Goal: Task Accomplishment & Management: Use online tool/utility

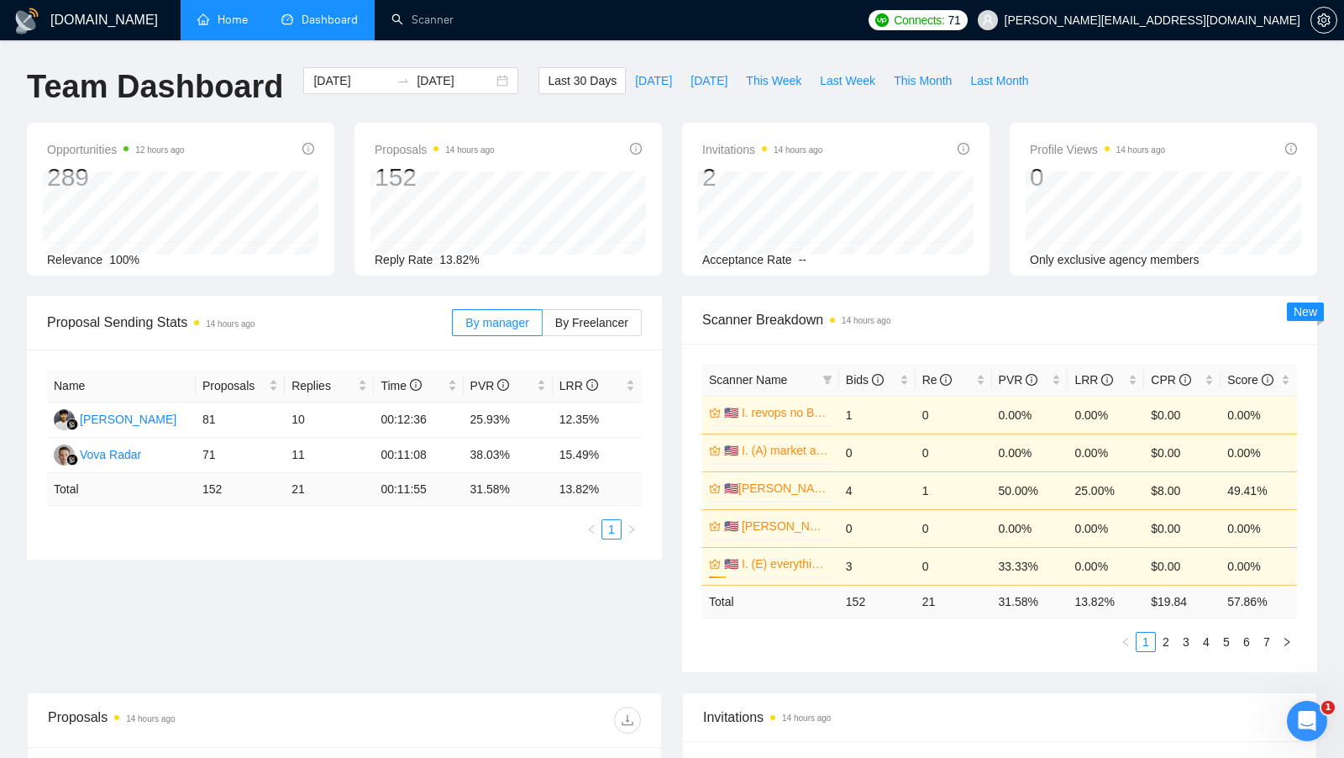
click at [248, 27] on link "Home" at bounding box center [222, 20] width 50 height 14
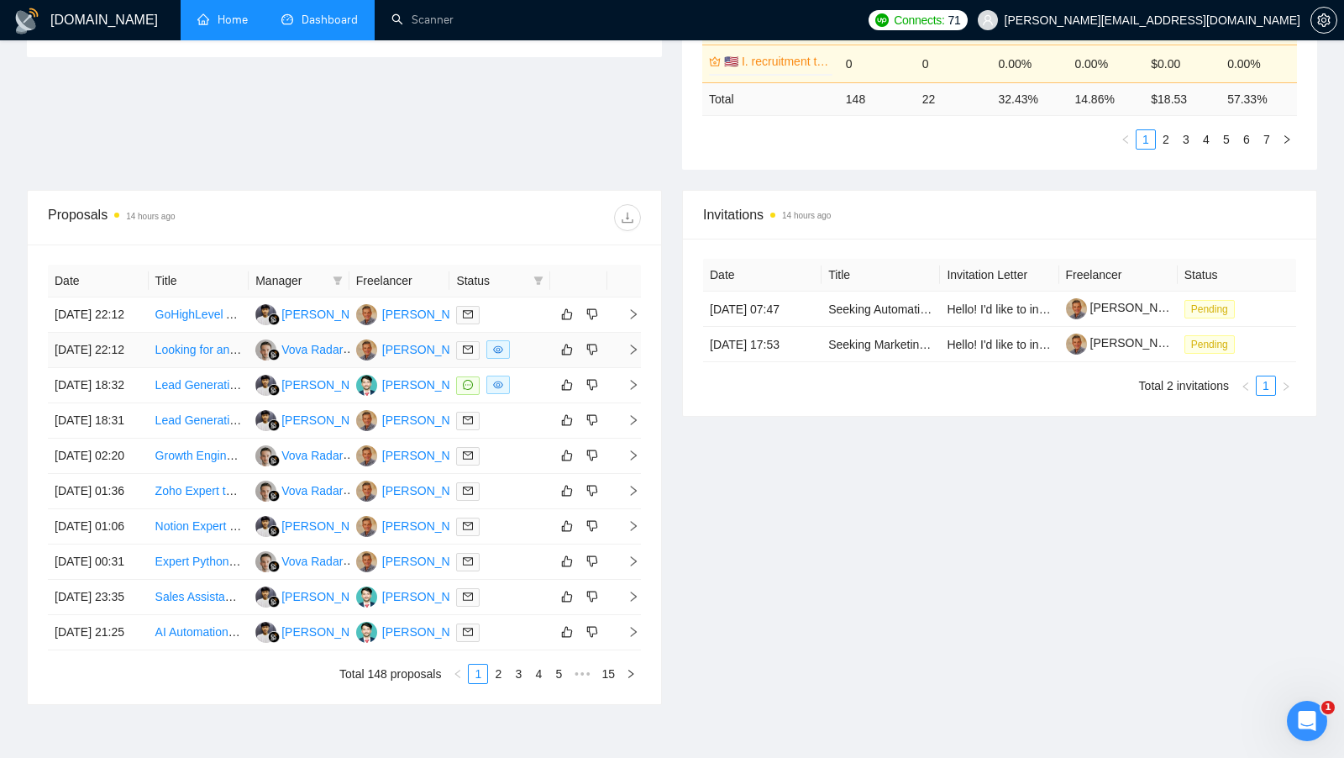
scroll to position [517, 0]
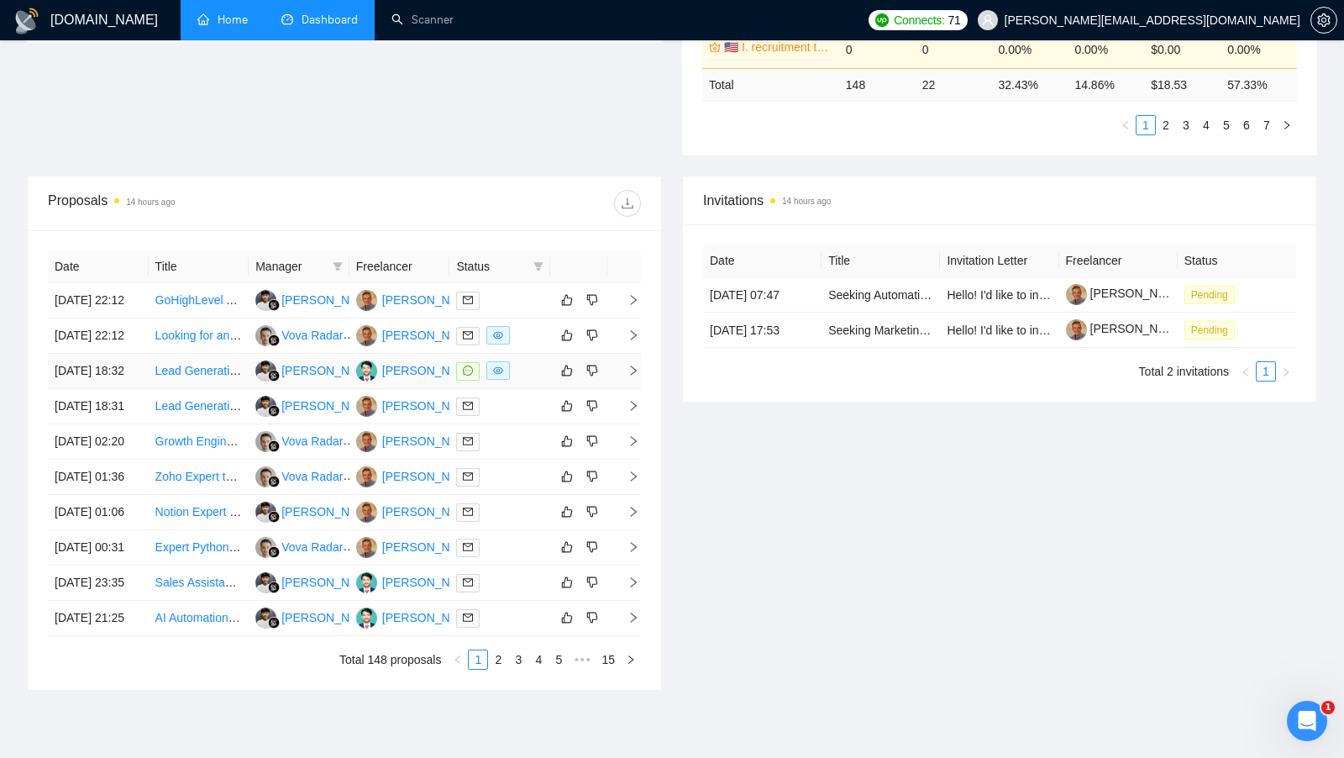
click at [533, 381] on div at bounding box center [499, 370] width 87 height 19
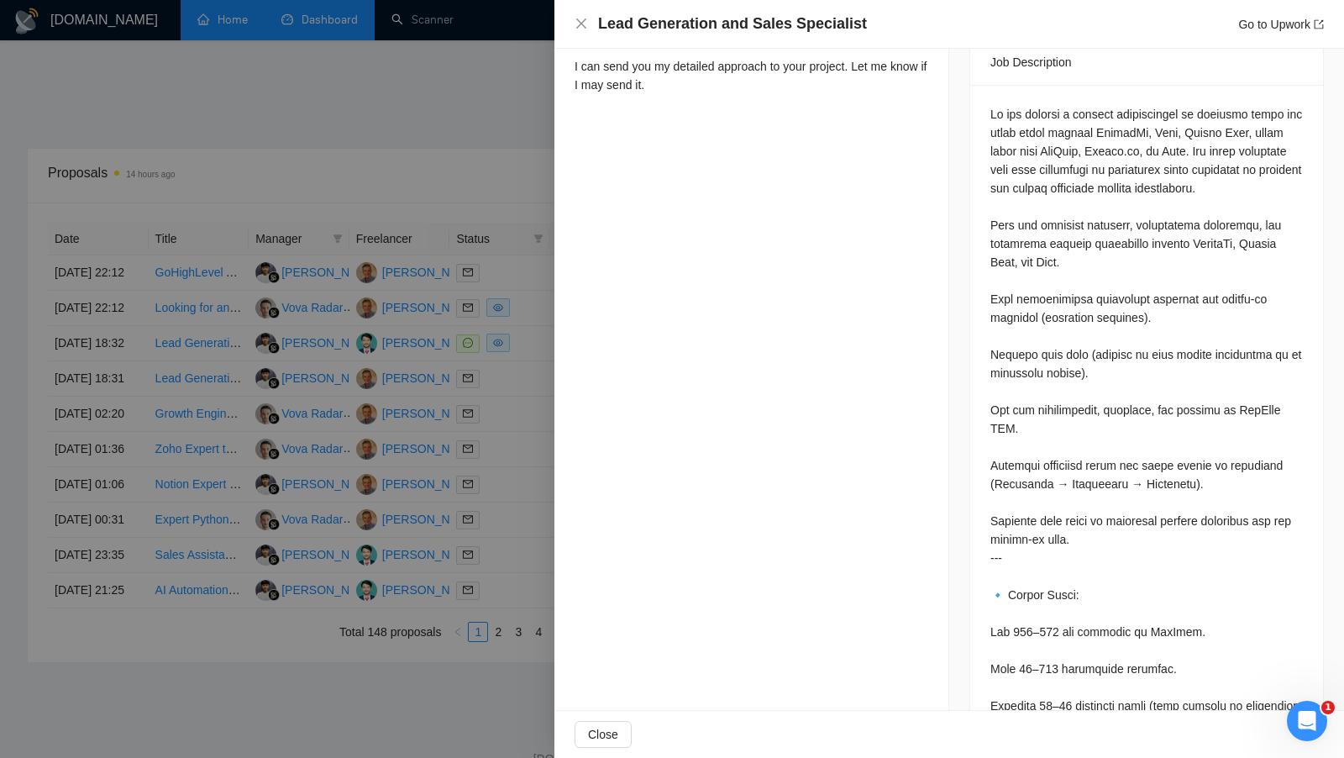
scroll to position [0, 0]
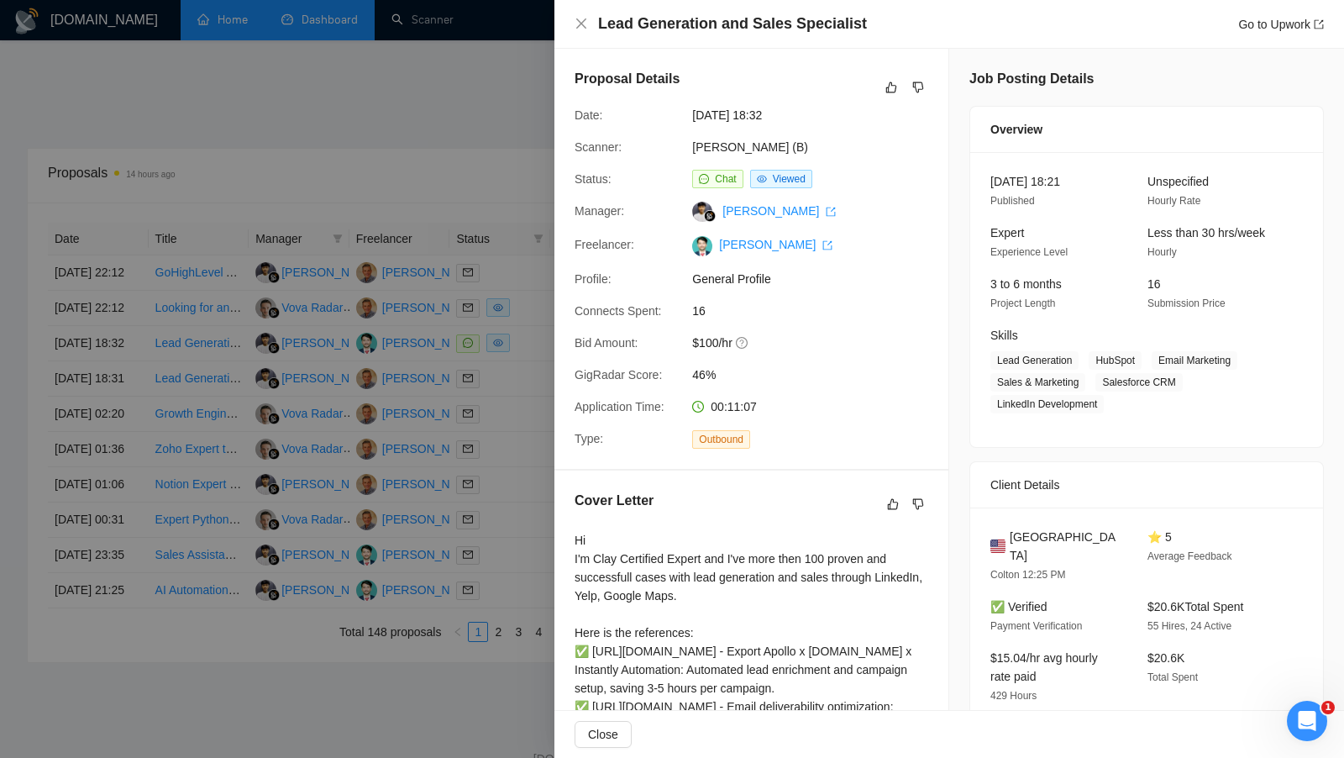
click at [420, 254] on div at bounding box center [672, 379] width 1344 height 758
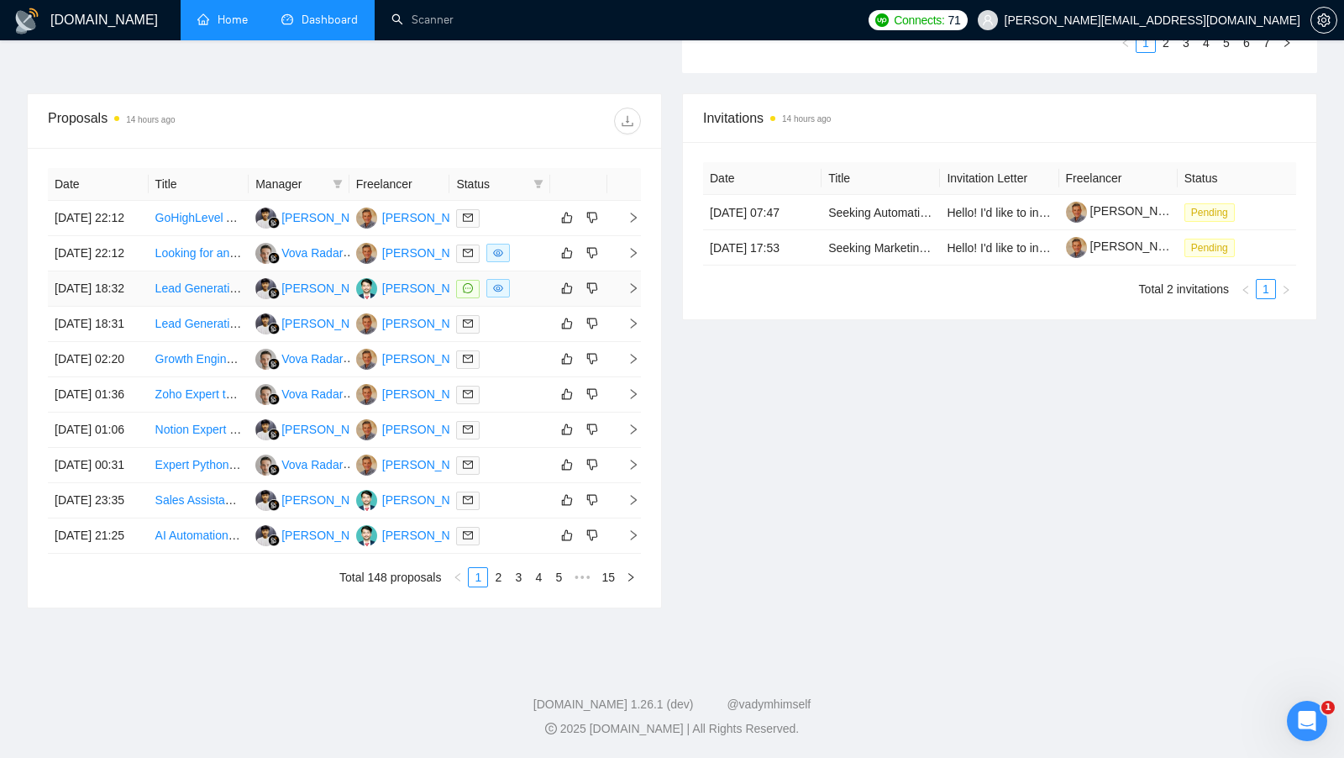
scroll to position [749, 0]
click at [495, 595] on div "Date Title Manager Freelancer Status [DATE] 22:12 GoHighLevel Automation Expert…" at bounding box center [344, 377] width 633 height 459
click at [495, 585] on link "2" at bounding box center [498, 577] width 18 height 18
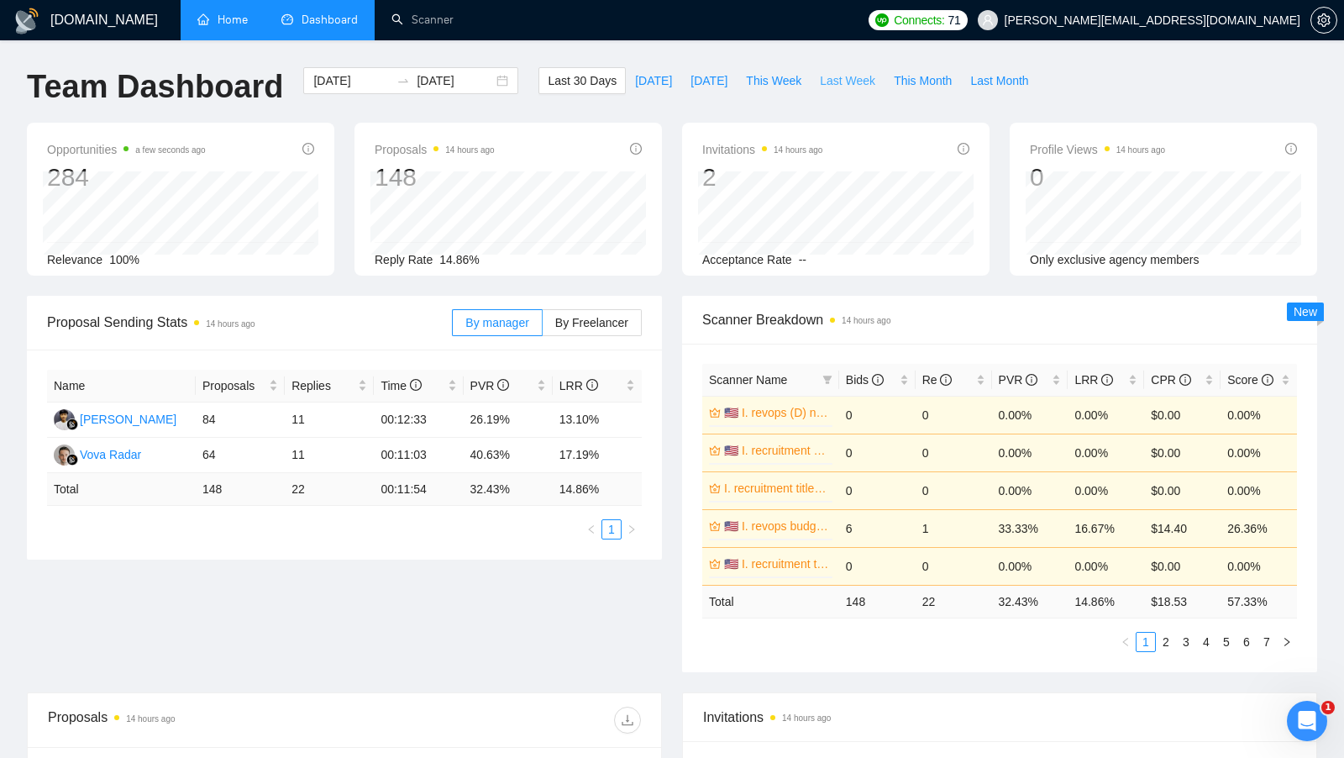
click at [846, 78] on span "Last Week" at bounding box center [847, 80] width 55 height 18
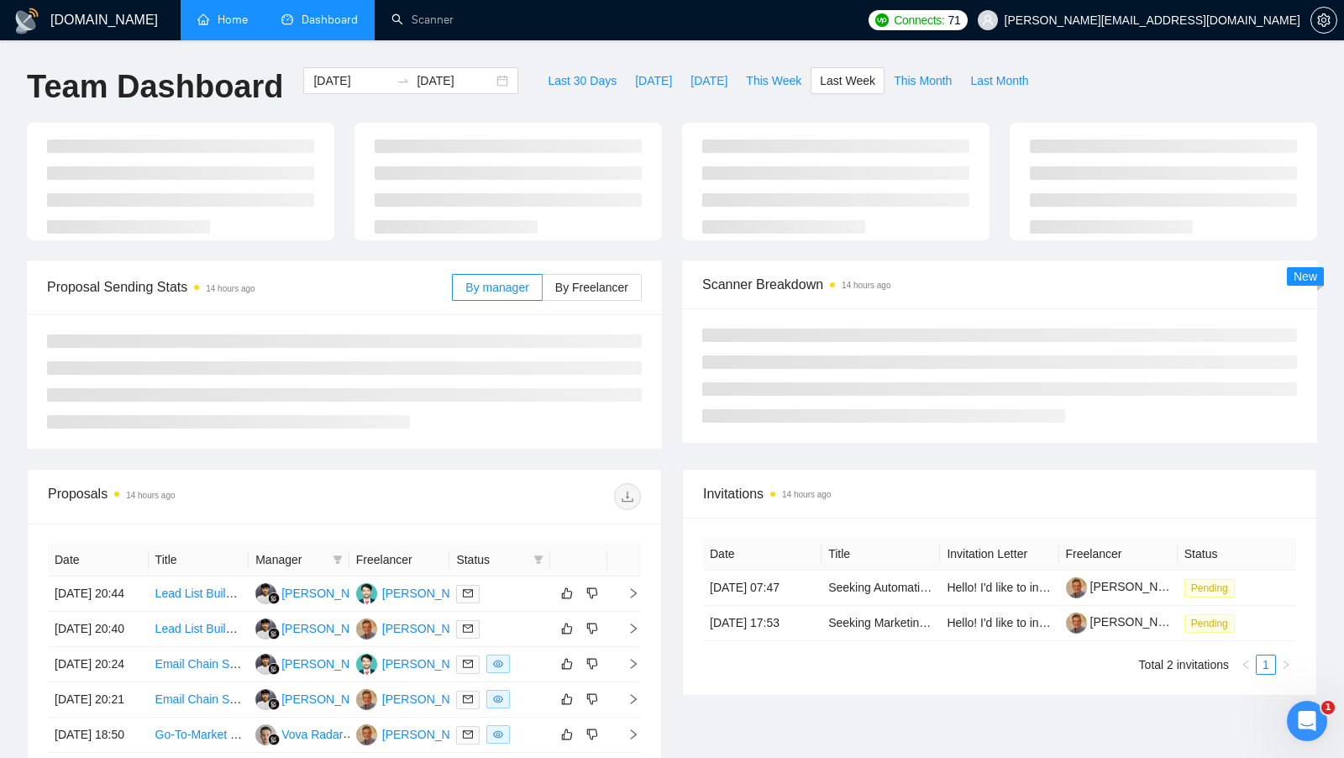
type input "[DATE]"
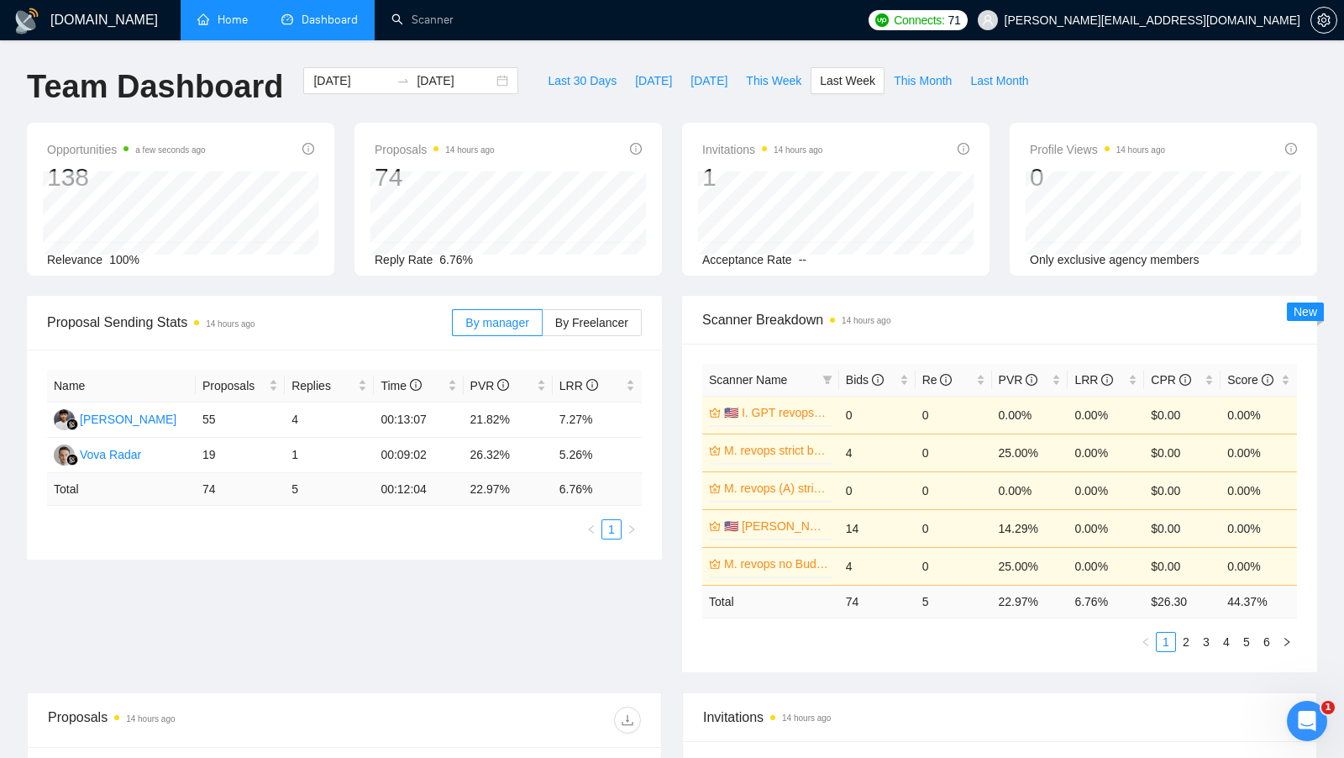
click at [773, 66] on div "[DOMAIN_NAME] Home Dashboard Scanner Connects: 71 [PERSON_NAME][EMAIL_ADDRESS][…" at bounding box center [672, 678] width 1344 height 1357
click at [769, 72] on span "This Week" at bounding box center [773, 80] width 55 height 18
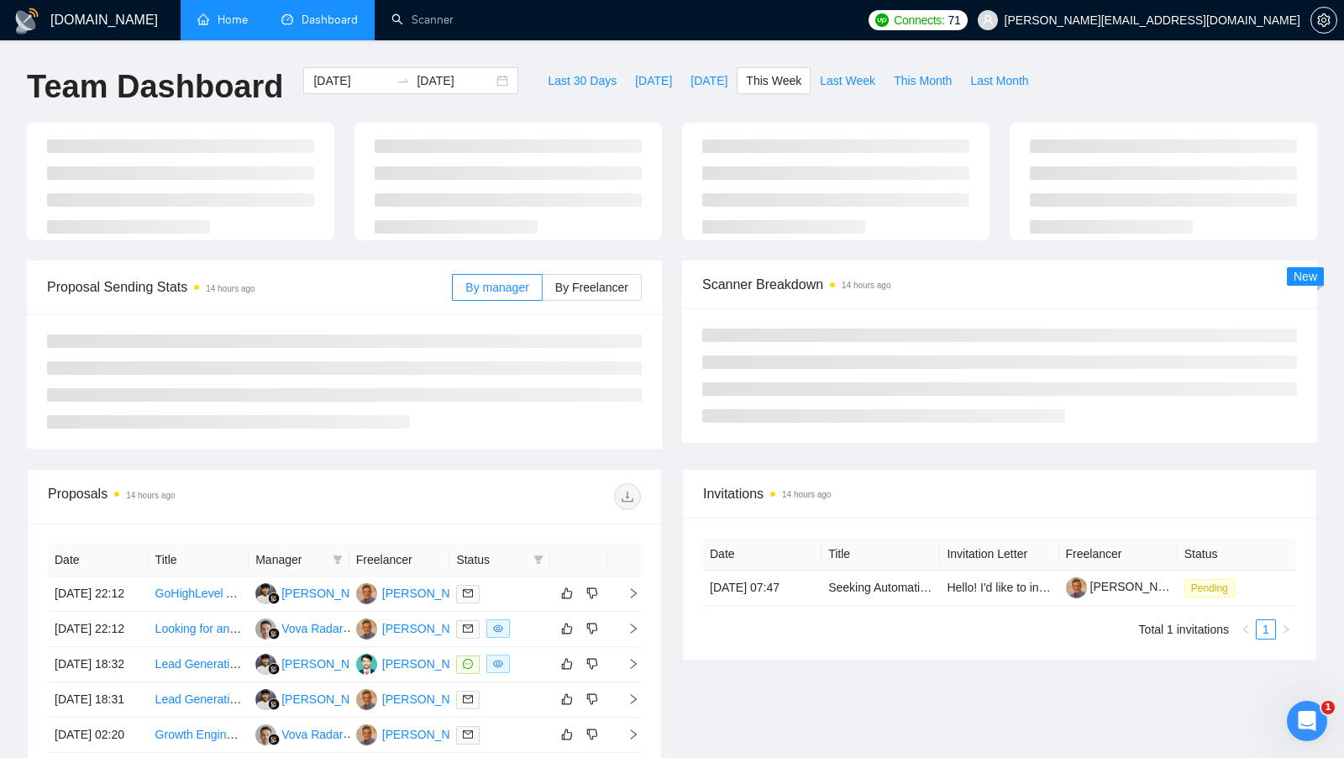
type input "[DATE]"
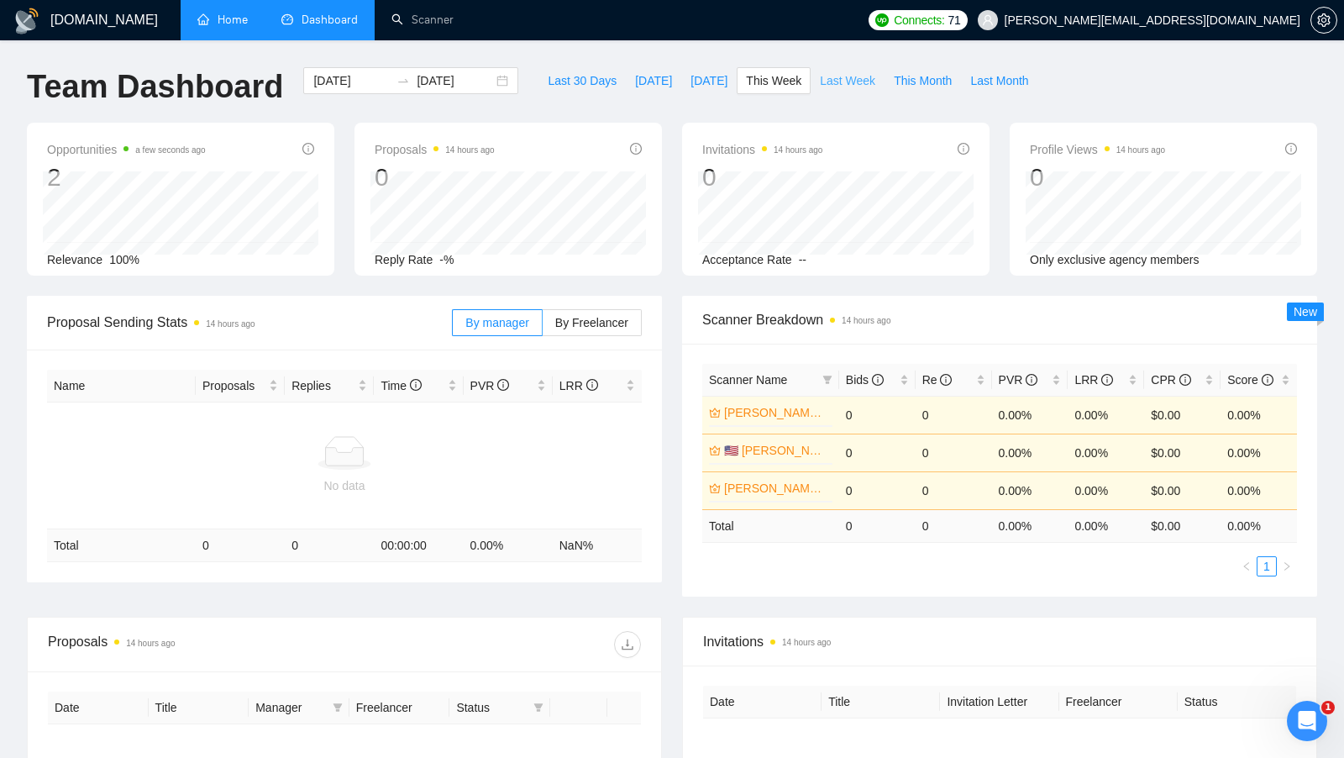
click at [841, 87] on span "Last Week" at bounding box center [847, 80] width 55 height 18
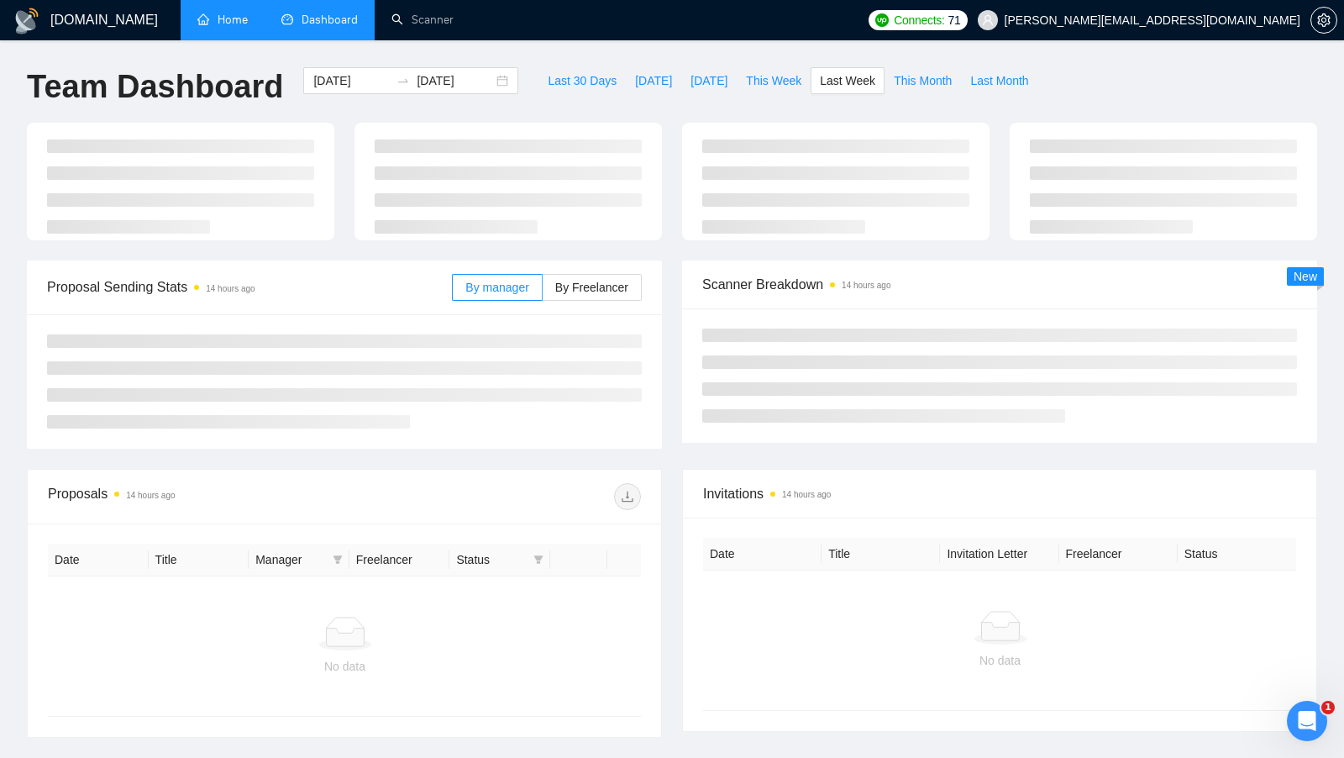
type input "[DATE]"
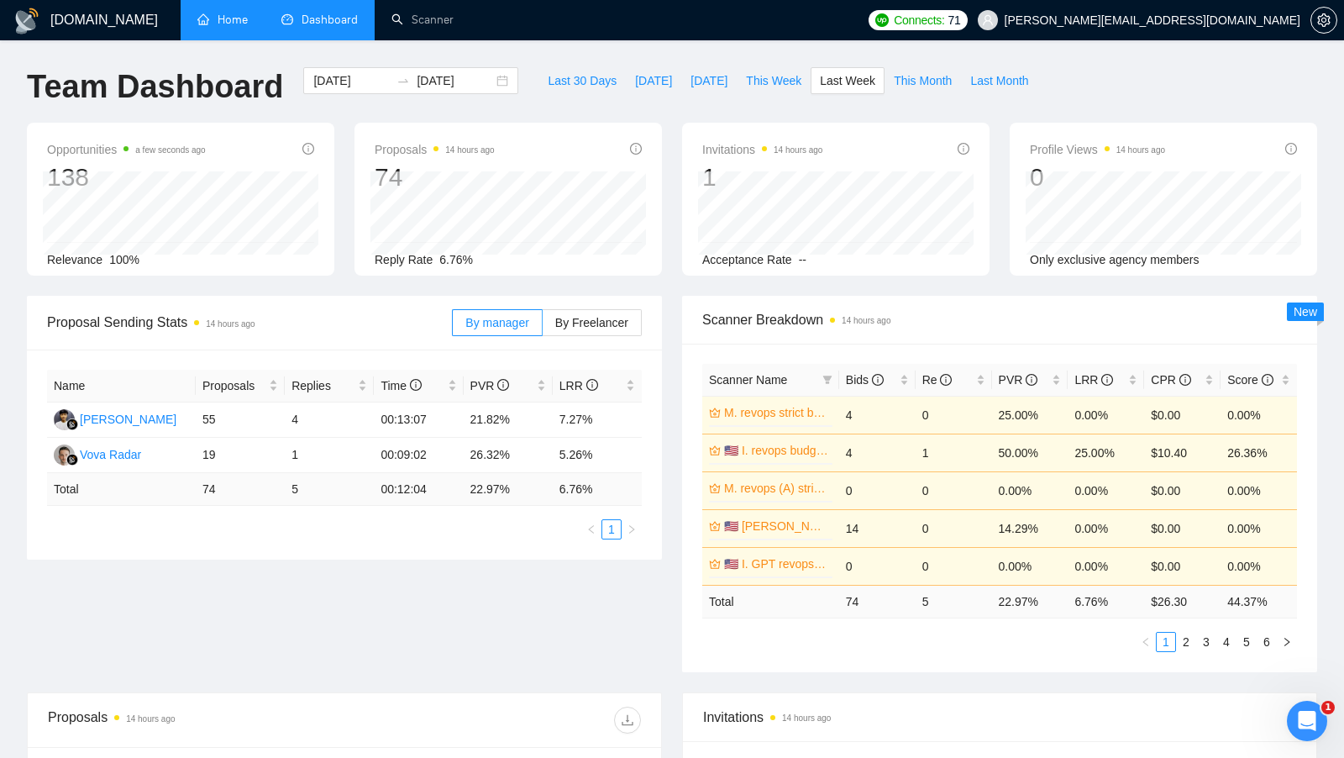
scroll to position [10, 0]
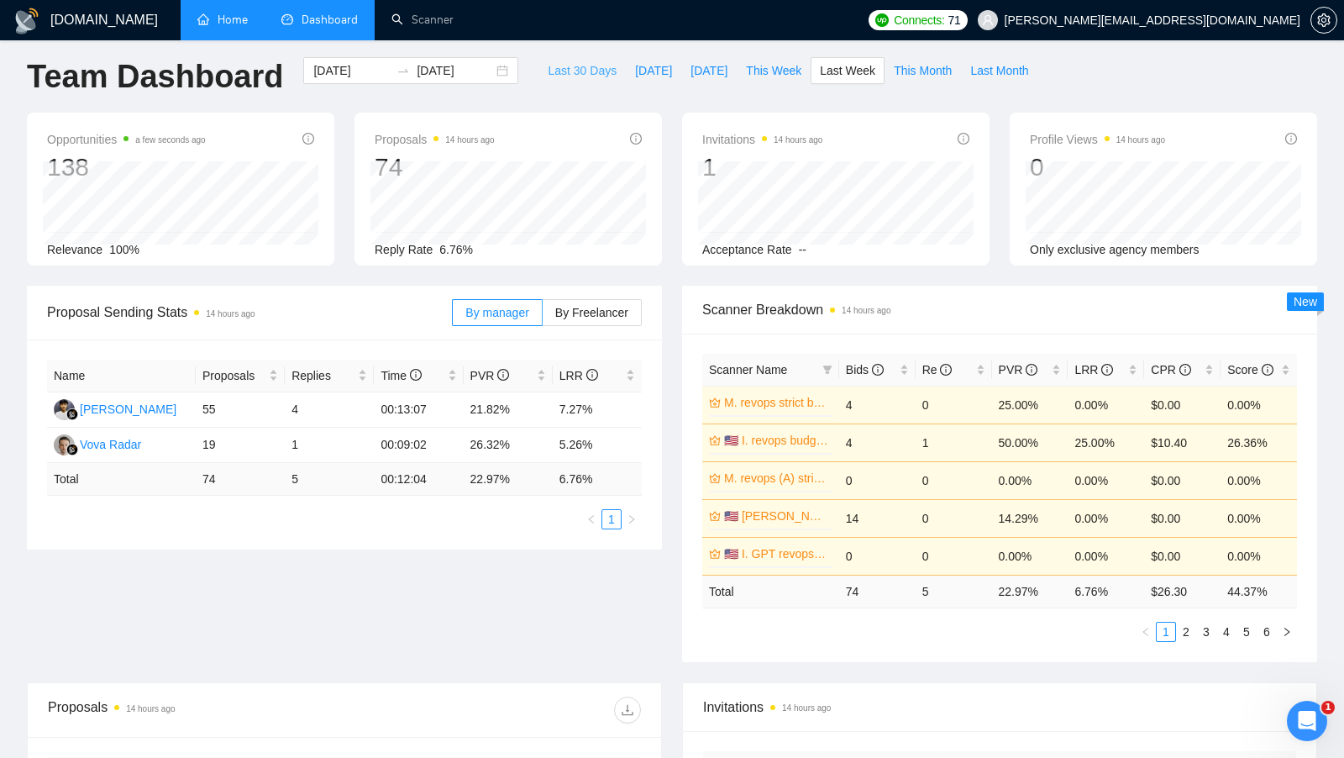
click at [577, 72] on span "Last 30 Days" at bounding box center [582, 70] width 69 height 18
type input "[DATE]"
click at [1004, 78] on span "Last Month" at bounding box center [999, 70] width 58 height 18
type input "[DATE]"
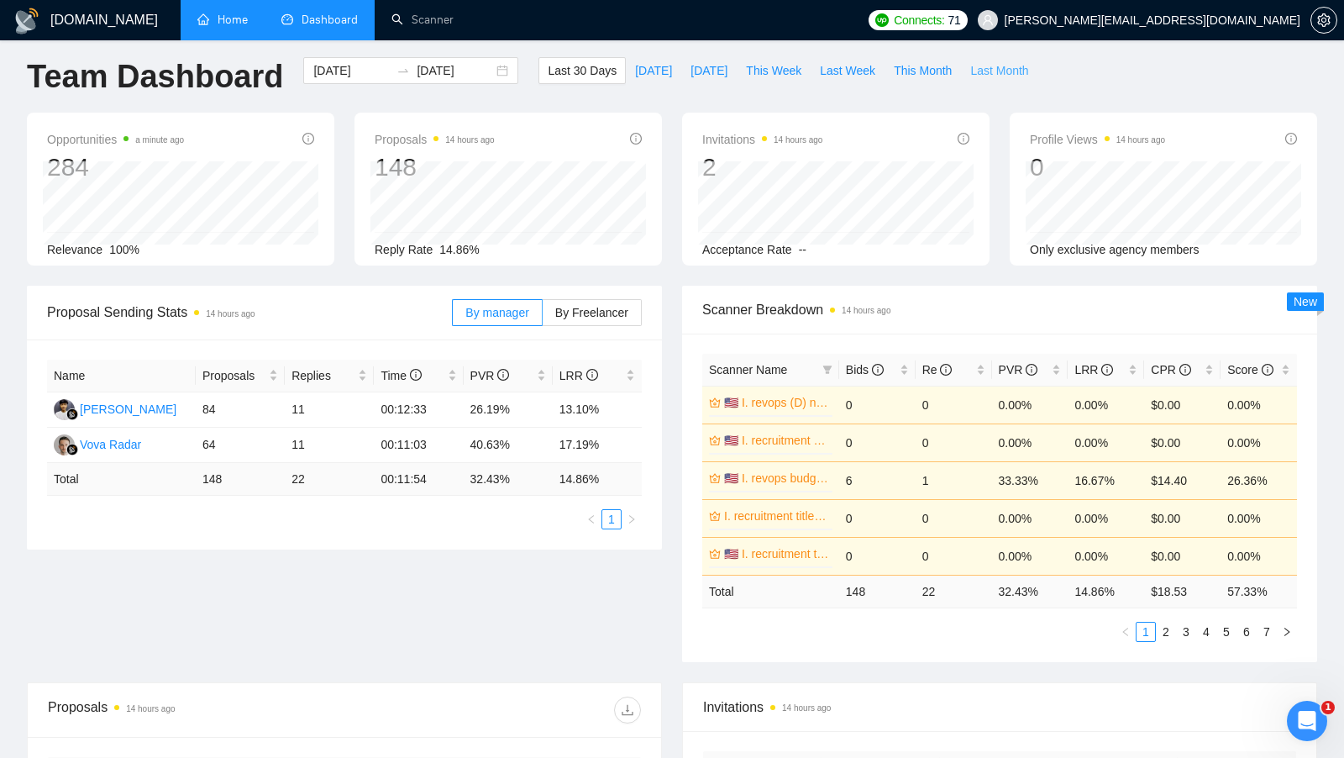
type input "[DATE]"
click at [565, 70] on span "Last 30 Days" at bounding box center [582, 70] width 69 height 18
type input "[DATE]"
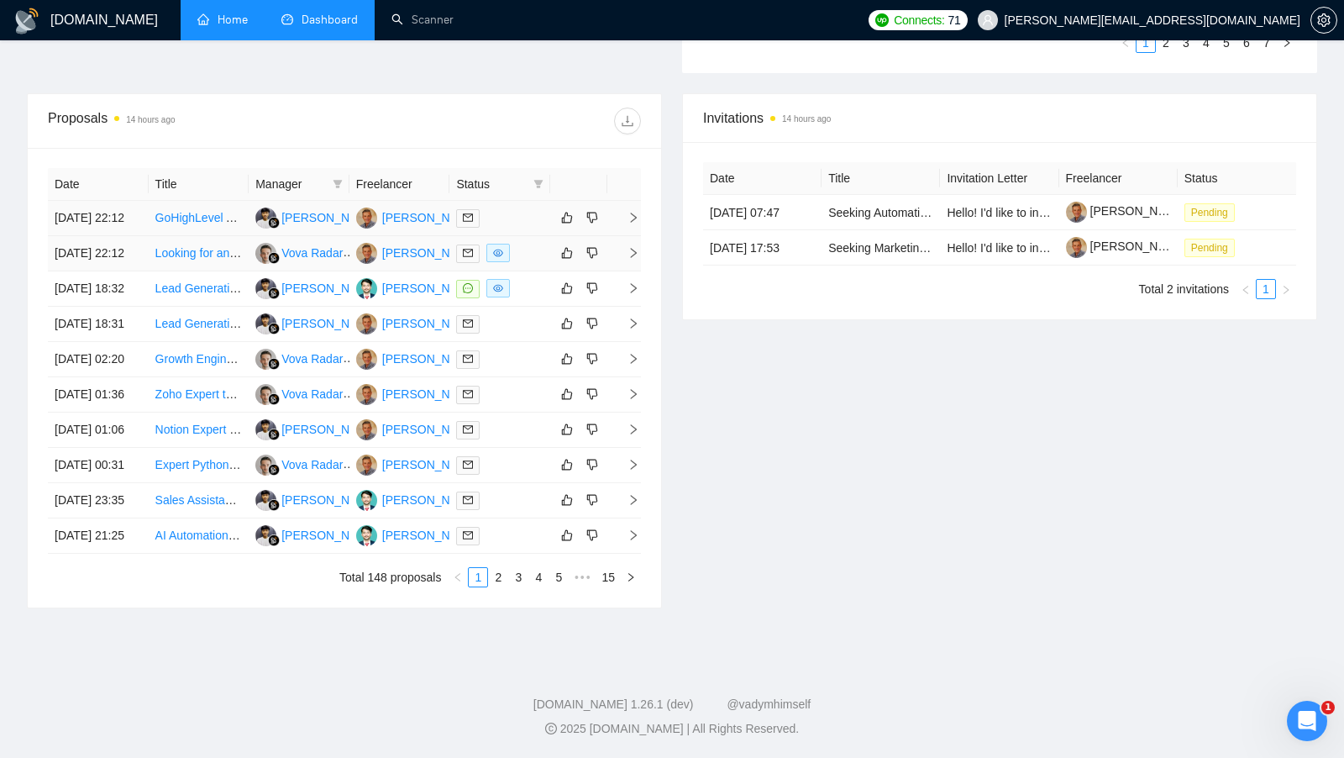
scroll to position [718, 0]
click at [400, 279] on div "[PERSON_NAME]" at bounding box center [430, 288] width 97 height 18
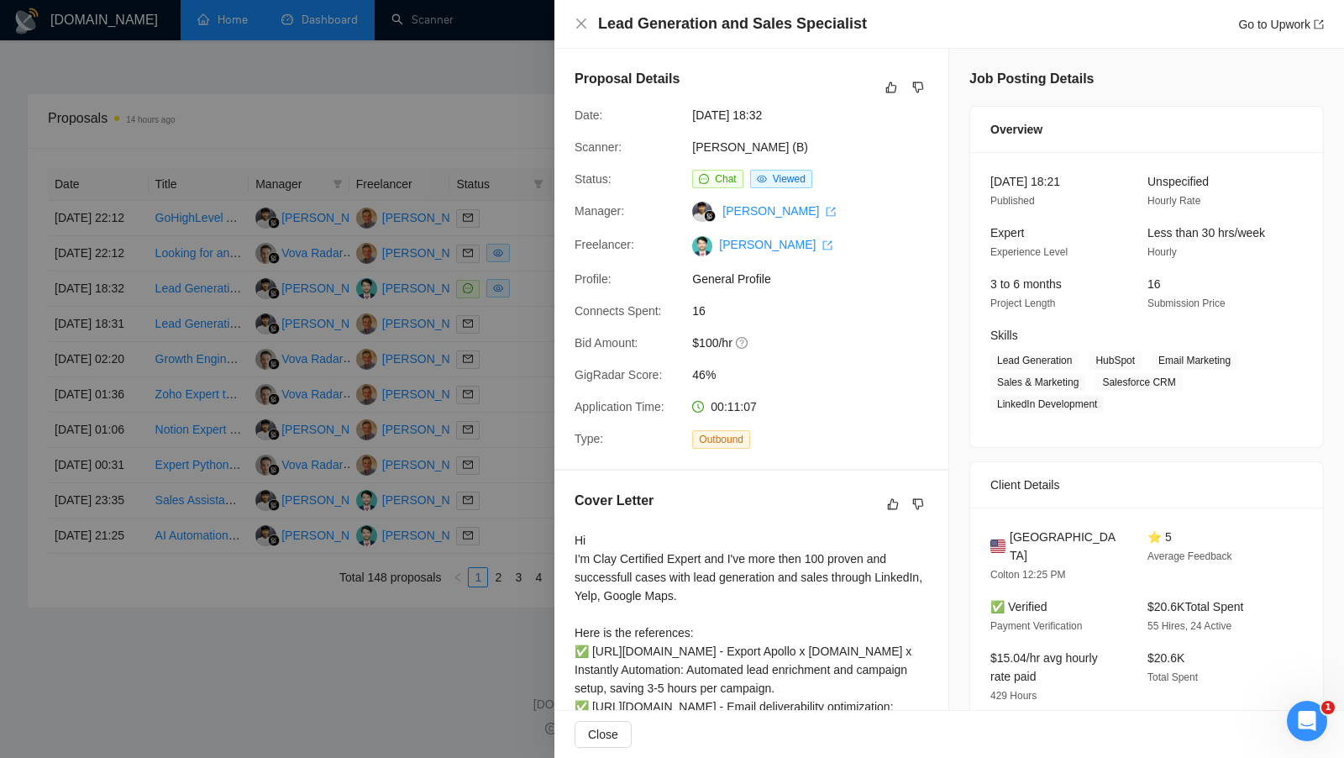
click at [381, 100] on div at bounding box center [672, 379] width 1344 height 758
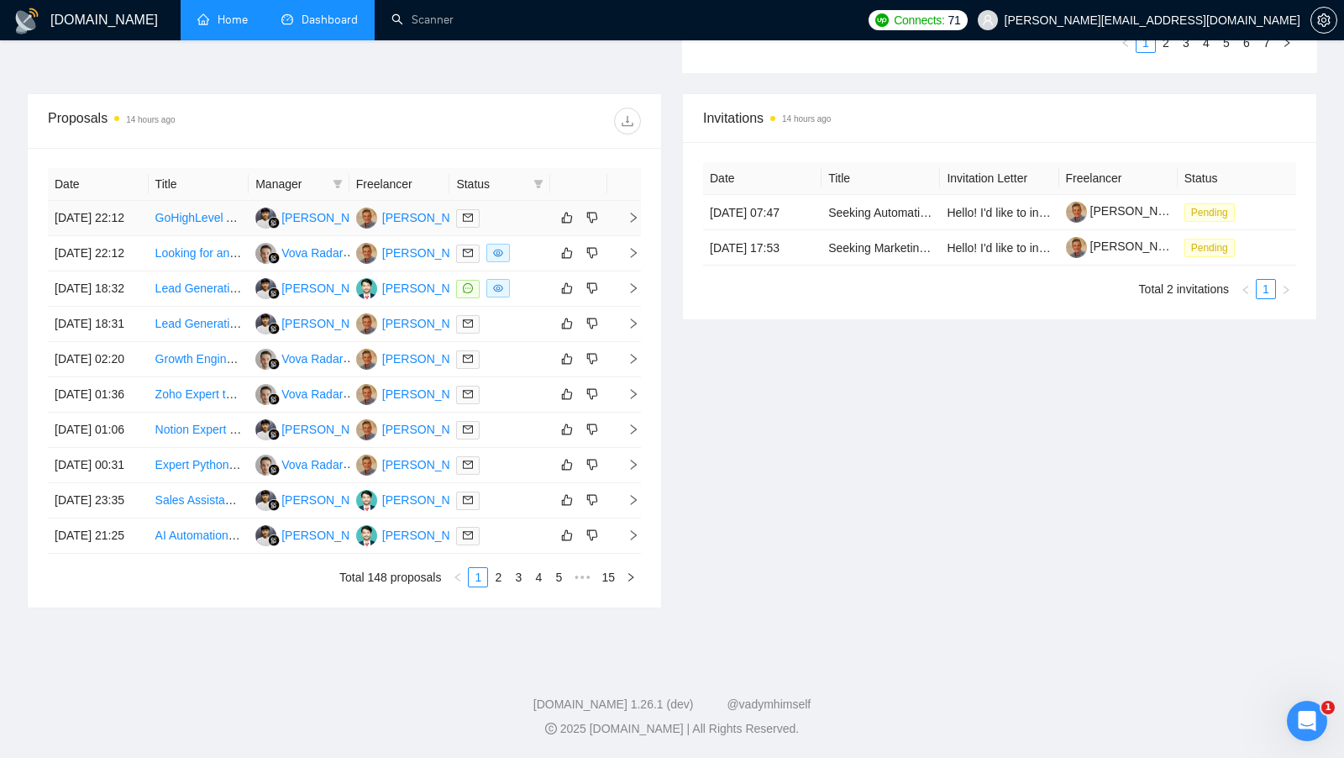
click at [396, 208] on div "[PERSON_NAME]" at bounding box center [430, 217] width 97 height 18
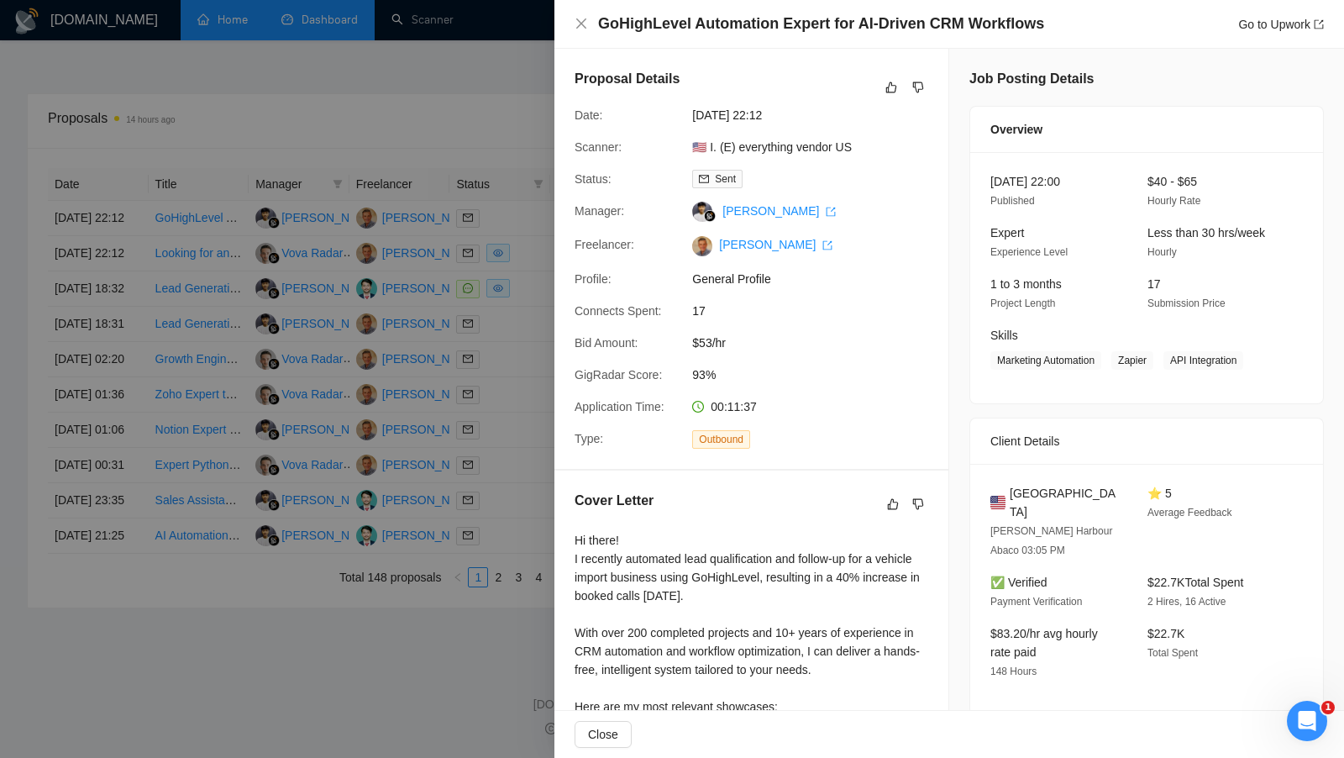
click at [312, 123] on div at bounding box center [672, 379] width 1344 height 758
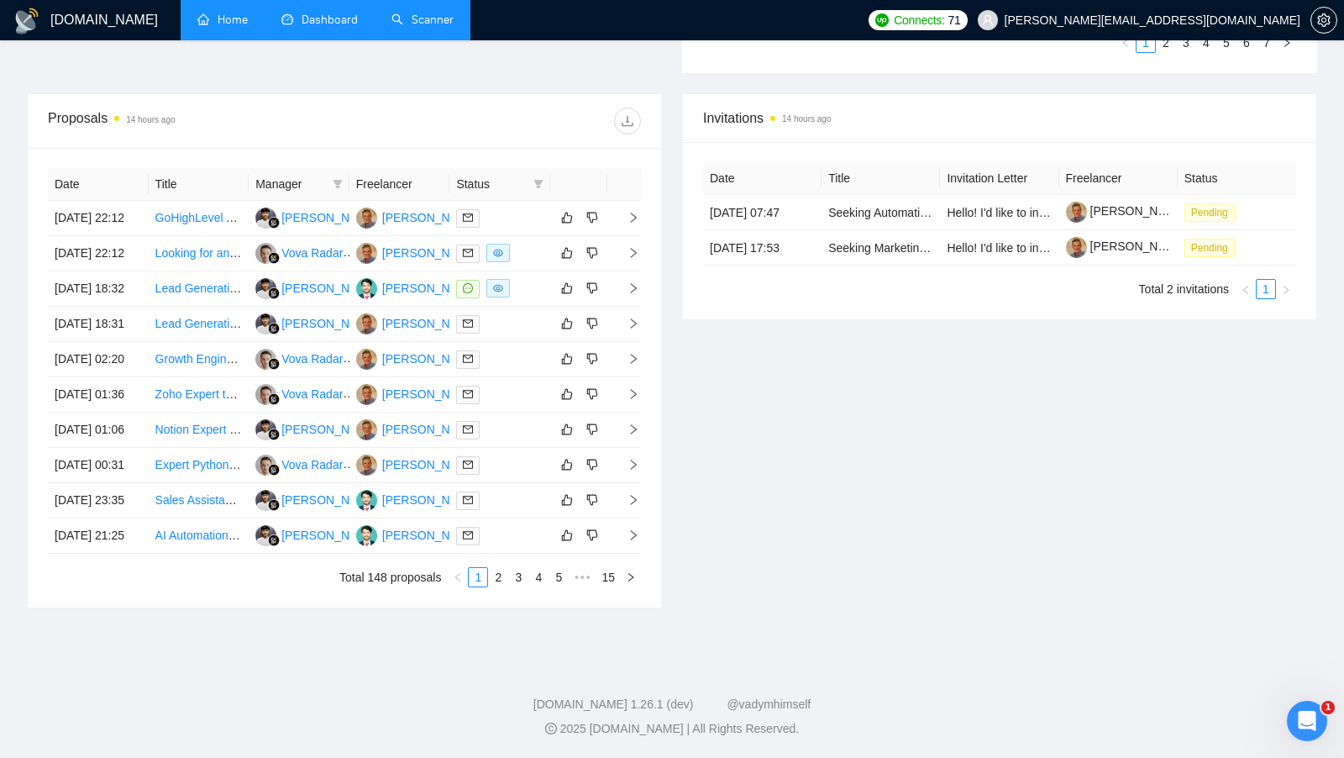
click at [412, 27] on link "Scanner" at bounding box center [422, 20] width 62 height 14
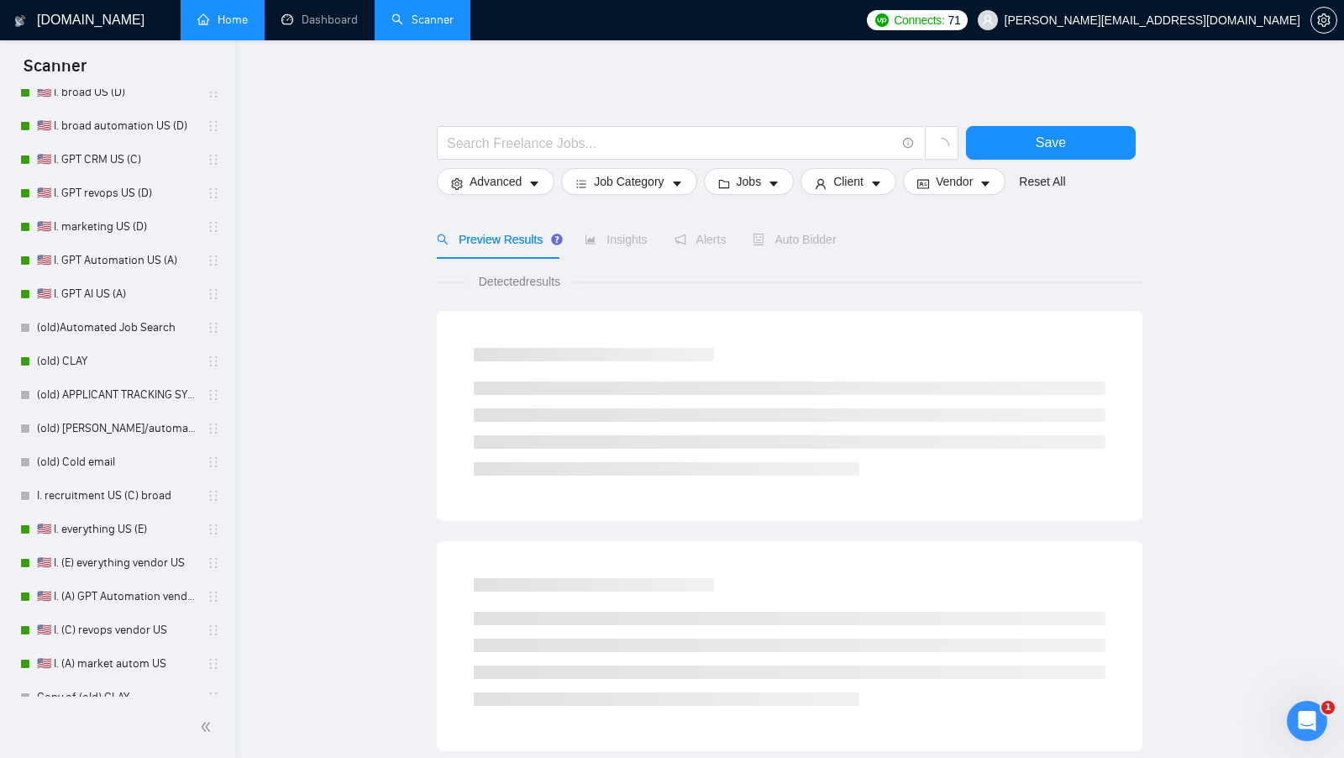
scroll to position [785, 0]
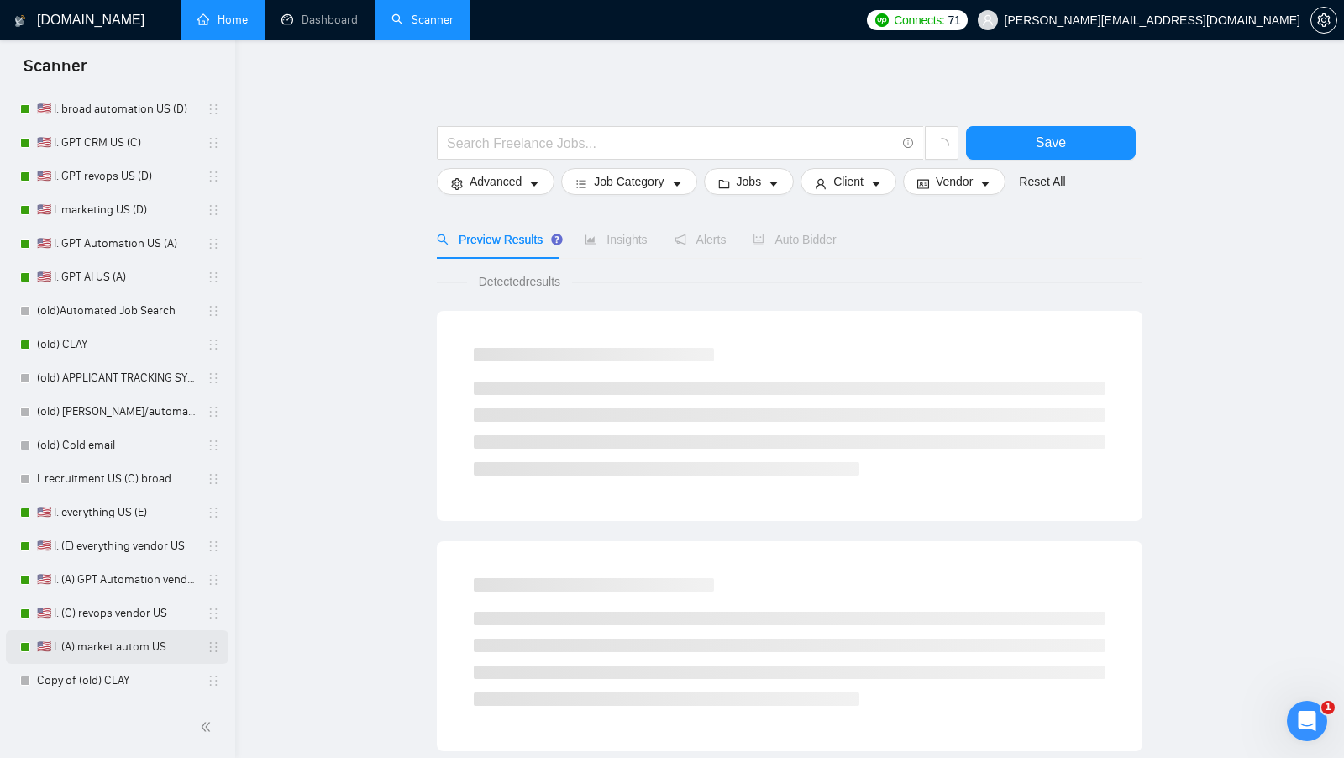
click at [109, 654] on link "🇺🇸 I. (A) market autom US" at bounding box center [117, 647] width 160 height 34
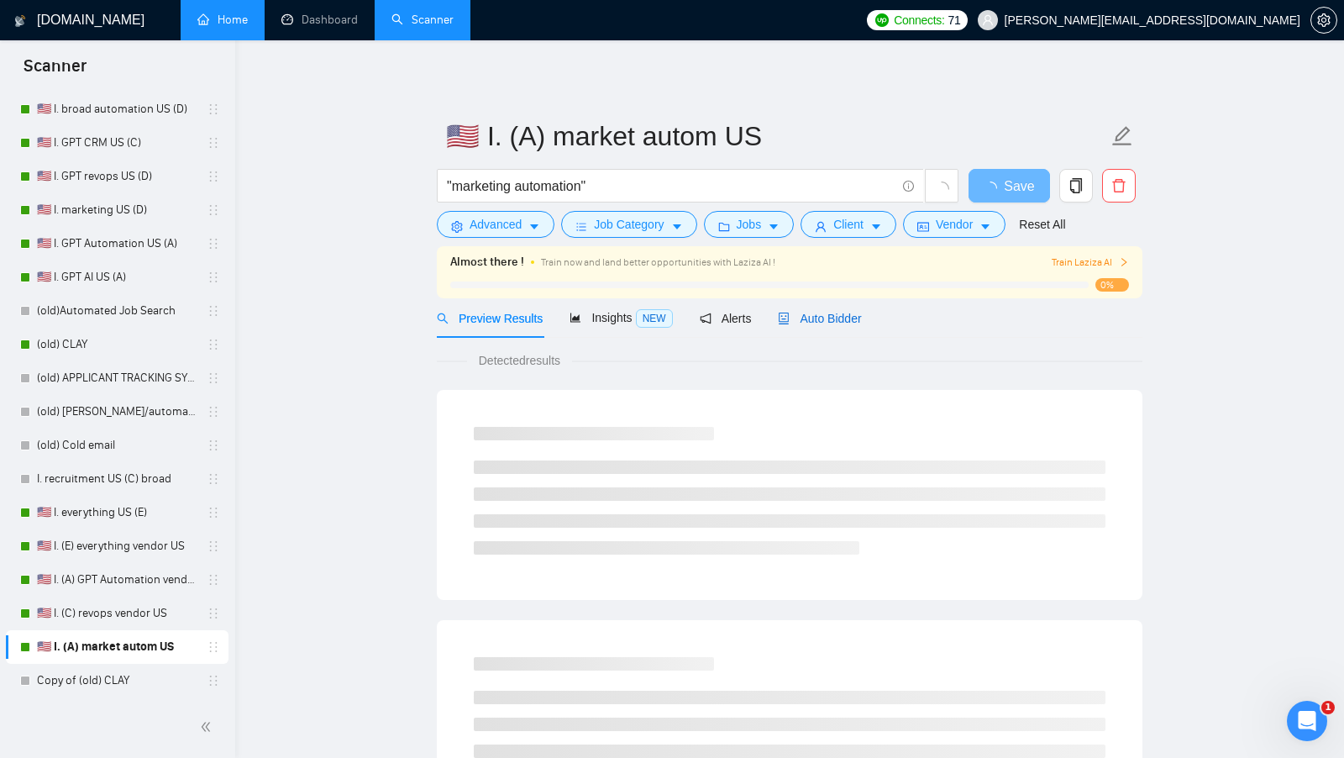
click at [821, 326] on div "Auto Bidder" at bounding box center [819, 318] width 83 height 18
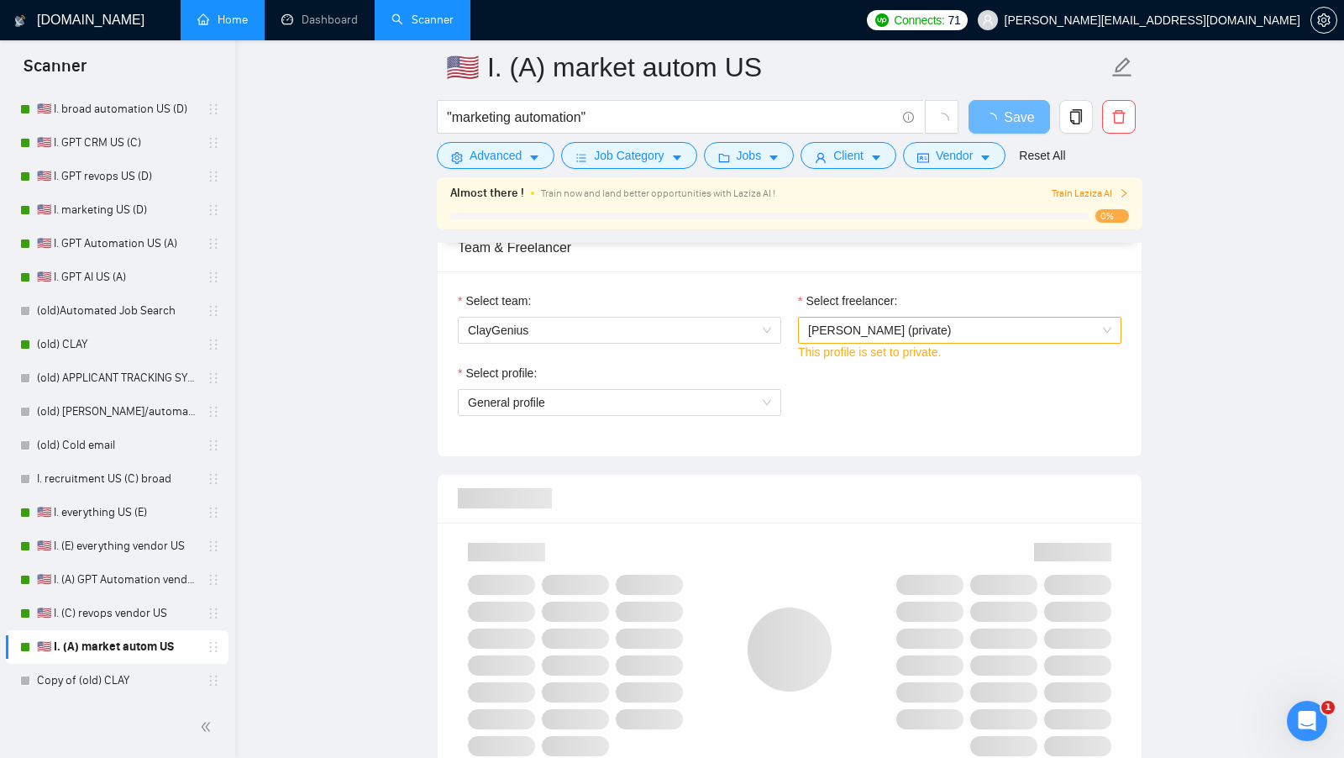
scroll to position [863, 0]
click at [911, 326] on span "[PERSON_NAME] (private)" at bounding box center [879, 329] width 143 height 13
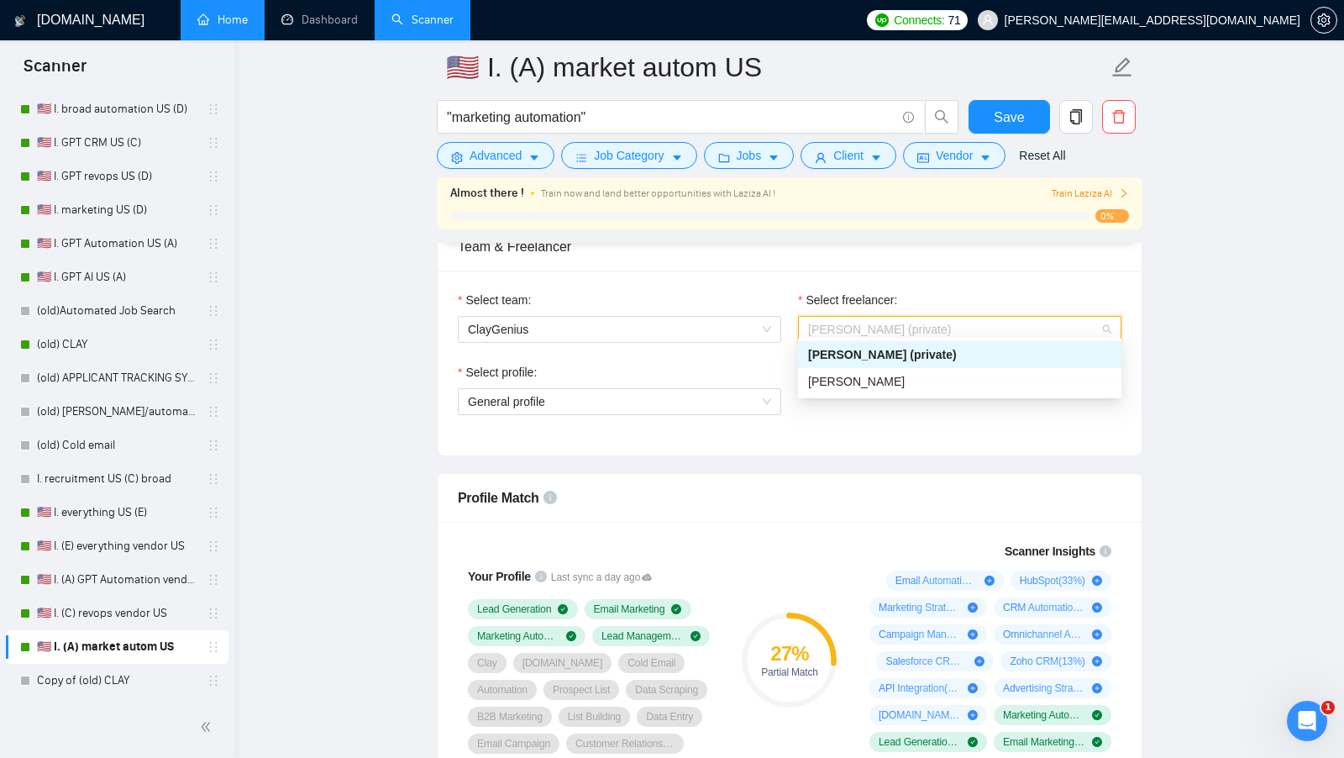
click at [1014, 291] on div "Select freelancer:" at bounding box center [959, 303] width 323 height 25
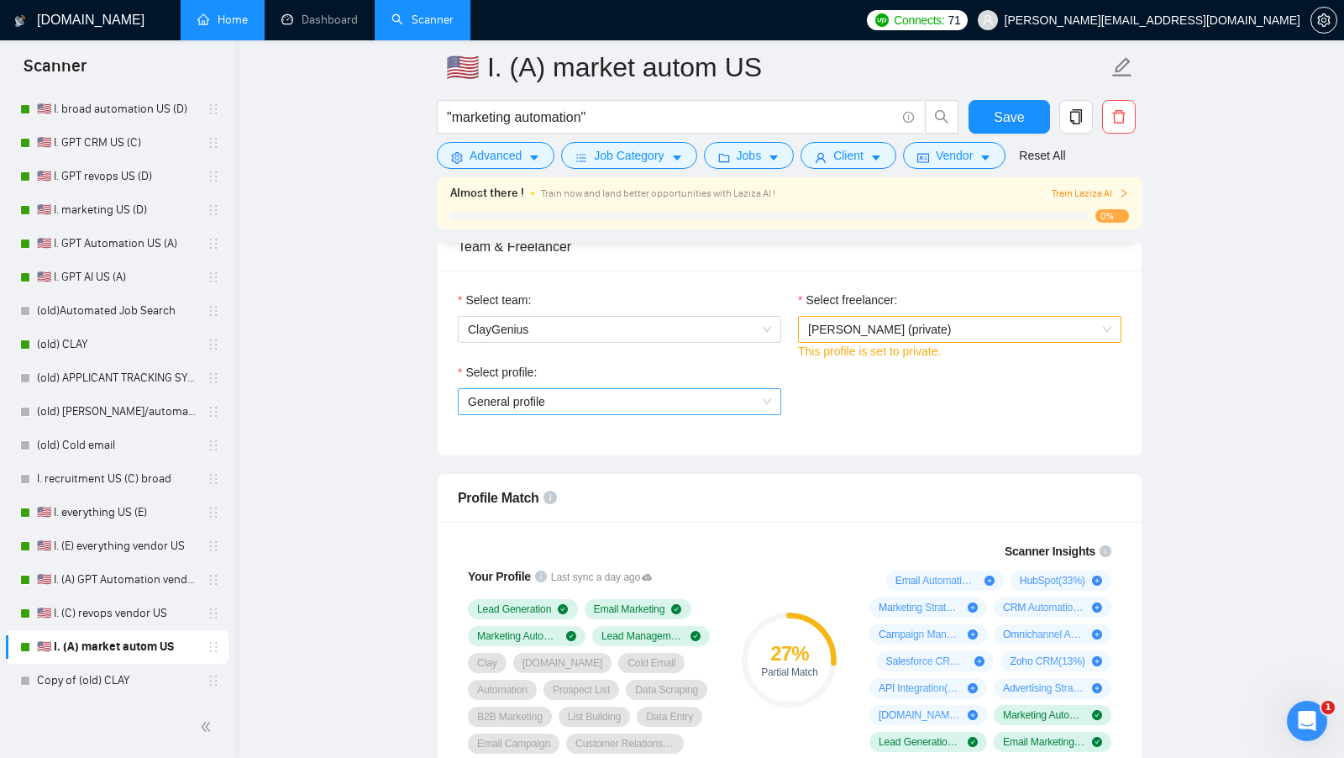
click at [666, 389] on span "General profile" at bounding box center [619, 401] width 303 height 25
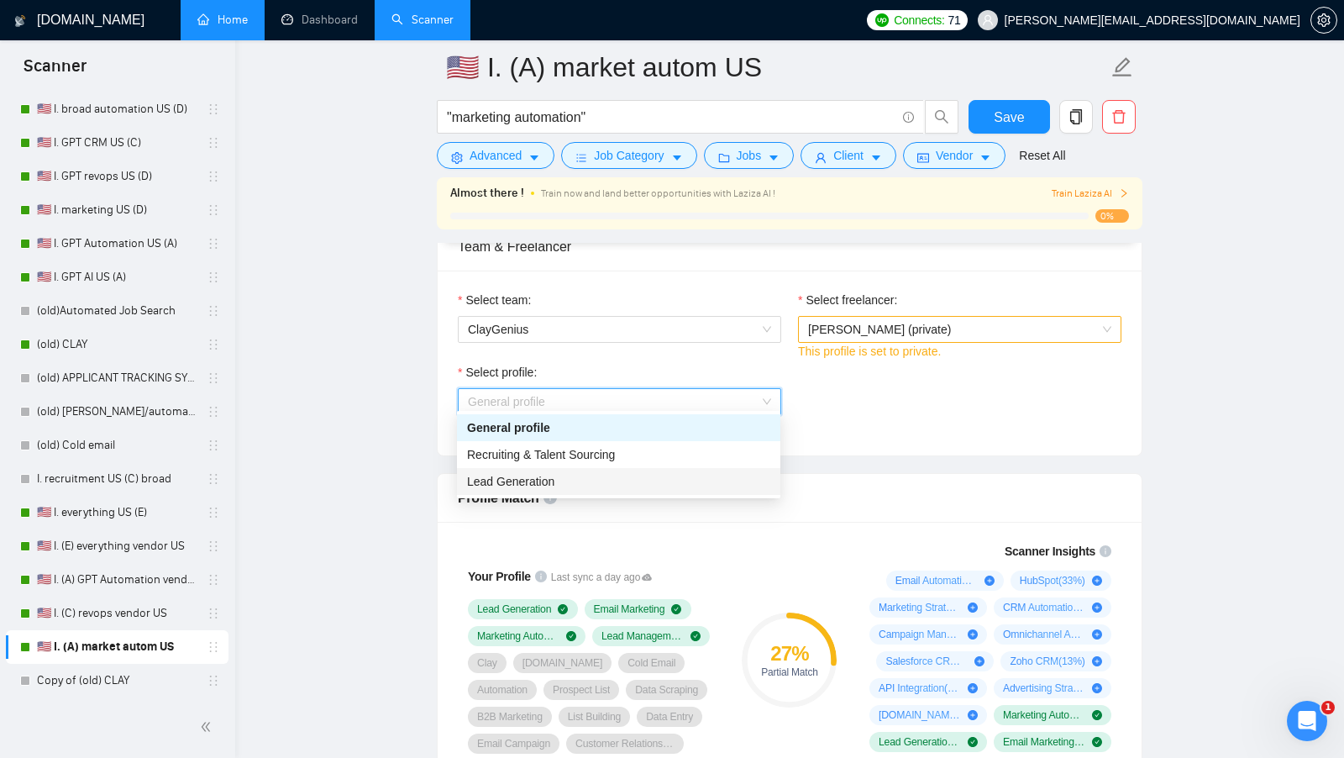
click at [588, 482] on div "Lead Generation" at bounding box center [618, 481] width 303 height 18
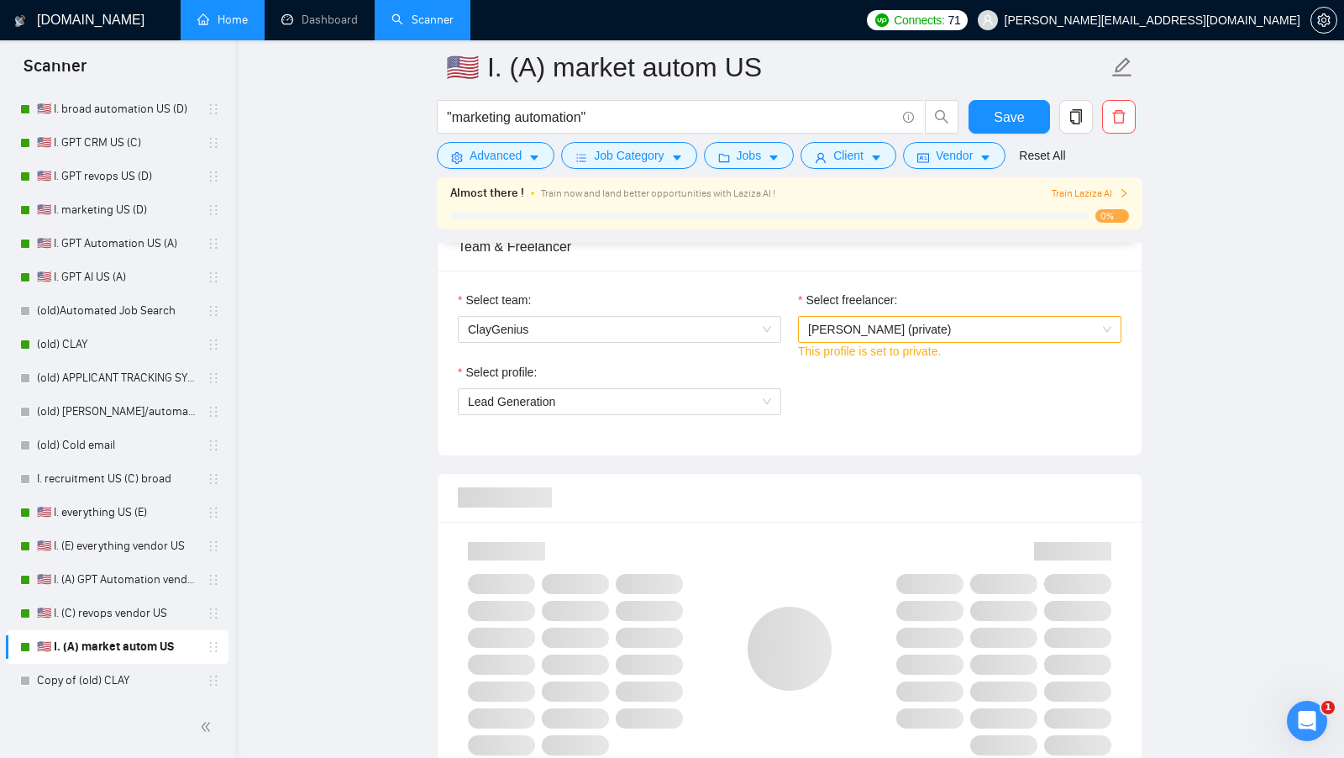
click at [910, 474] on div at bounding box center [790, 498] width 664 height 48
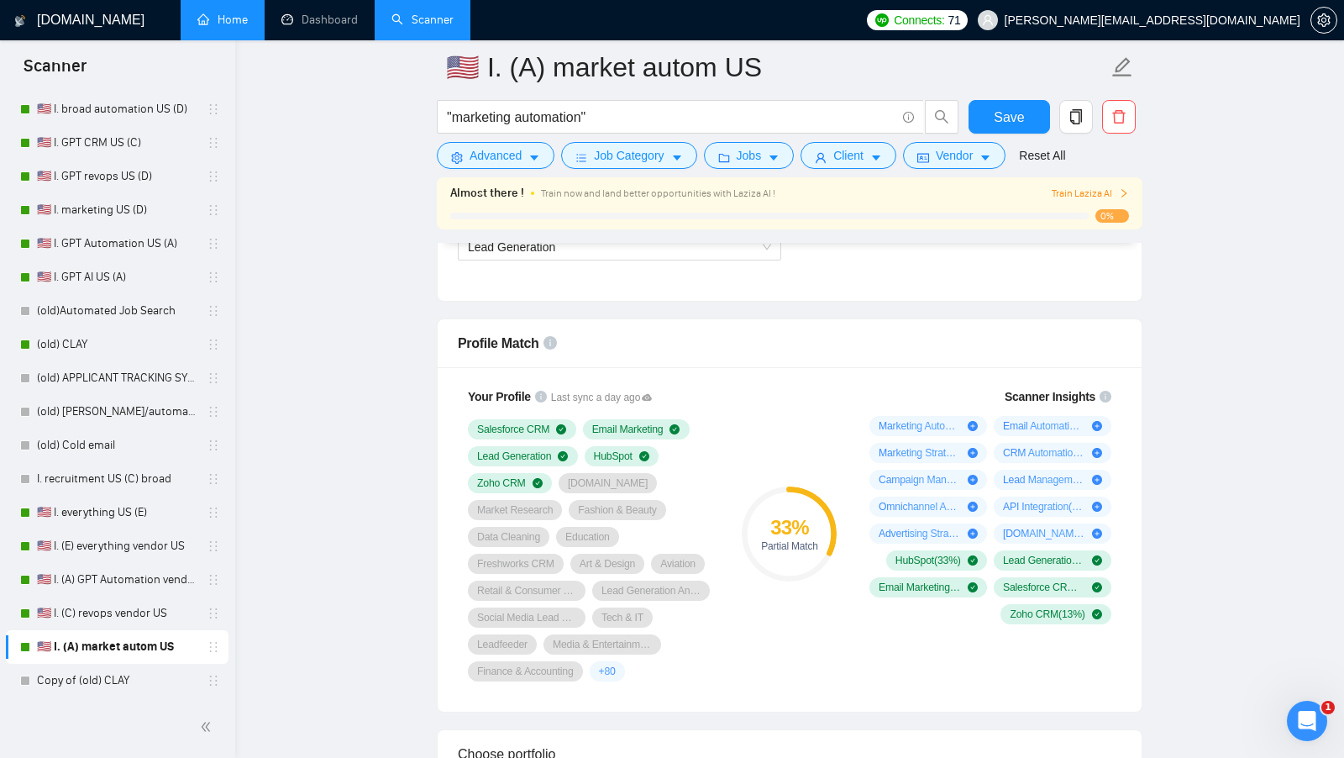
scroll to position [1015, 0]
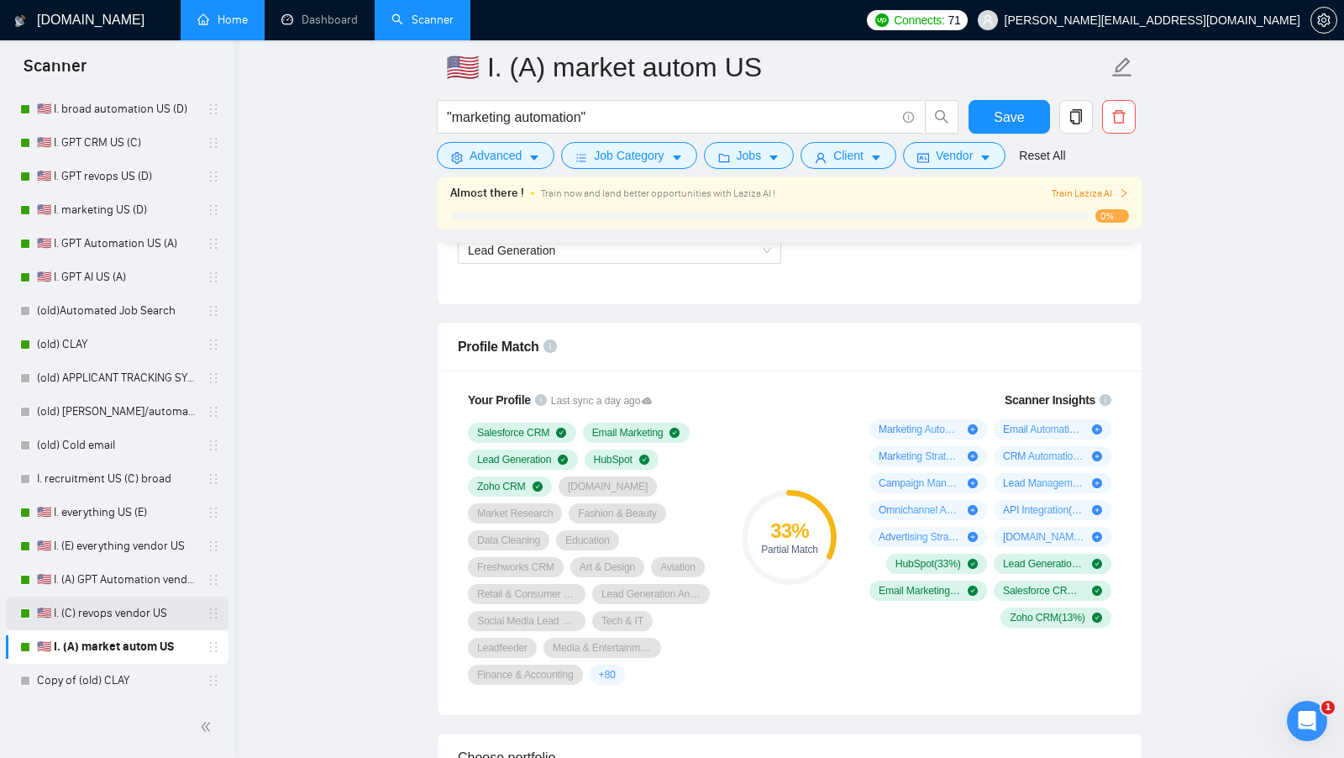
click at [62, 616] on link "🇺🇸 I. (C) revops vendor US" at bounding box center [117, 613] width 160 height 34
click at [69, 619] on link "🇺🇸 I. (C) revops vendor US" at bounding box center [117, 613] width 160 height 34
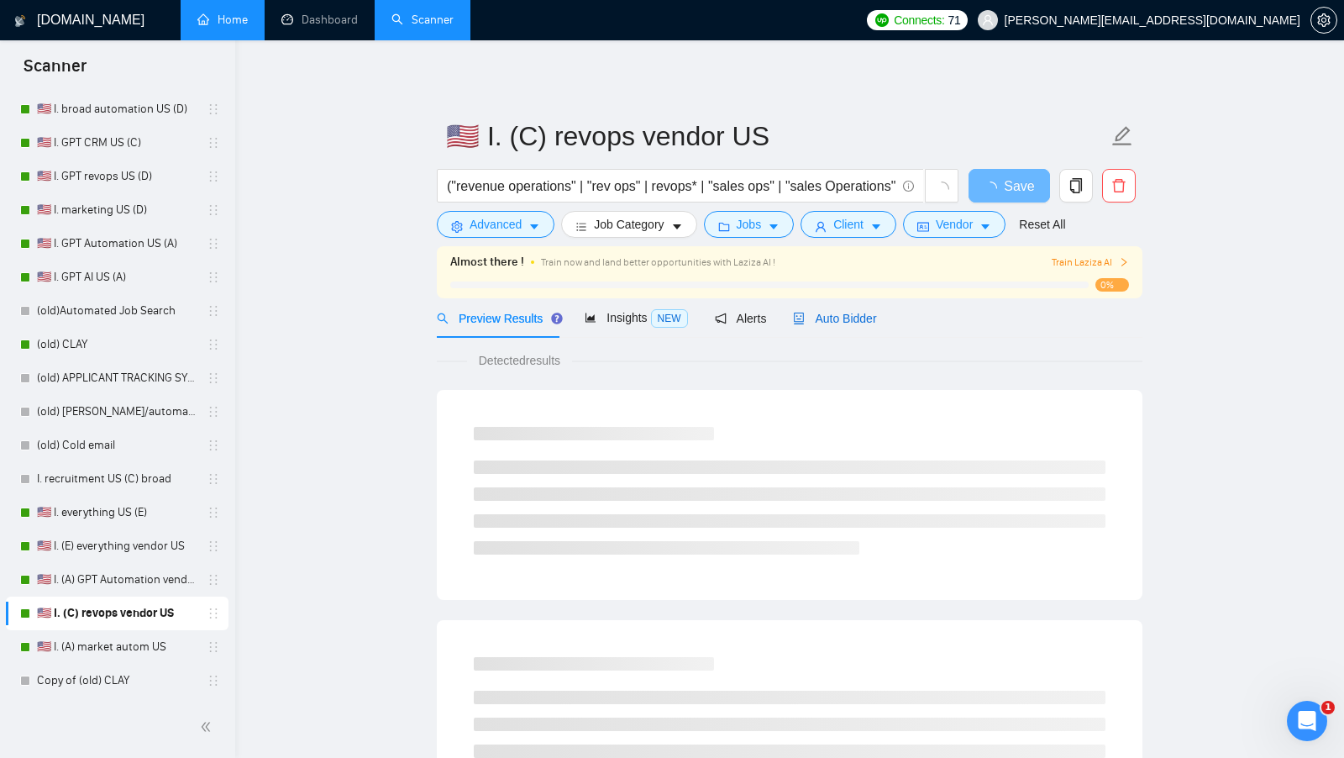
click at [841, 314] on span "Auto Bidder" at bounding box center [834, 318] width 83 height 13
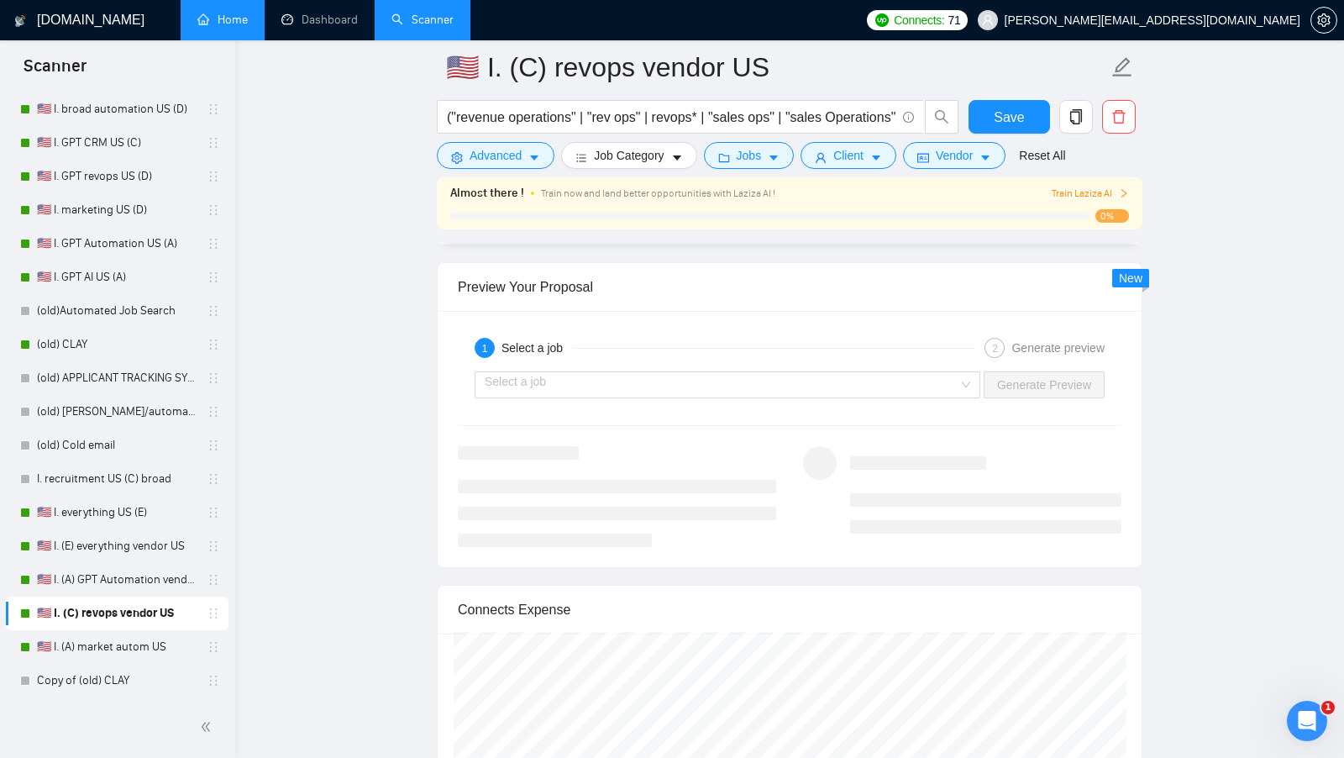
scroll to position [3109, 0]
click at [112, 574] on link "🇺🇸 I. (A) GPT Automation vendor US" at bounding box center [117, 580] width 160 height 34
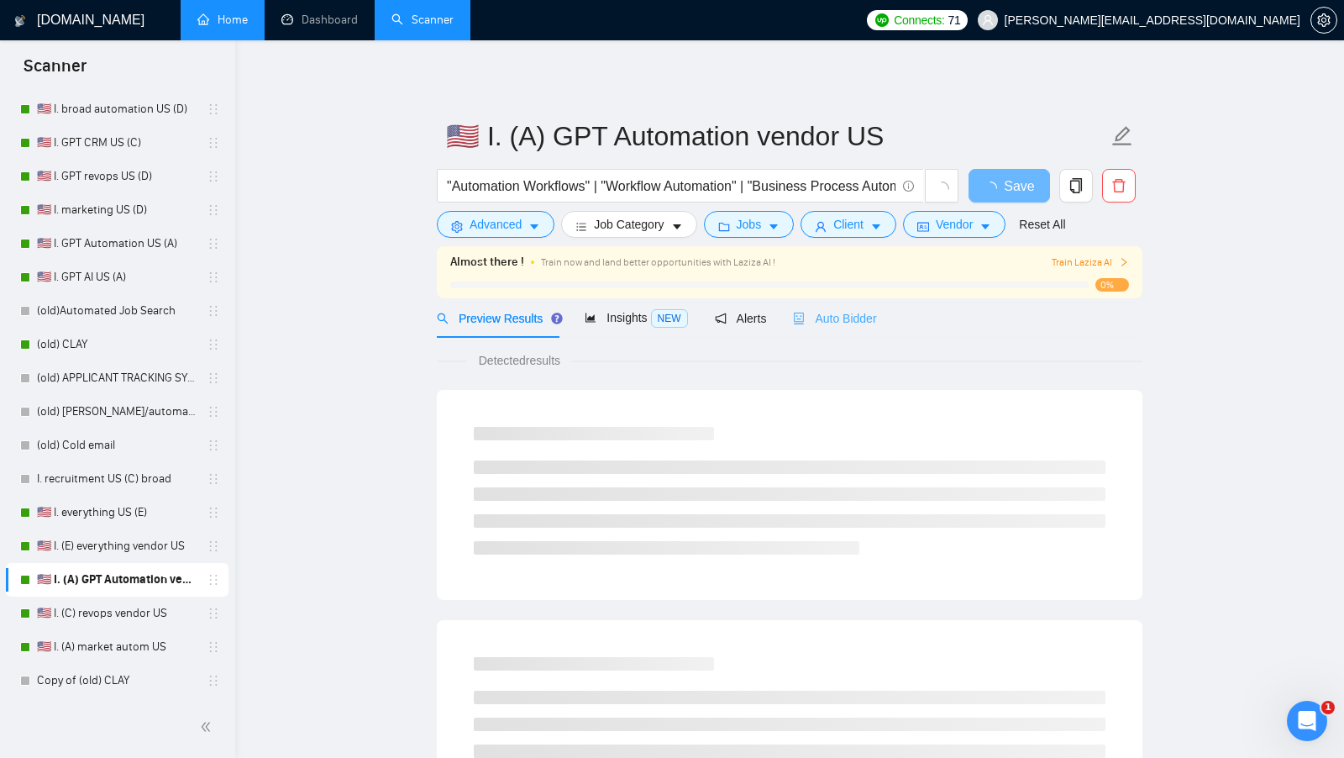
click at [847, 305] on div "Auto Bidder" at bounding box center [834, 317] width 83 height 39
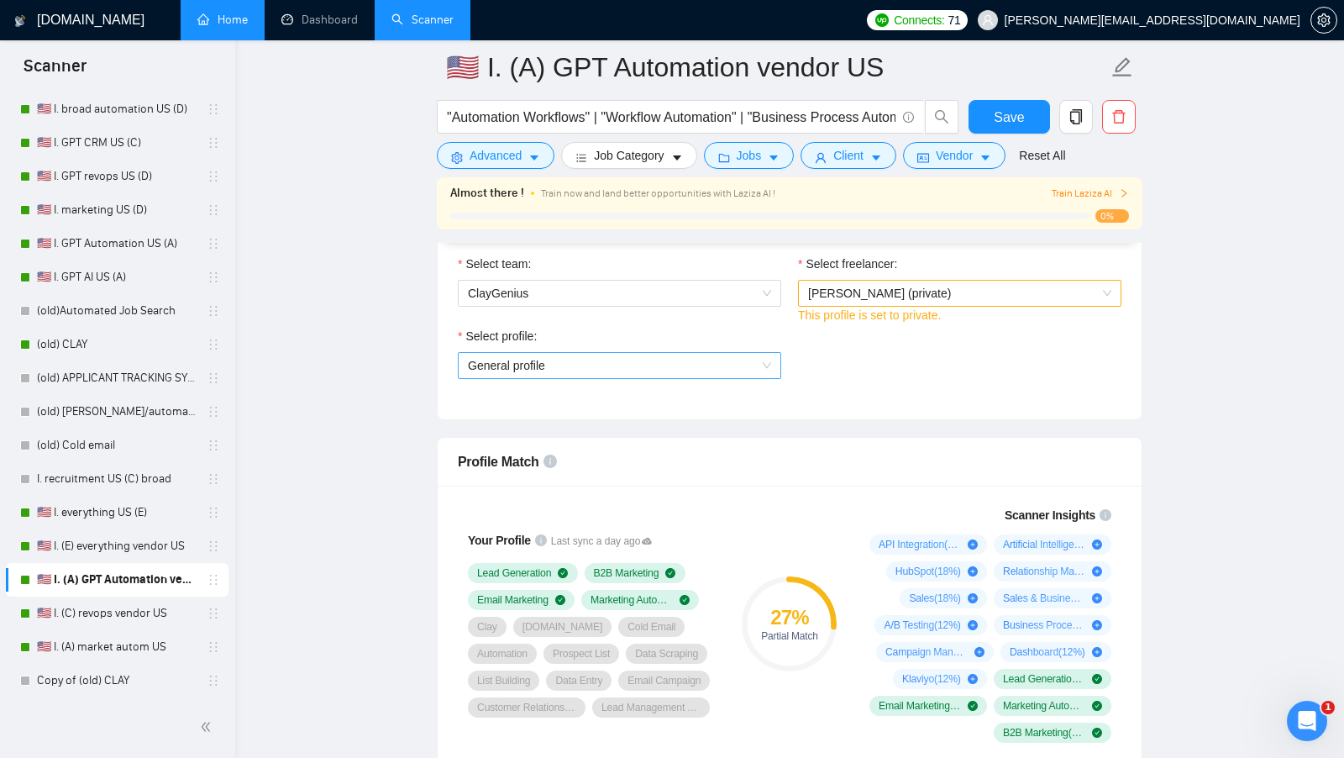
scroll to position [895, 0]
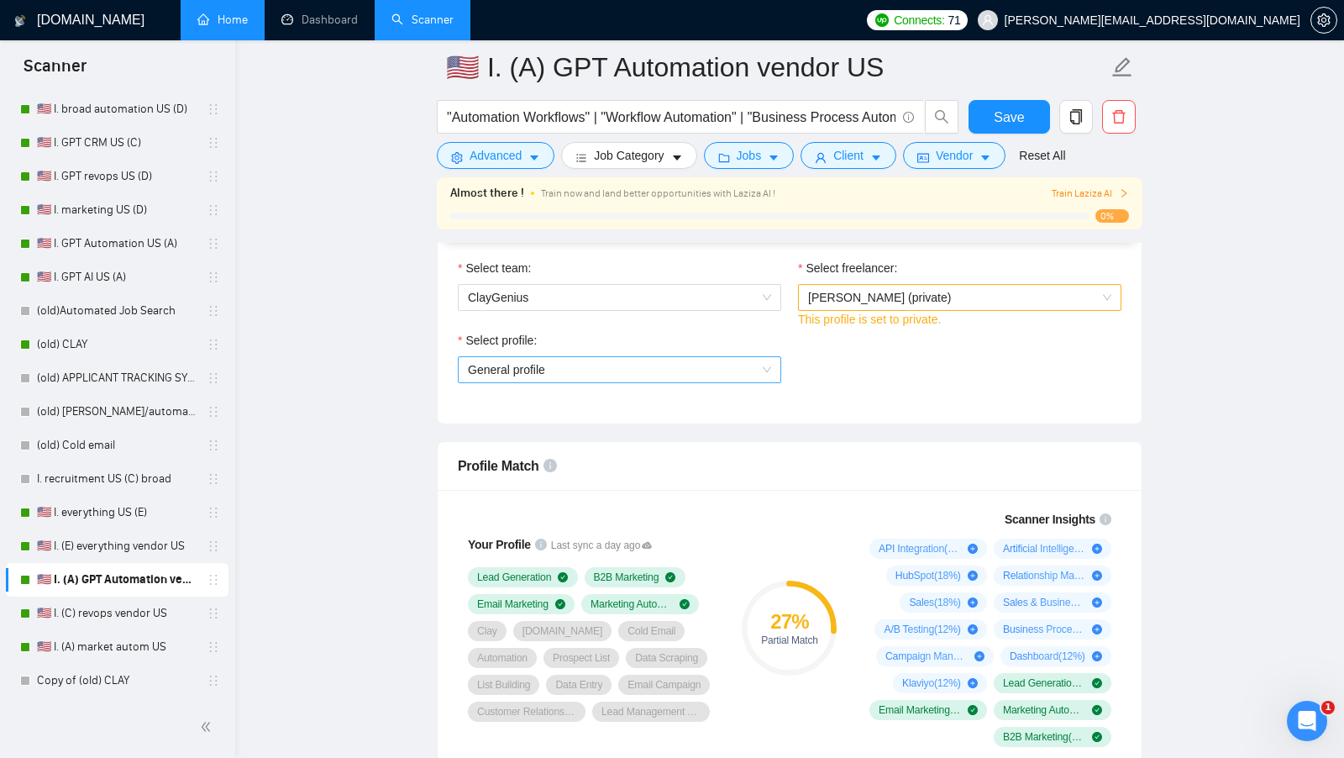
click at [722, 368] on span "General profile" at bounding box center [619, 369] width 303 height 25
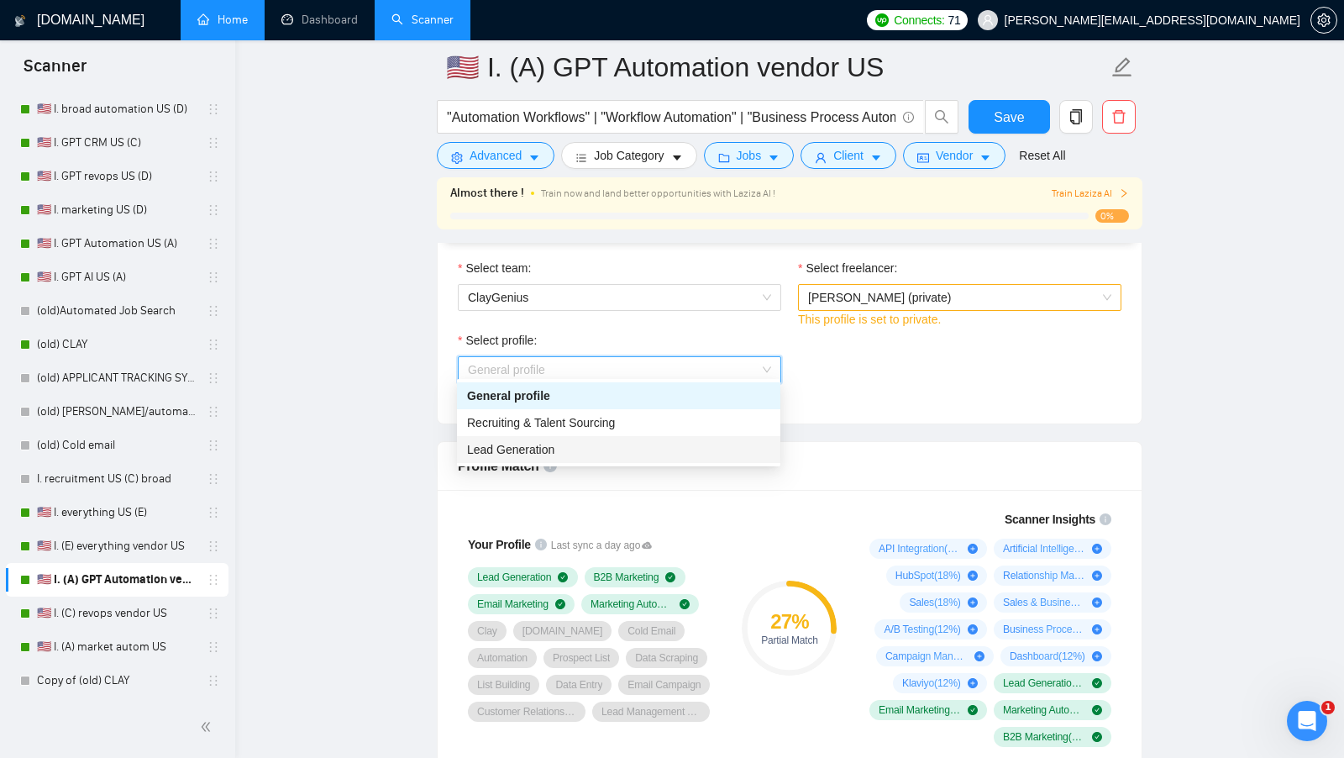
click at [637, 449] on div "Lead Generation" at bounding box center [618, 449] width 303 height 18
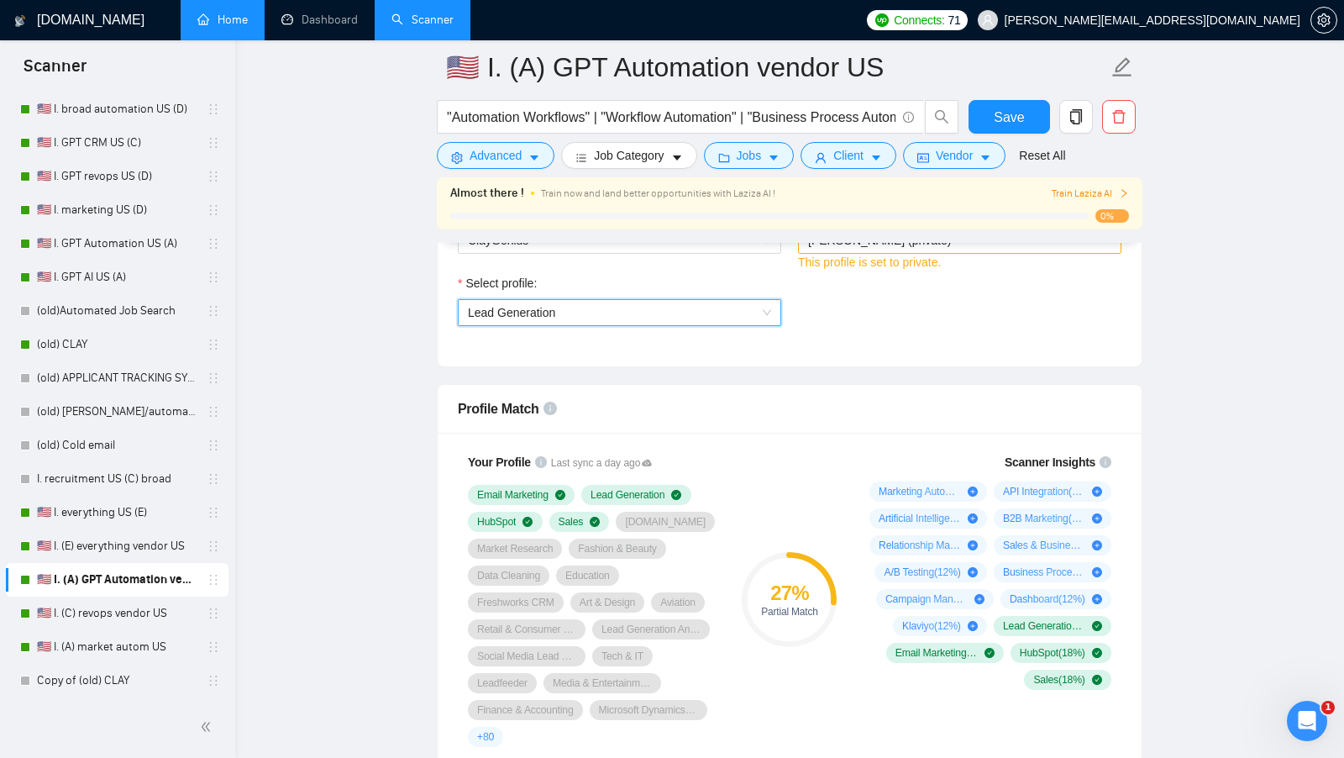
scroll to position [952, 0]
click at [1014, 107] on span "Save" at bounding box center [1009, 117] width 30 height 21
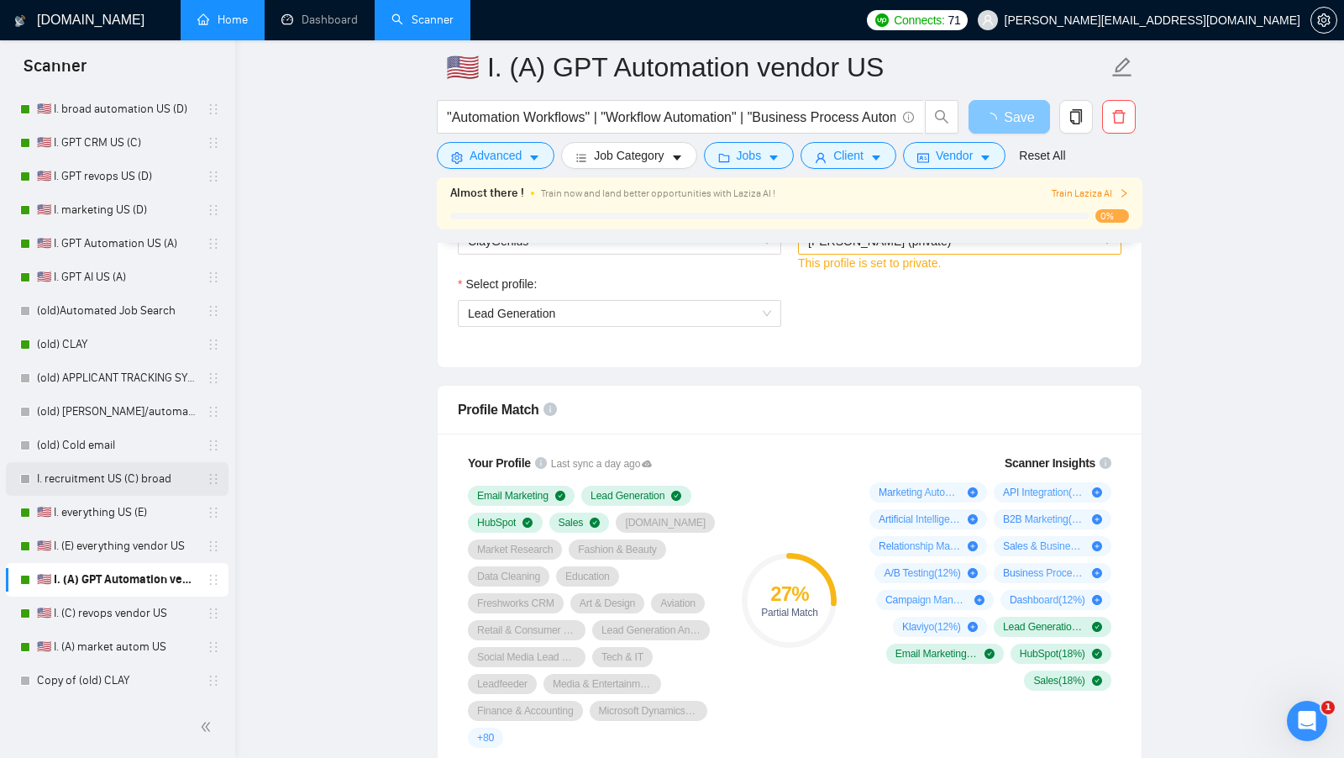
scroll to position [762, 0]
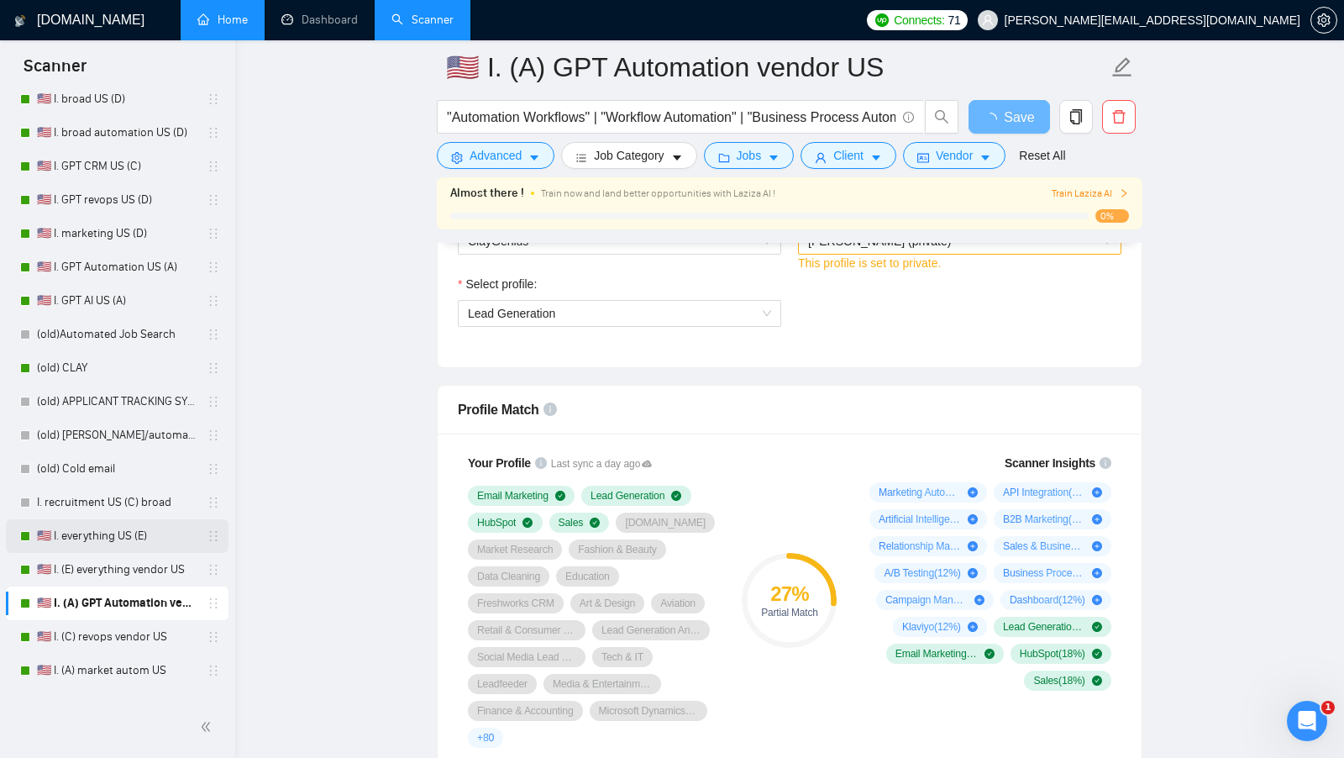
click at [96, 541] on link "🇺🇸 I. everything US (E)" at bounding box center [117, 536] width 160 height 34
click at [127, 519] on link "🇺🇸 I. everything US (E)" at bounding box center [117, 536] width 160 height 34
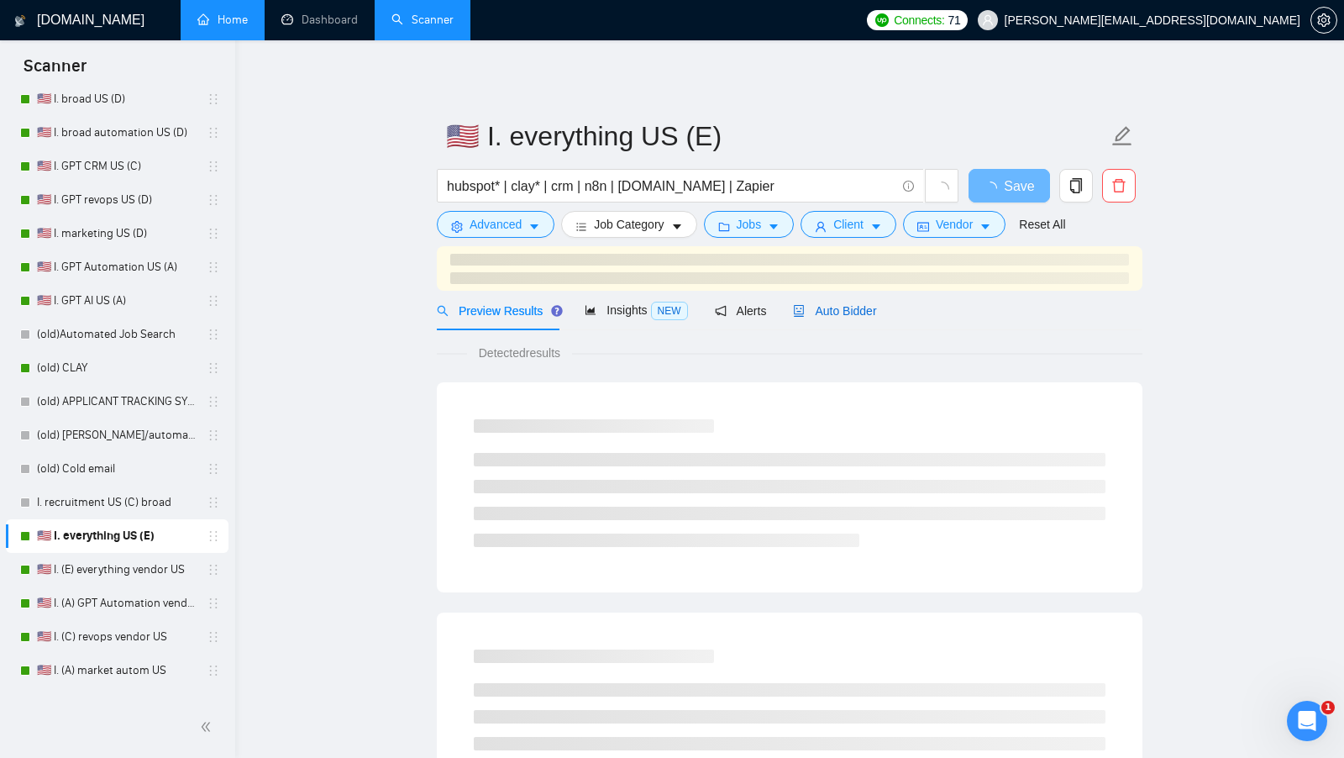
click at [864, 307] on span "Auto Bidder" at bounding box center [834, 310] width 83 height 13
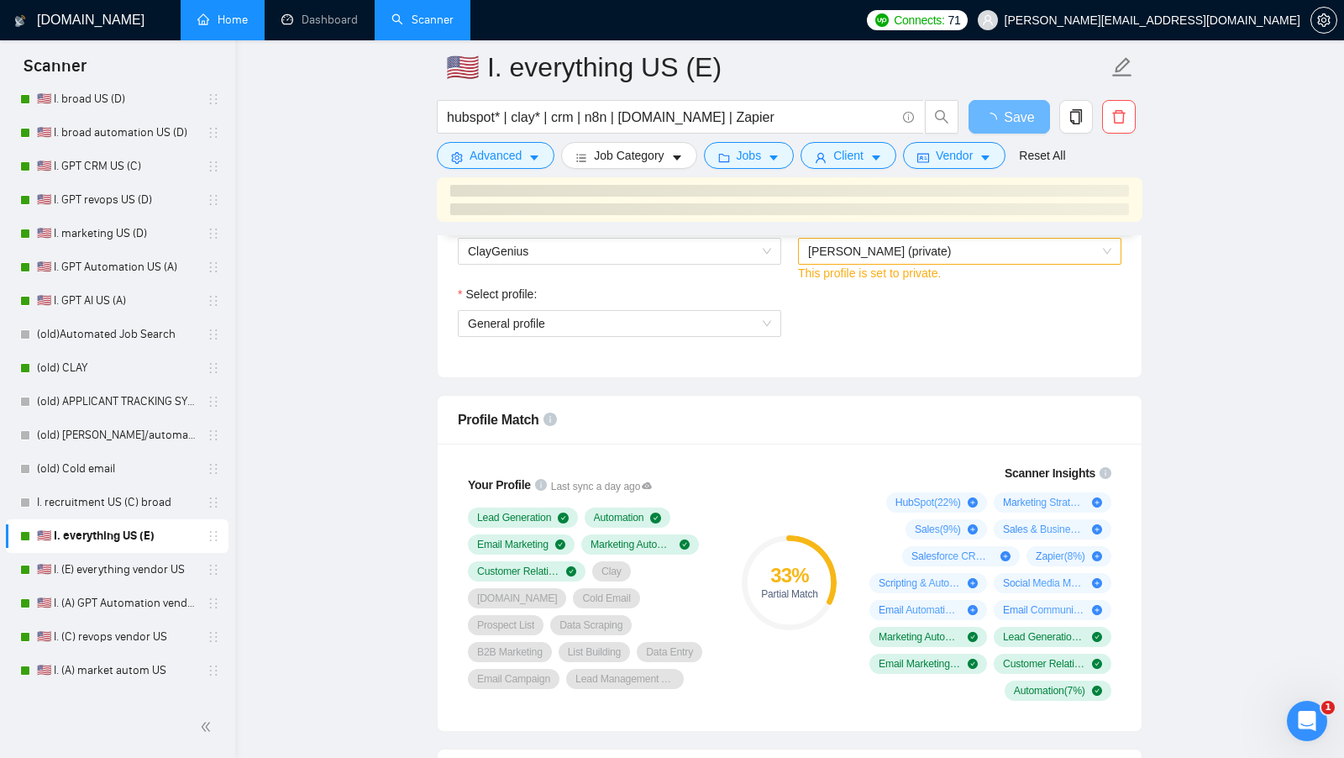
scroll to position [921, 0]
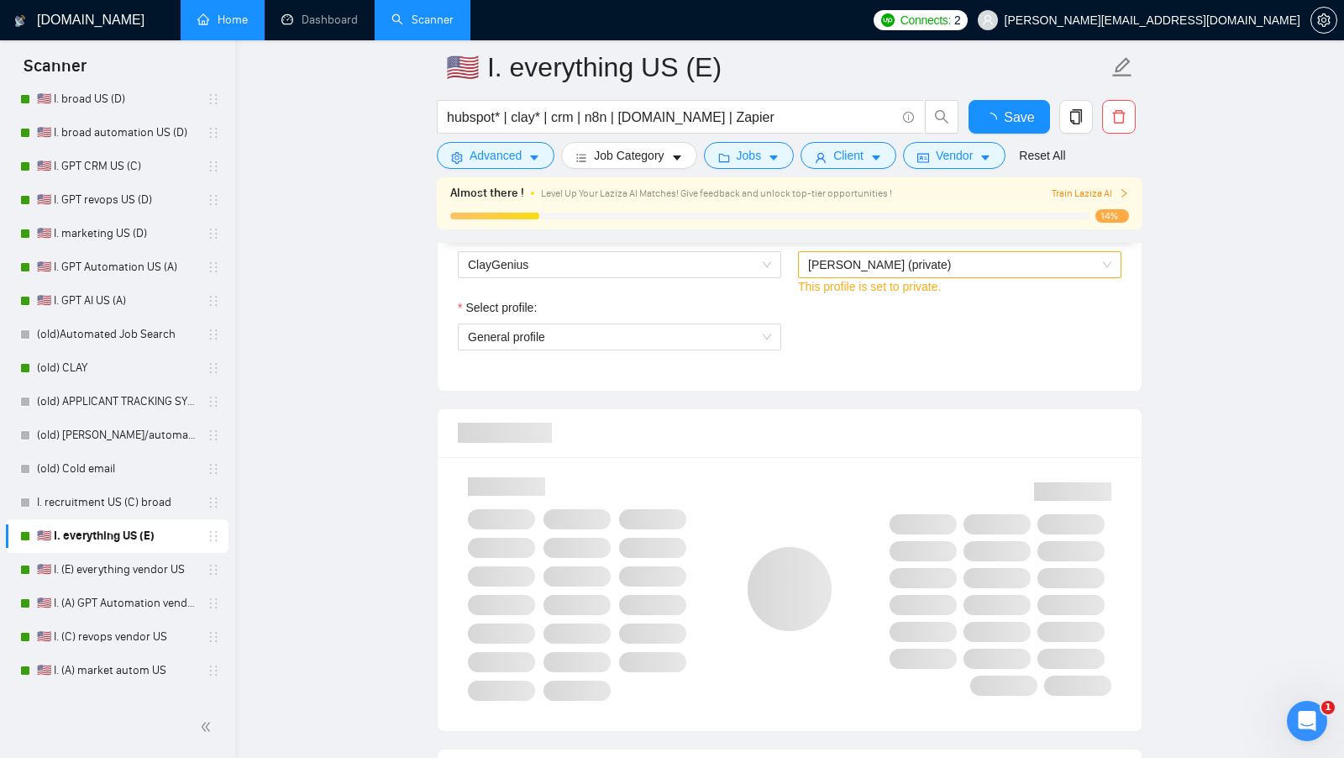
click at [689, 321] on div "Select profile:" at bounding box center [619, 310] width 323 height 25
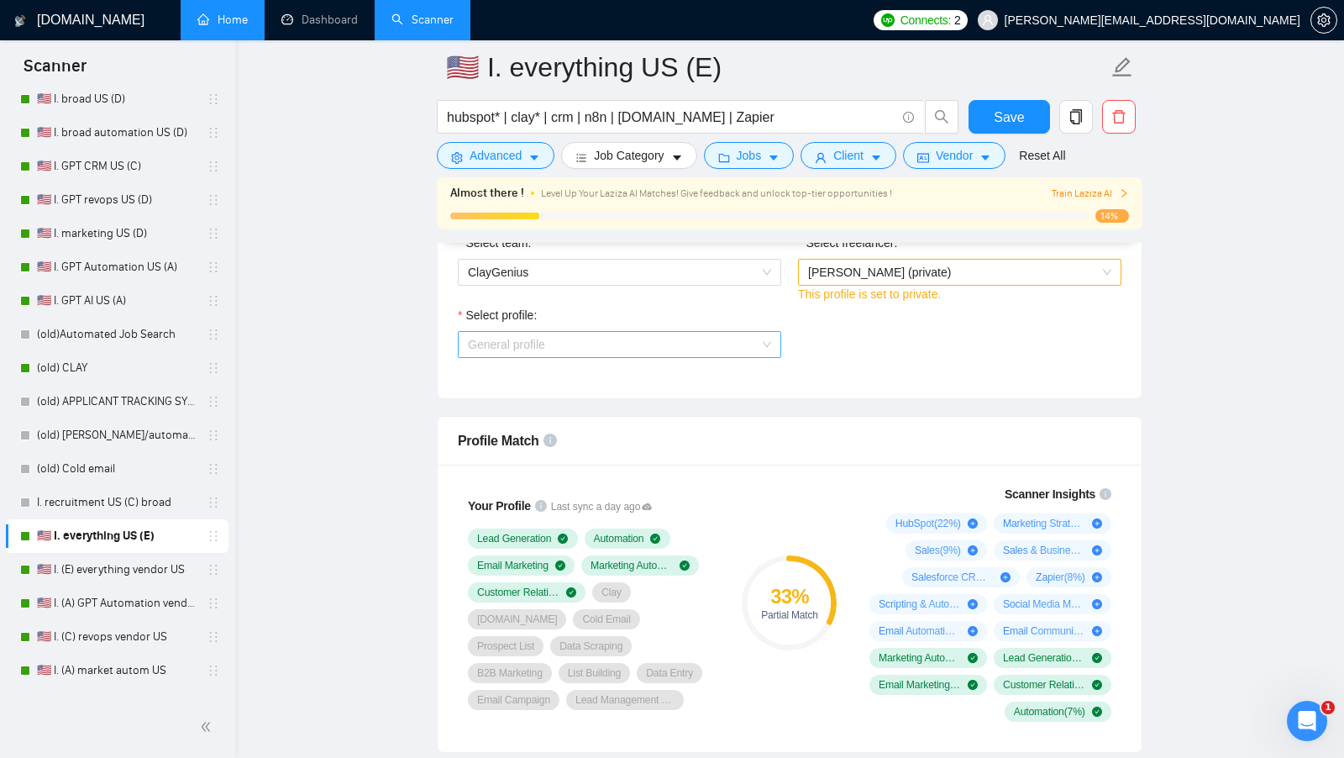
click at [637, 344] on span "General profile" at bounding box center [619, 344] width 303 height 25
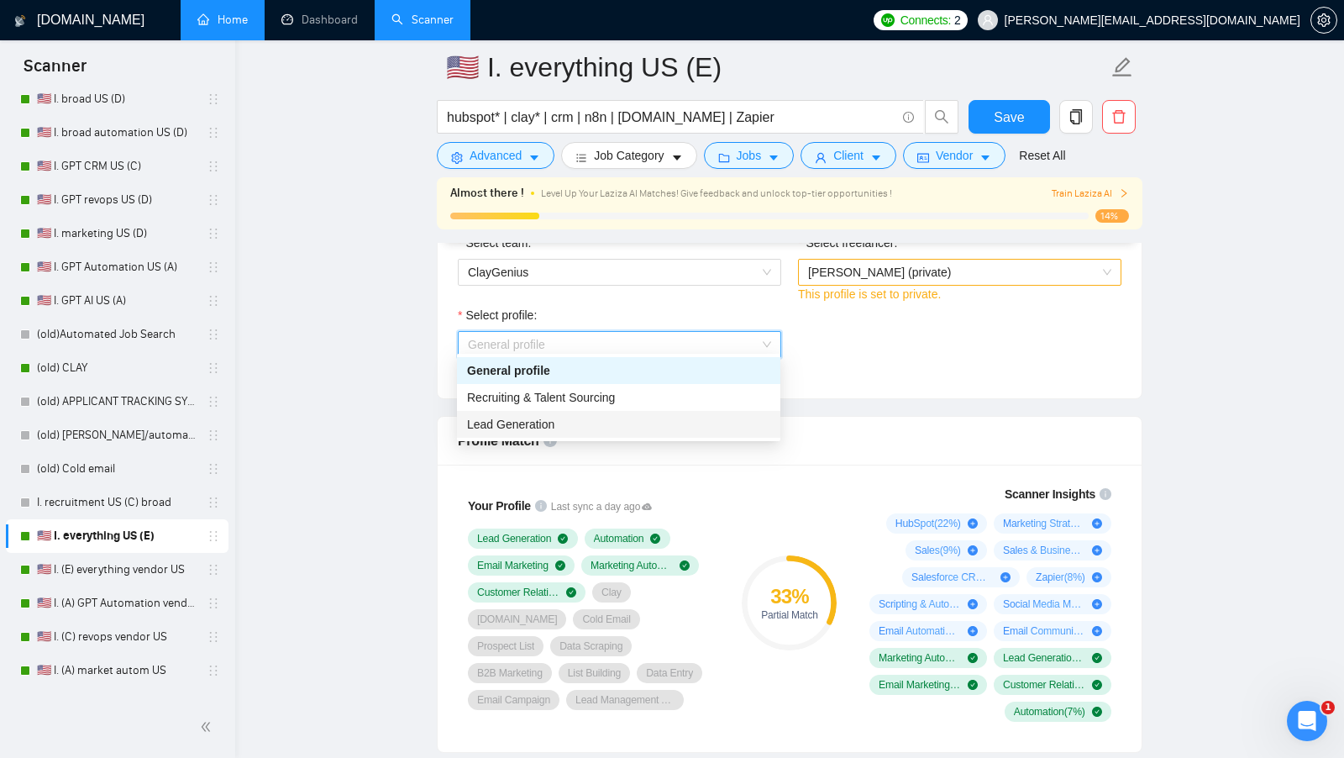
click at [570, 422] on div "Lead Generation" at bounding box center [618, 424] width 303 height 18
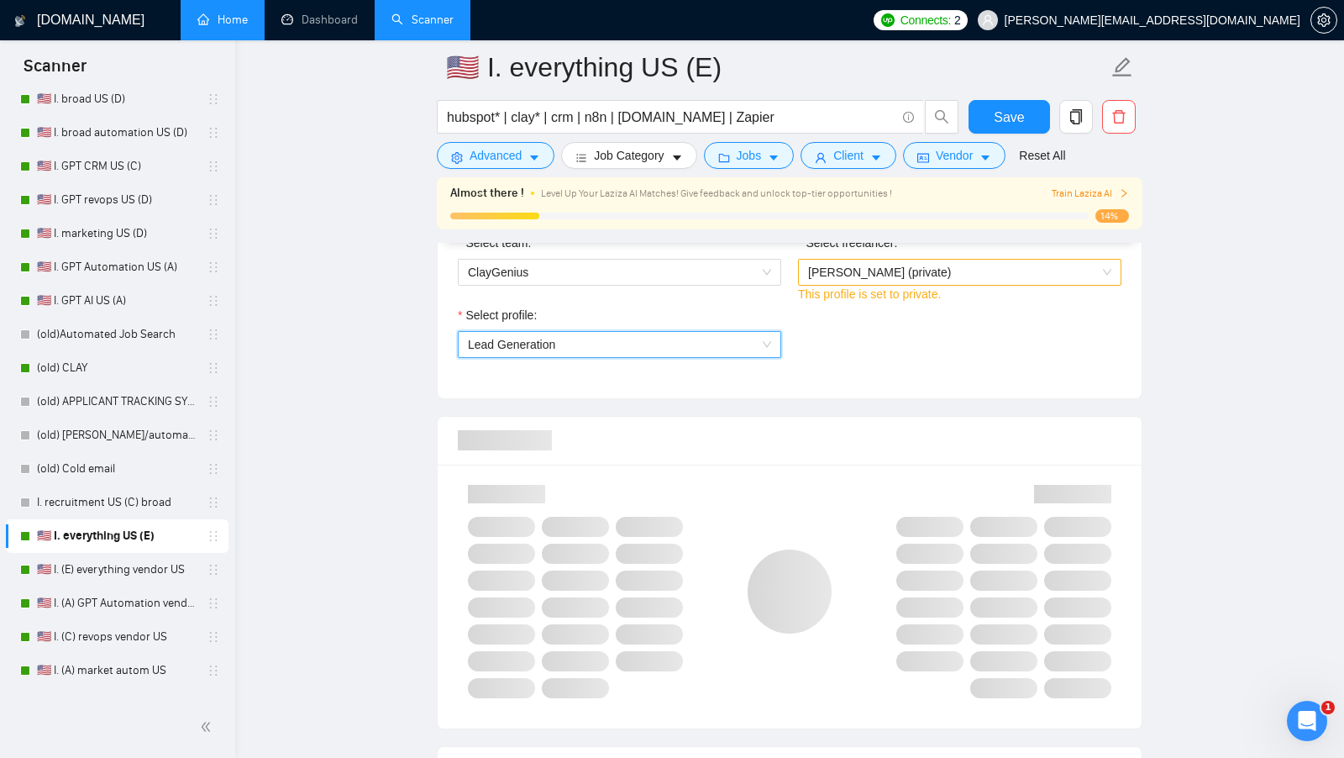
click at [969, 417] on div at bounding box center [790, 441] width 664 height 48
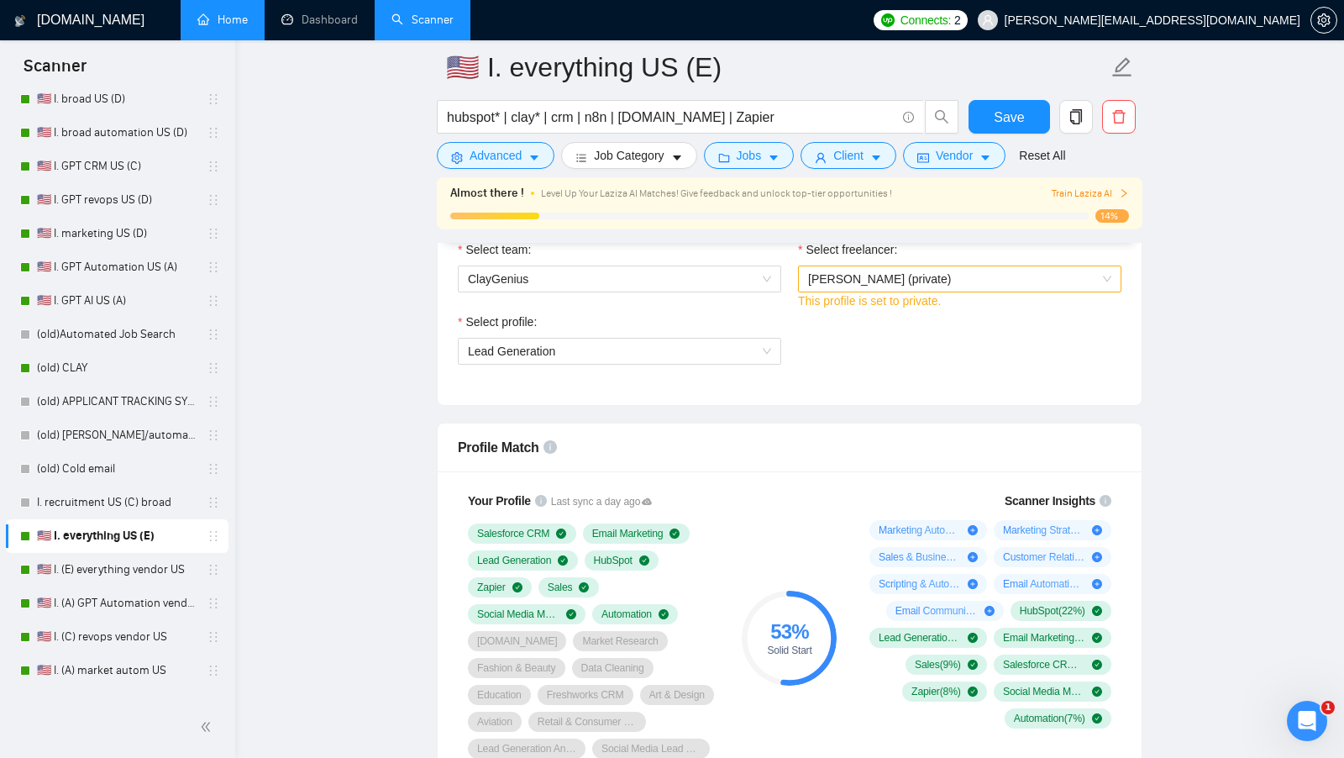
scroll to position [922, 0]
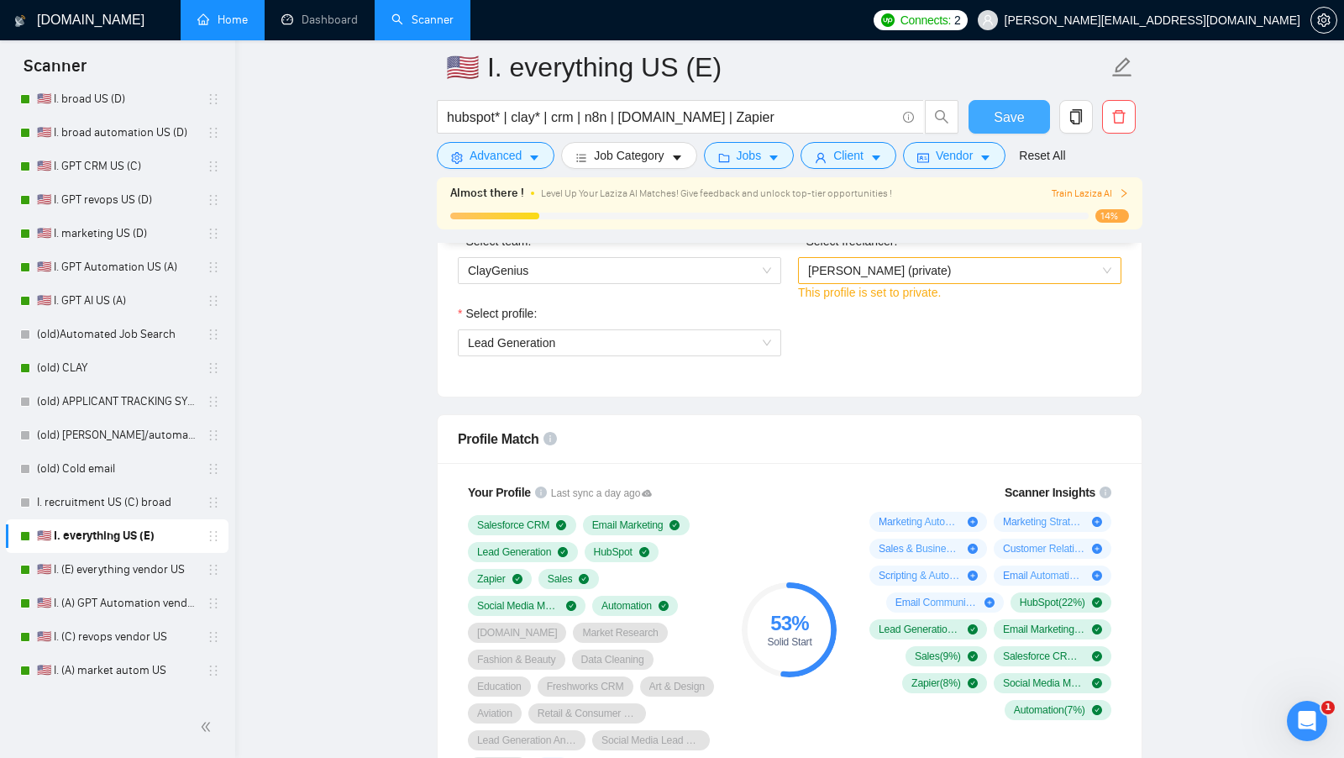
click at [1012, 118] on span "Save" at bounding box center [1009, 117] width 30 height 21
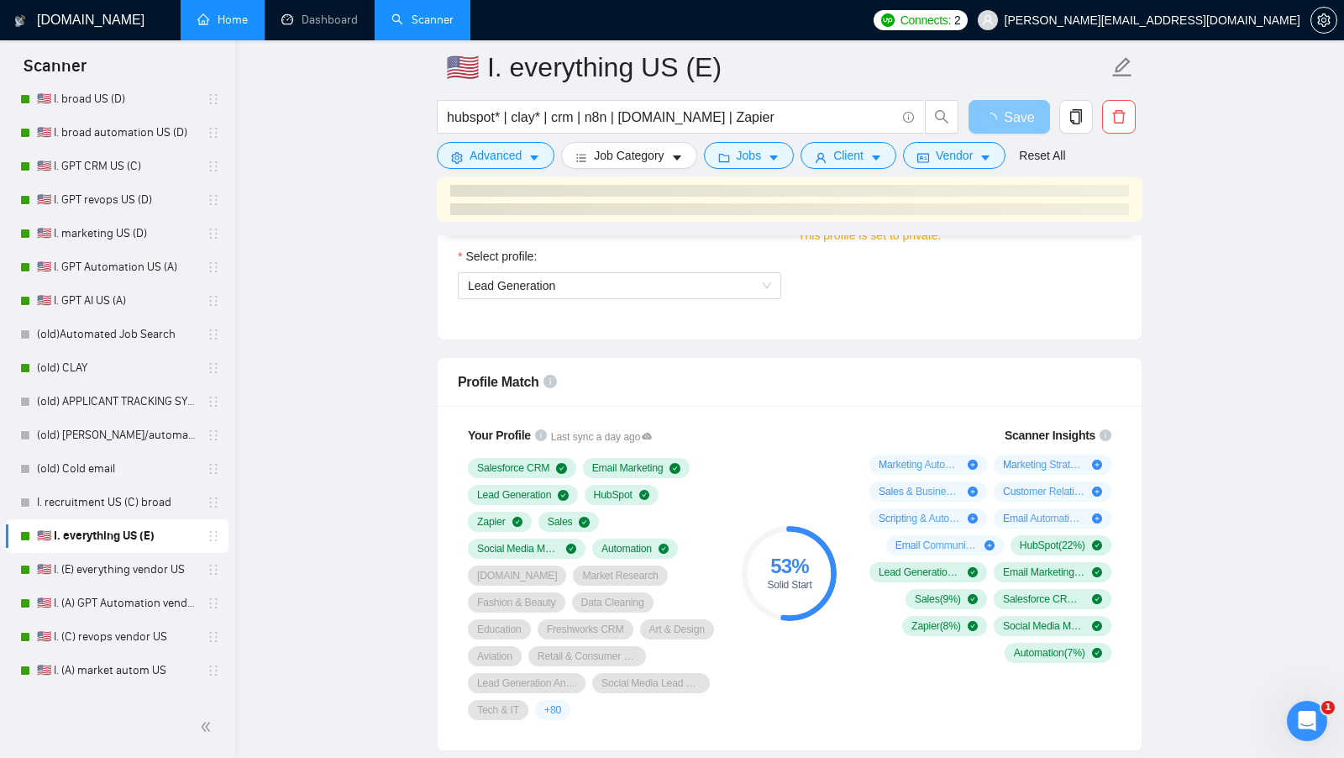
scroll to position [975, 0]
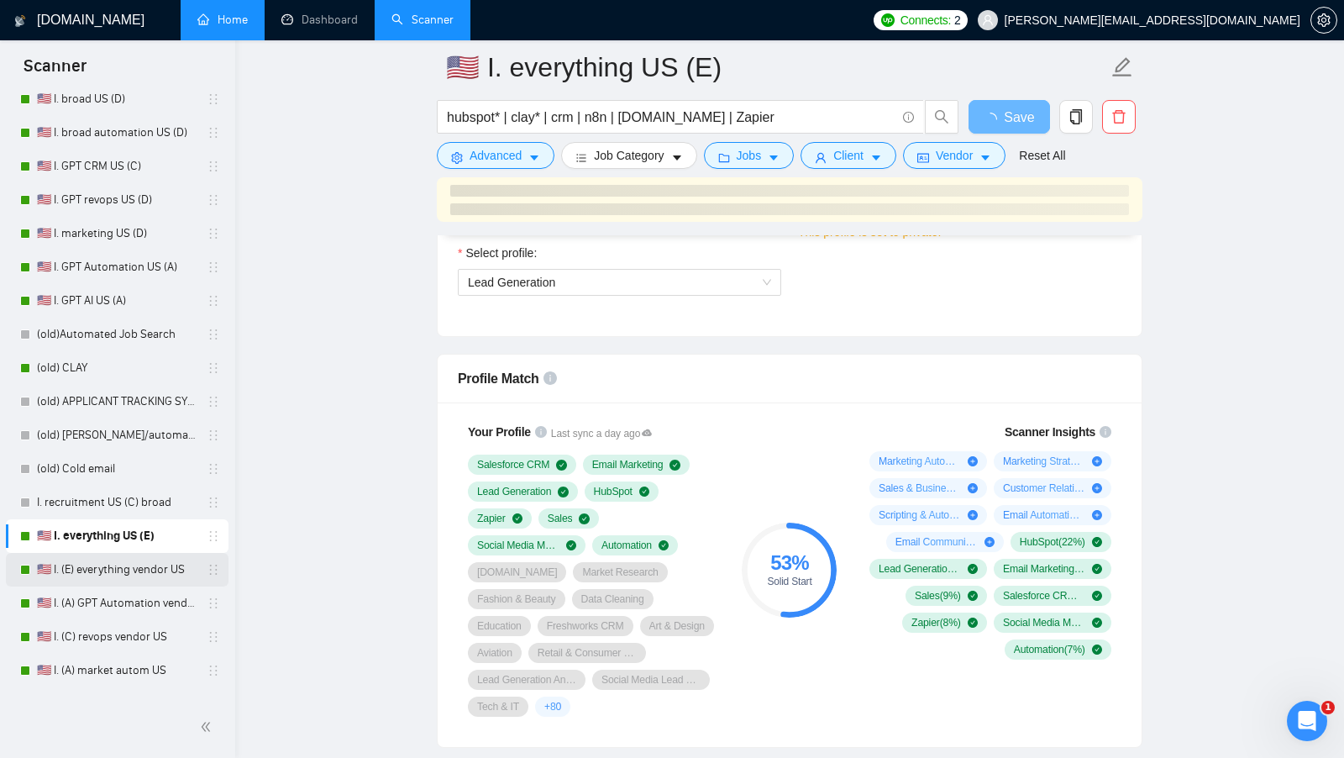
click at [104, 565] on link "🇺🇸 I. (E) everything vendor US" at bounding box center [117, 570] width 160 height 34
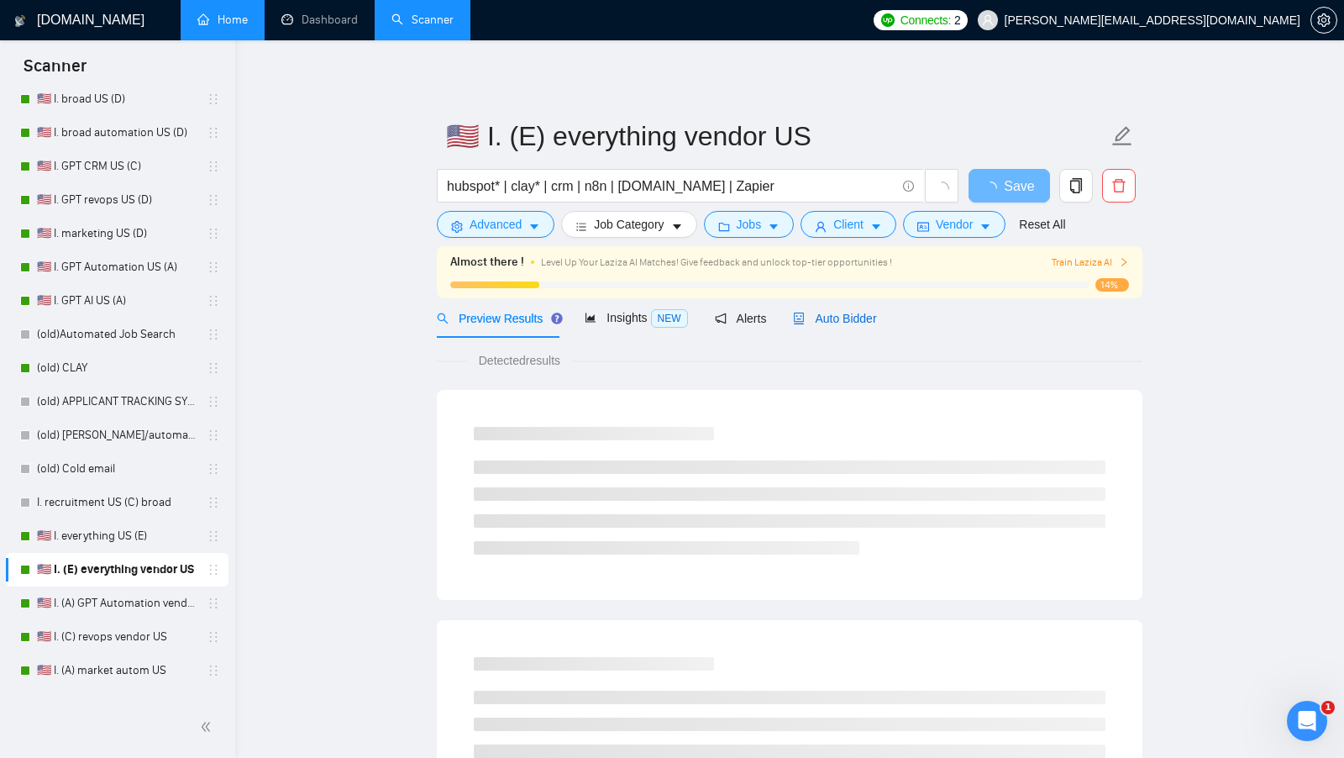
click at [871, 312] on span "Auto Bidder" at bounding box center [834, 318] width 83 height 13
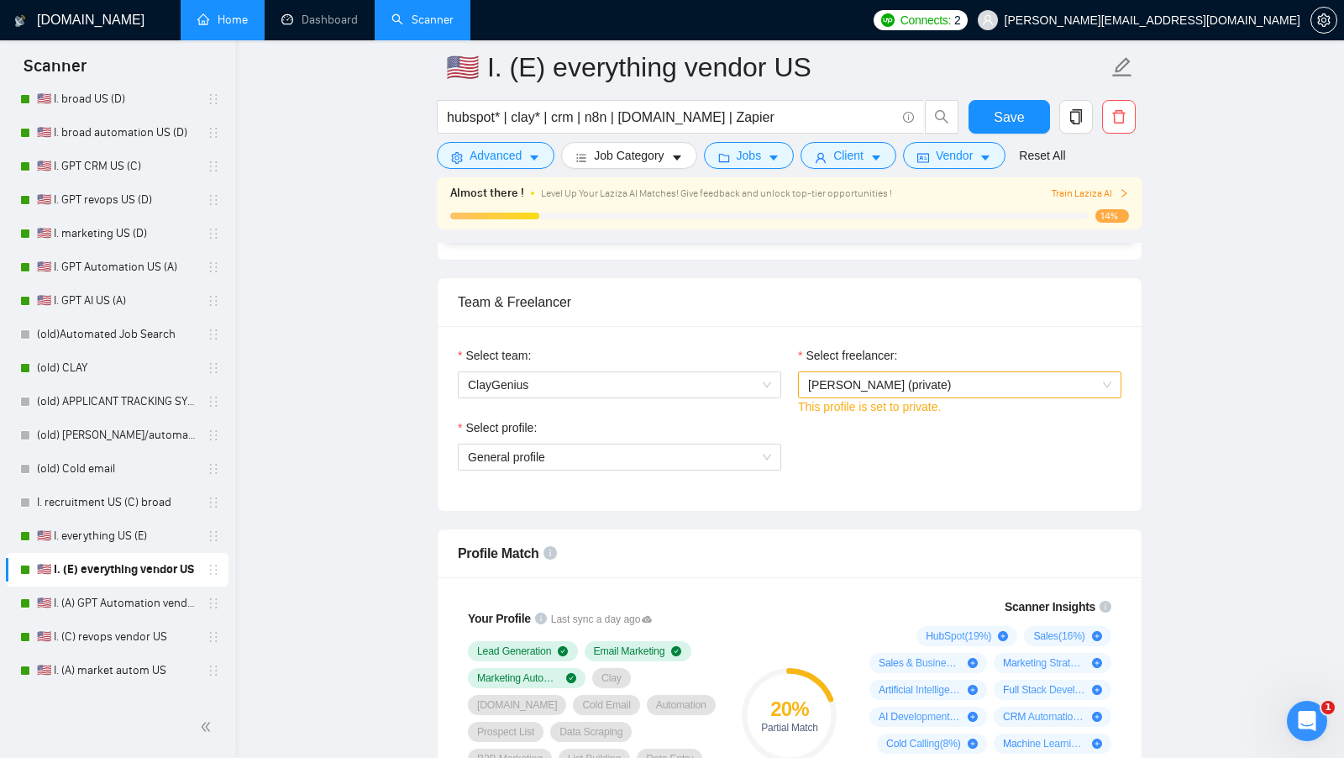
scroll to position [786, 0]
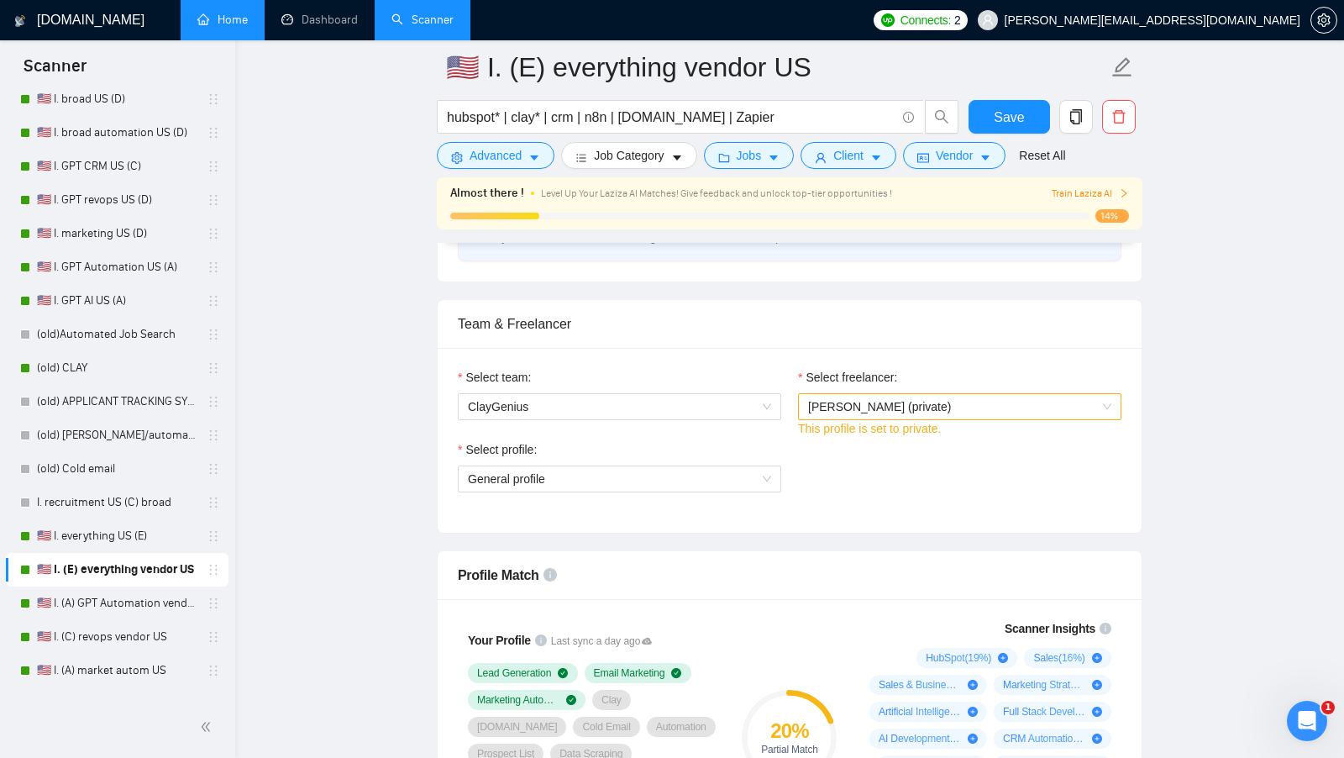
click at [753, 485] on div "Select profile: General profile" at bounding box center [619, 476] width 340 height 72
click at [743, 481] on span "General profile" at bounding box center [619, 478] width 303 height 25
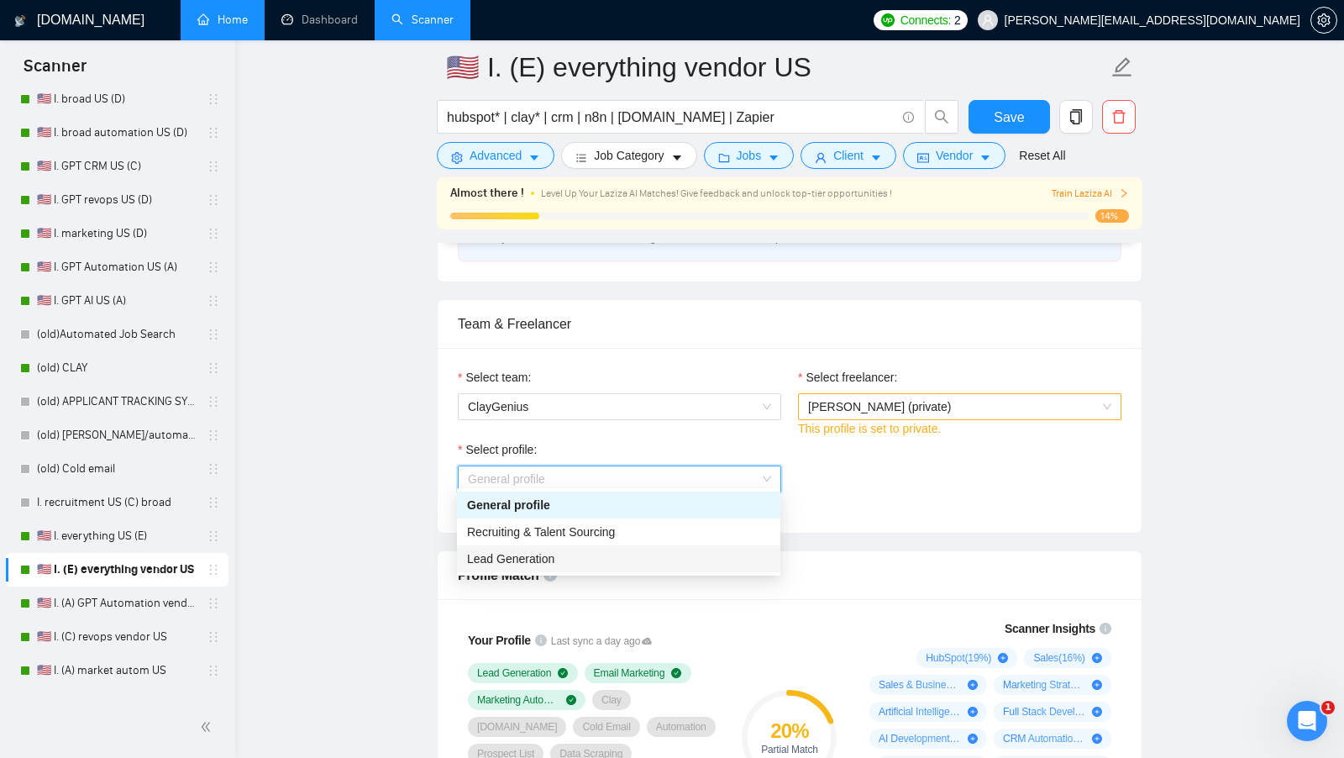
click at [598, 552] on div "Lead Generation" at bounding box center [618, 558] width 303 height 18
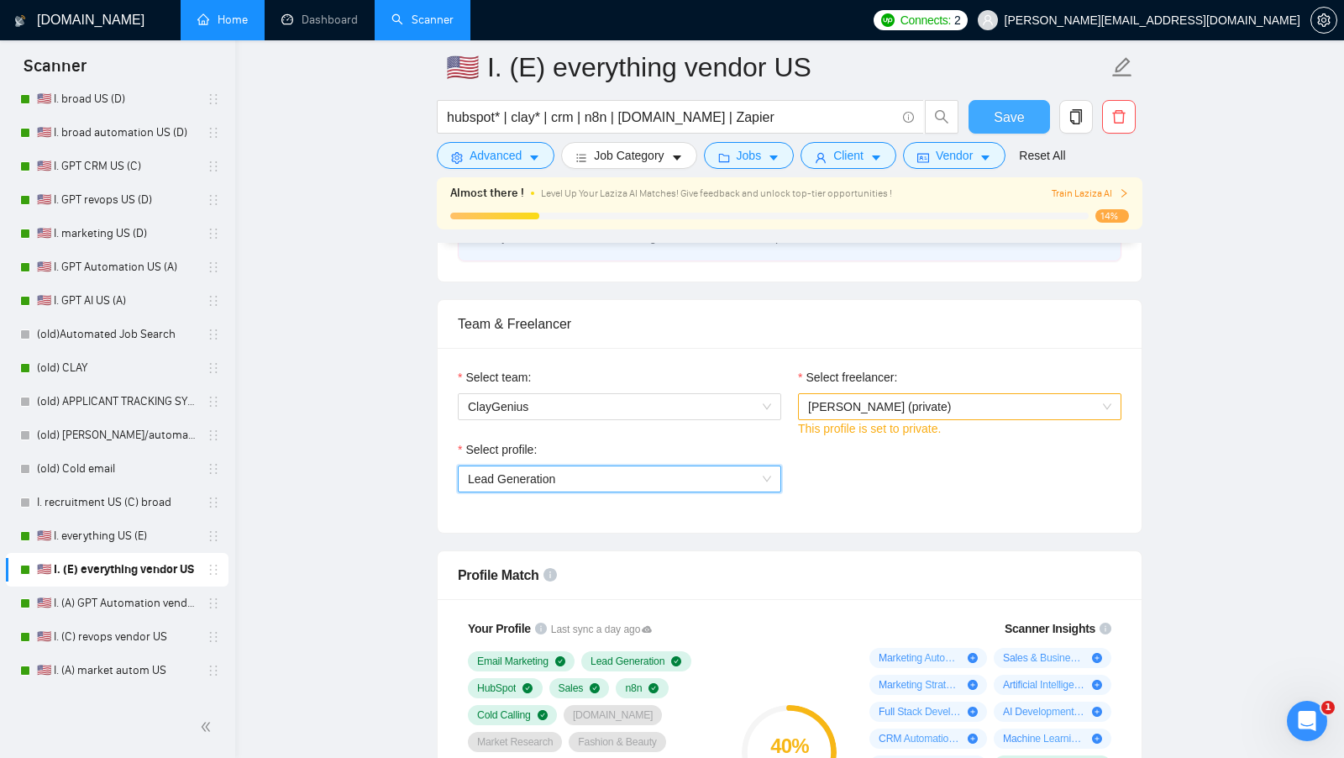
click at [1011, 115] on span "Save" at bounding box center [1009, 117] width 30 height 21
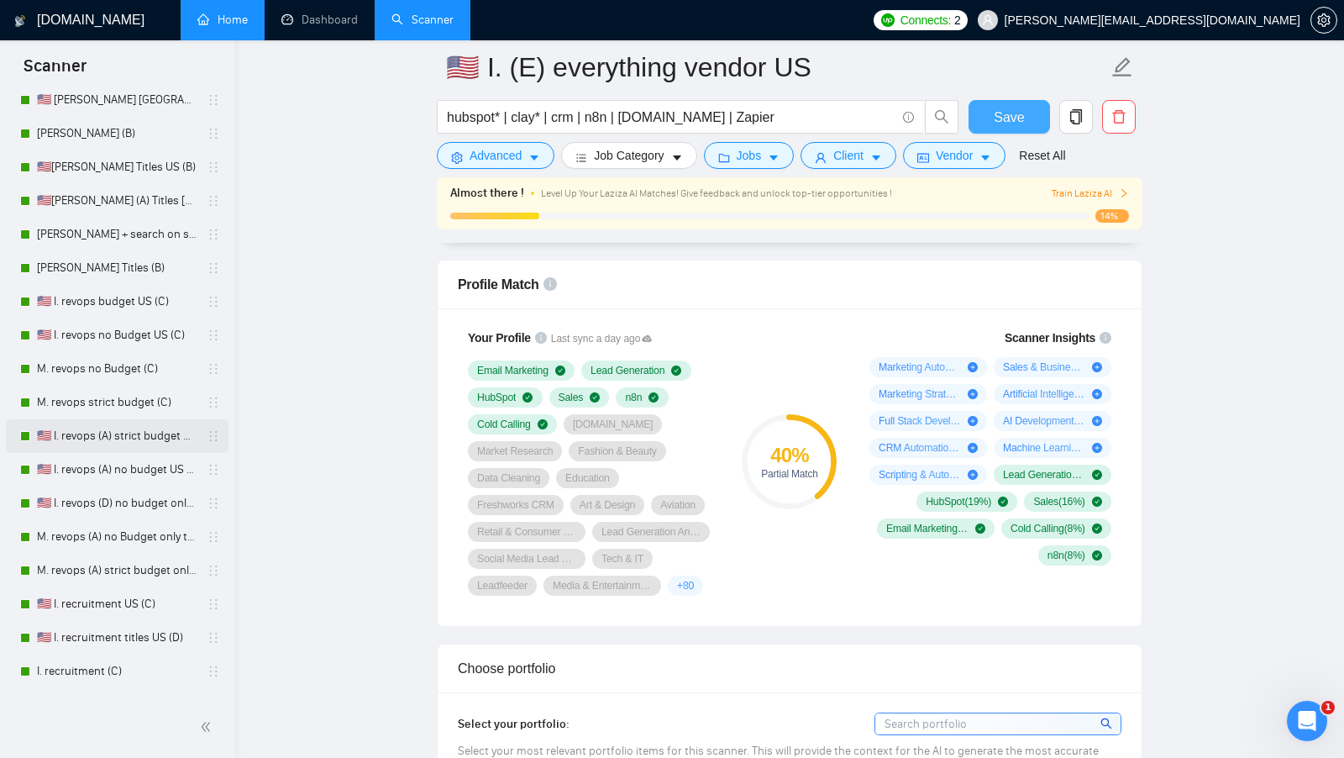
scroll to position [118, 0]
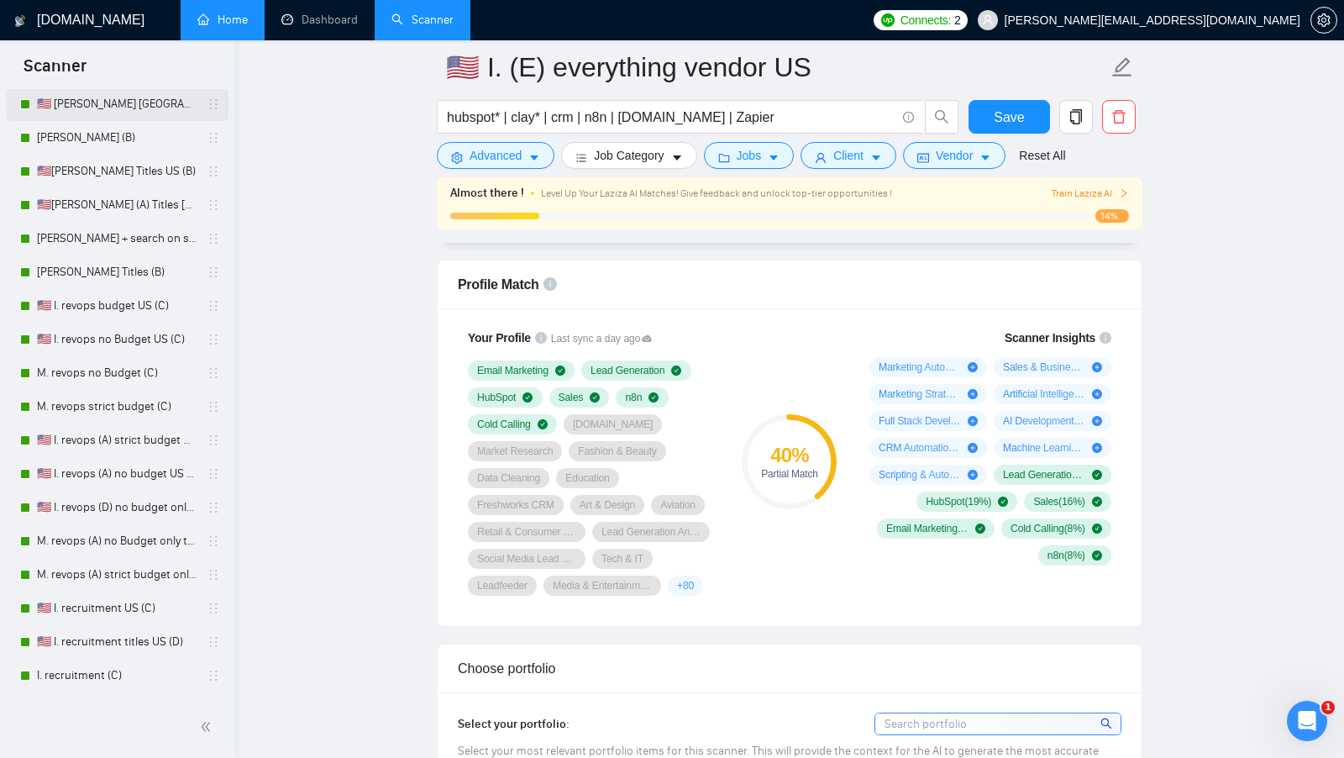
click at [139, 108] on link "🇺🇸 [PERSON_NAME] [GEOGRAPHIC_DATA] (D)" at bounding box center [117, 104] width 160 height 34
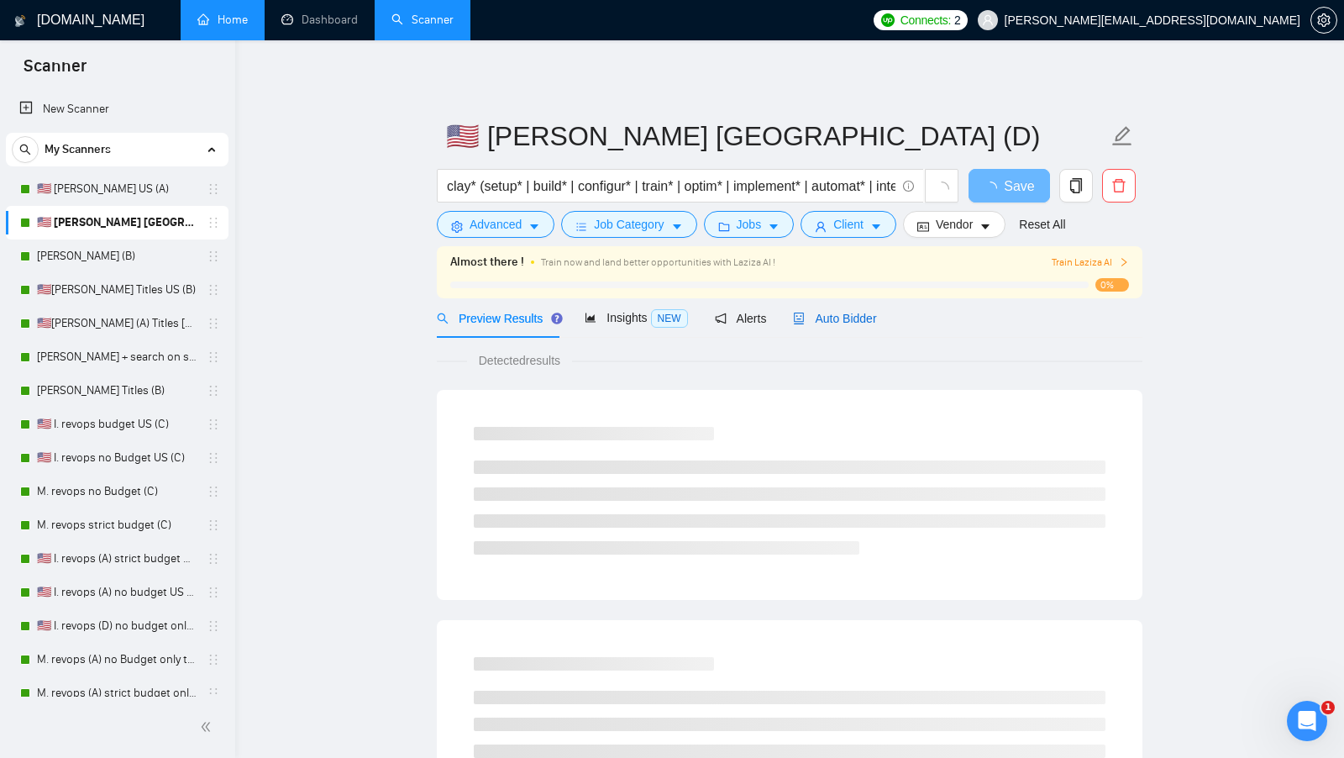
click at [823, 325] on div "Auto Bidder" at bounding box center [834, 318] width 83 height 18
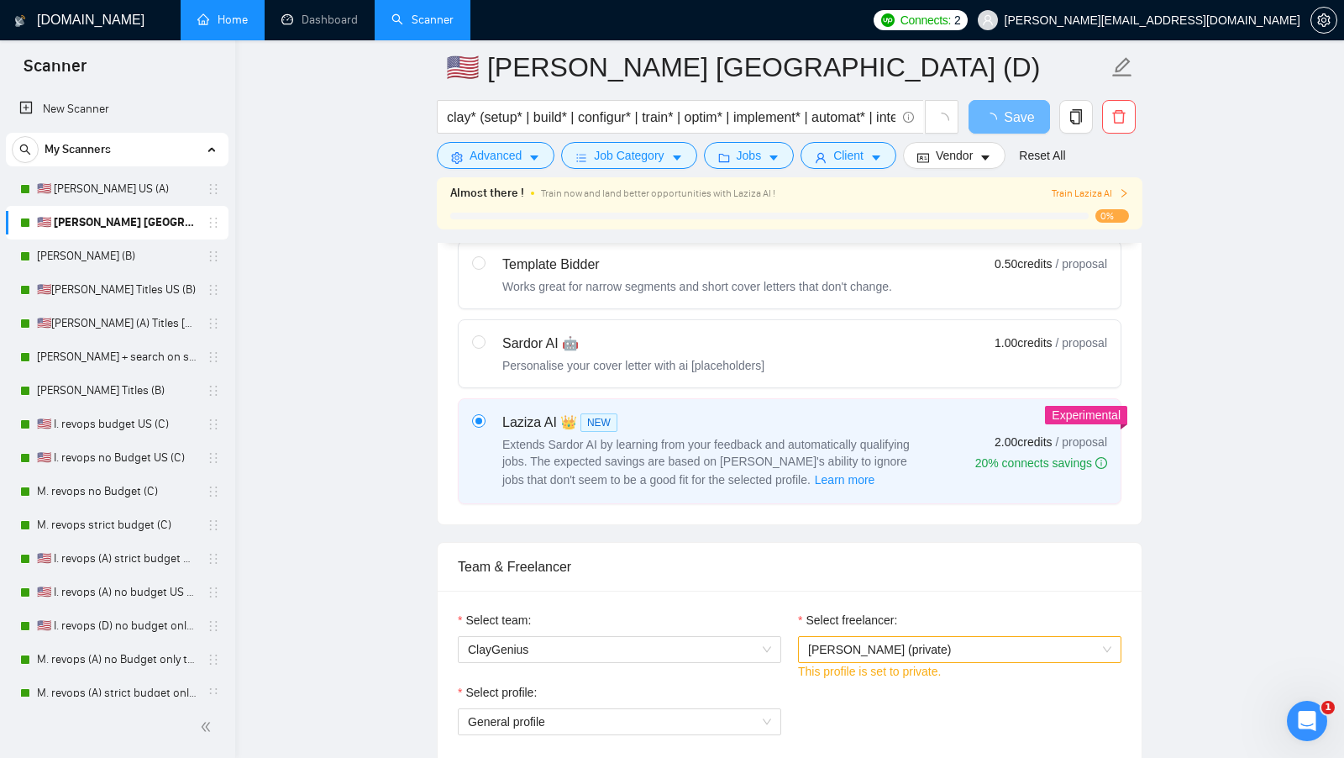
scroll to position [752, 0]
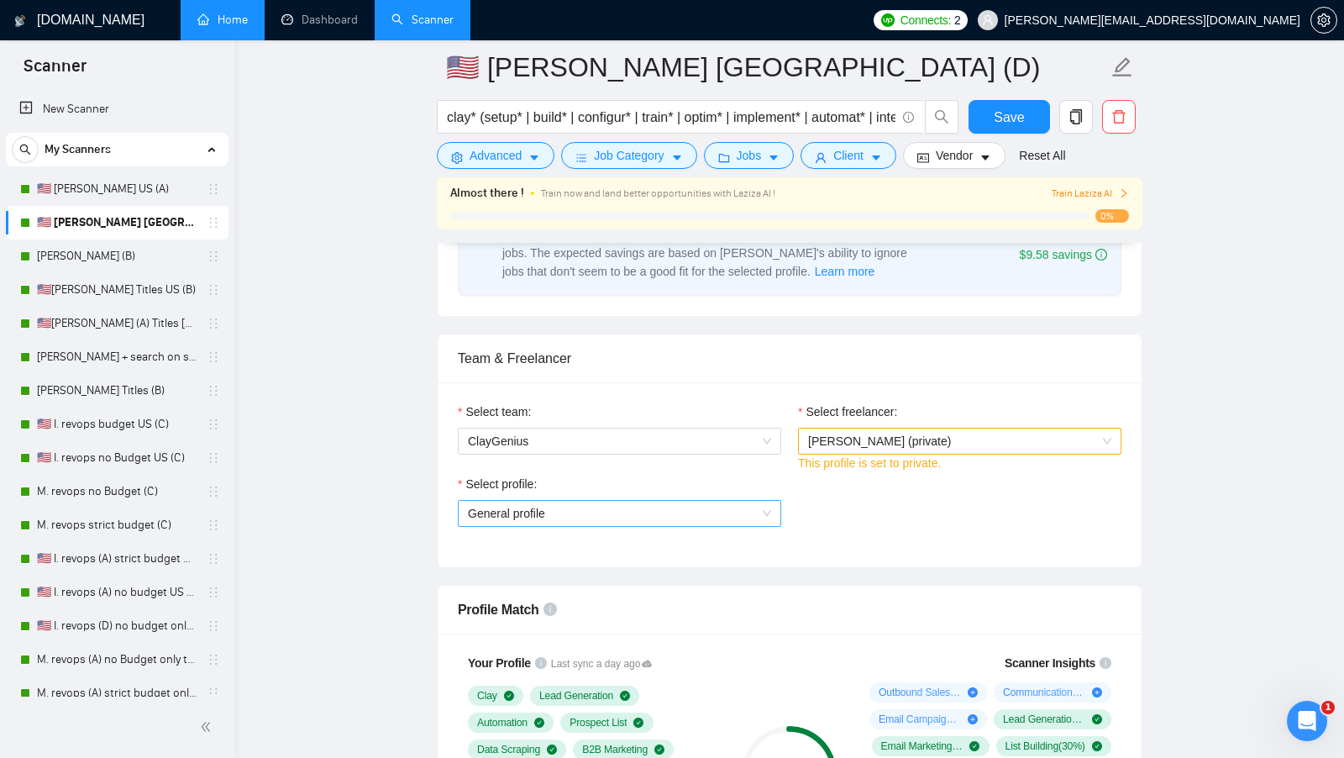
click at [684, 500] on div "General profile" at bounding box center [619, 513] width 323 height 27
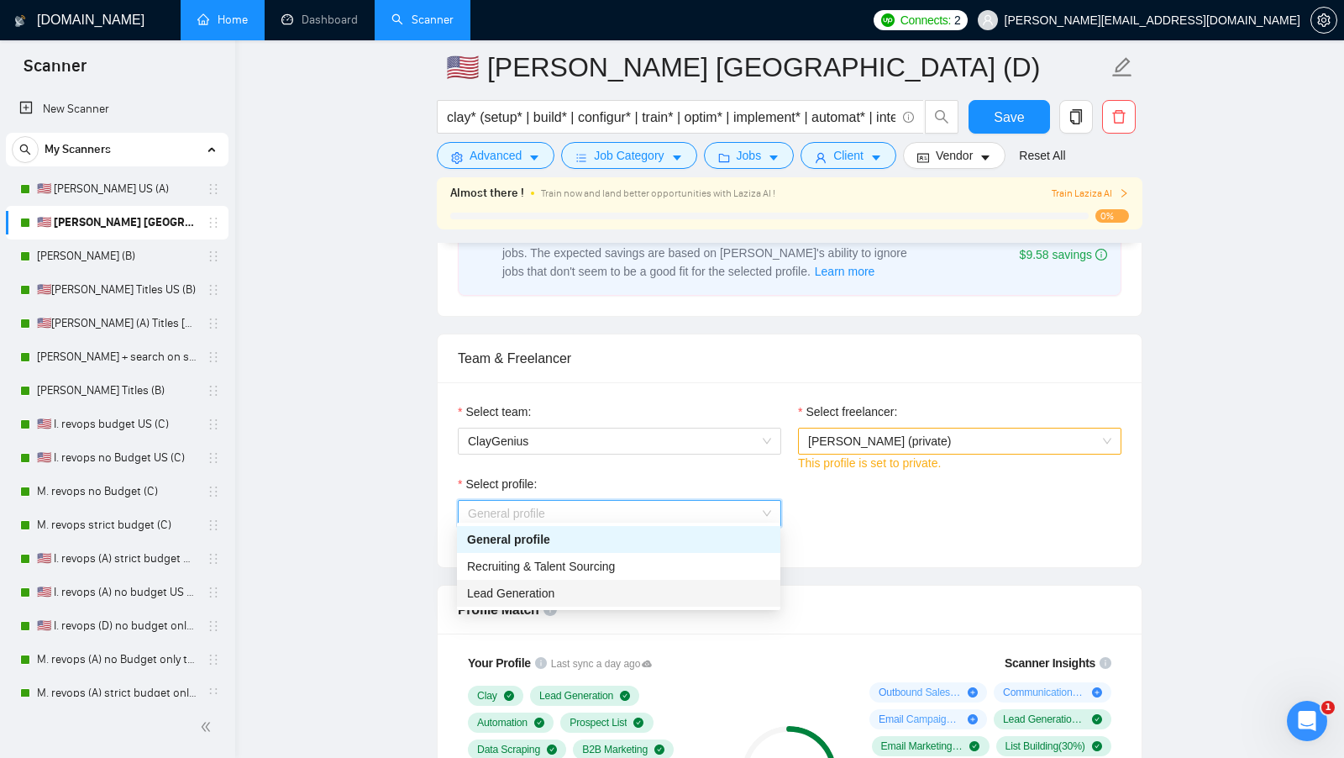
click at [557, 596] on div "Lead Generation" at bounding box center [618, 593] width 303 height 18
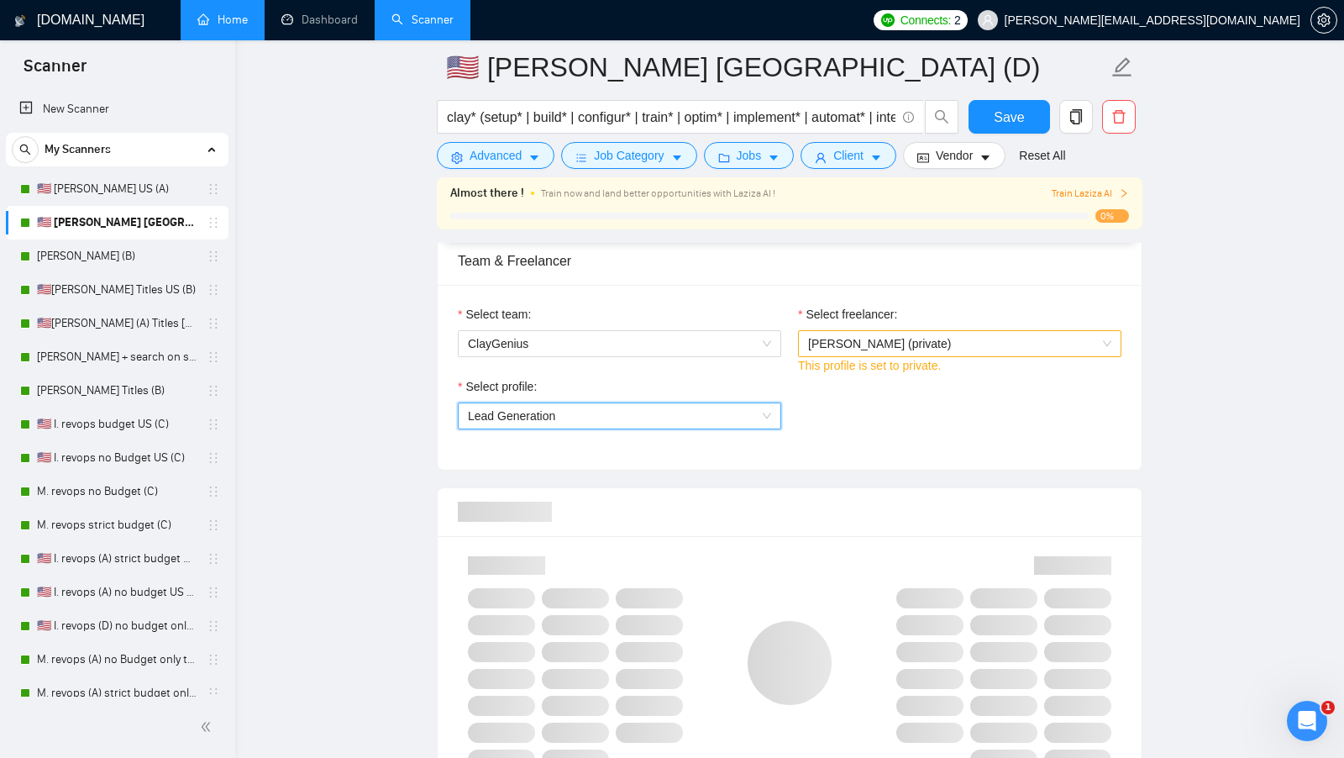
scroll to position [858, 0]
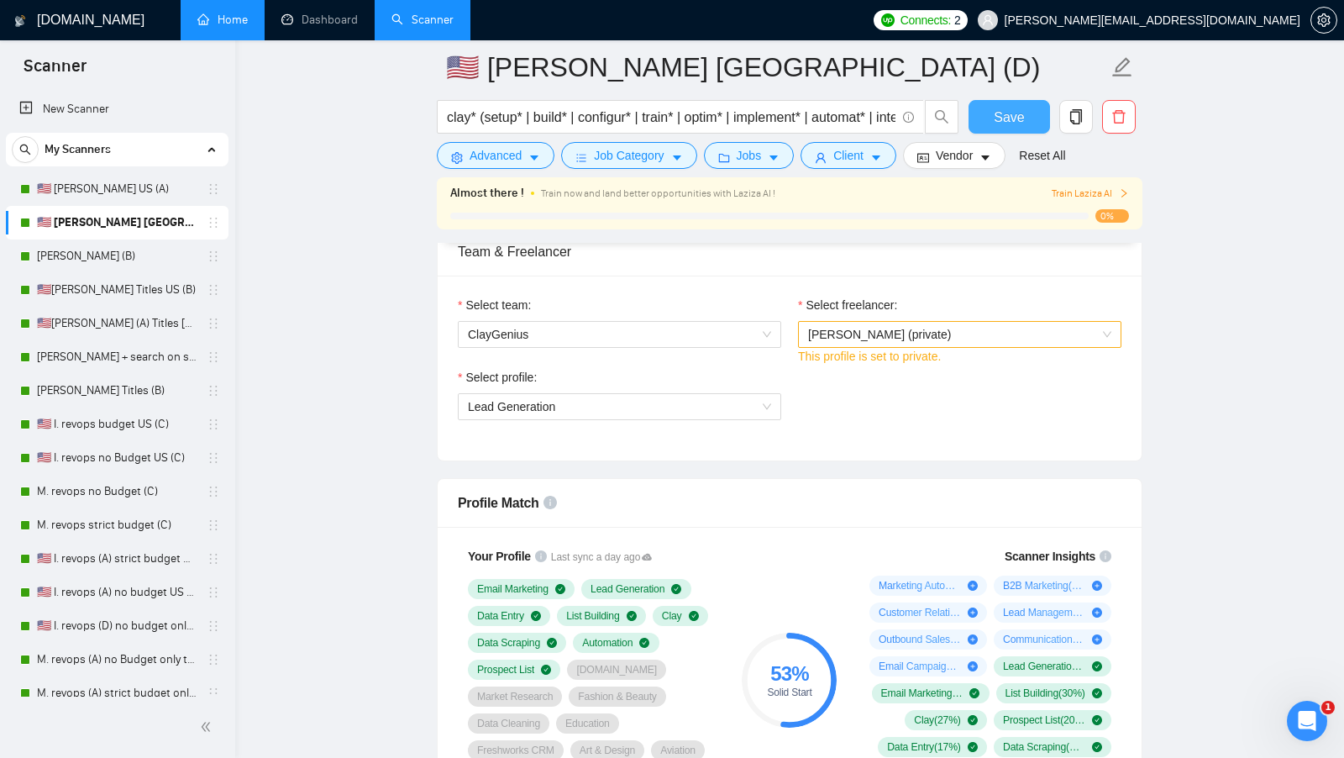
click at [1015, 107] on span "Save" at bounding box center [1009, 117] width 30 height 21
click at [139, 320] on link "🇺🇸[PERSON_NAME] (A) Titles [GEOGRAPHIC_DATA]" at bounding box center [117, 324] width 160 height 34
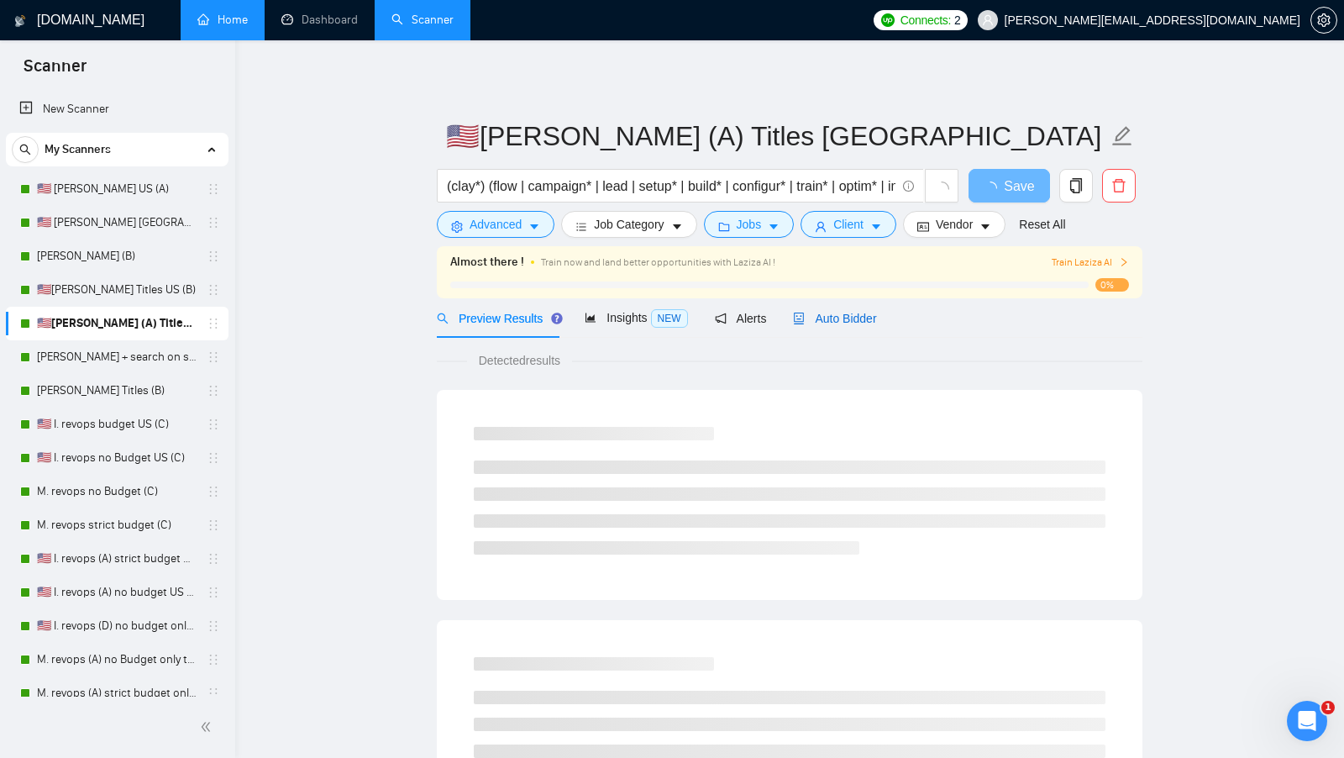
click at [843, 318] on span "Auto Bidder" at bounding box center [834, 318] width 83 height 13
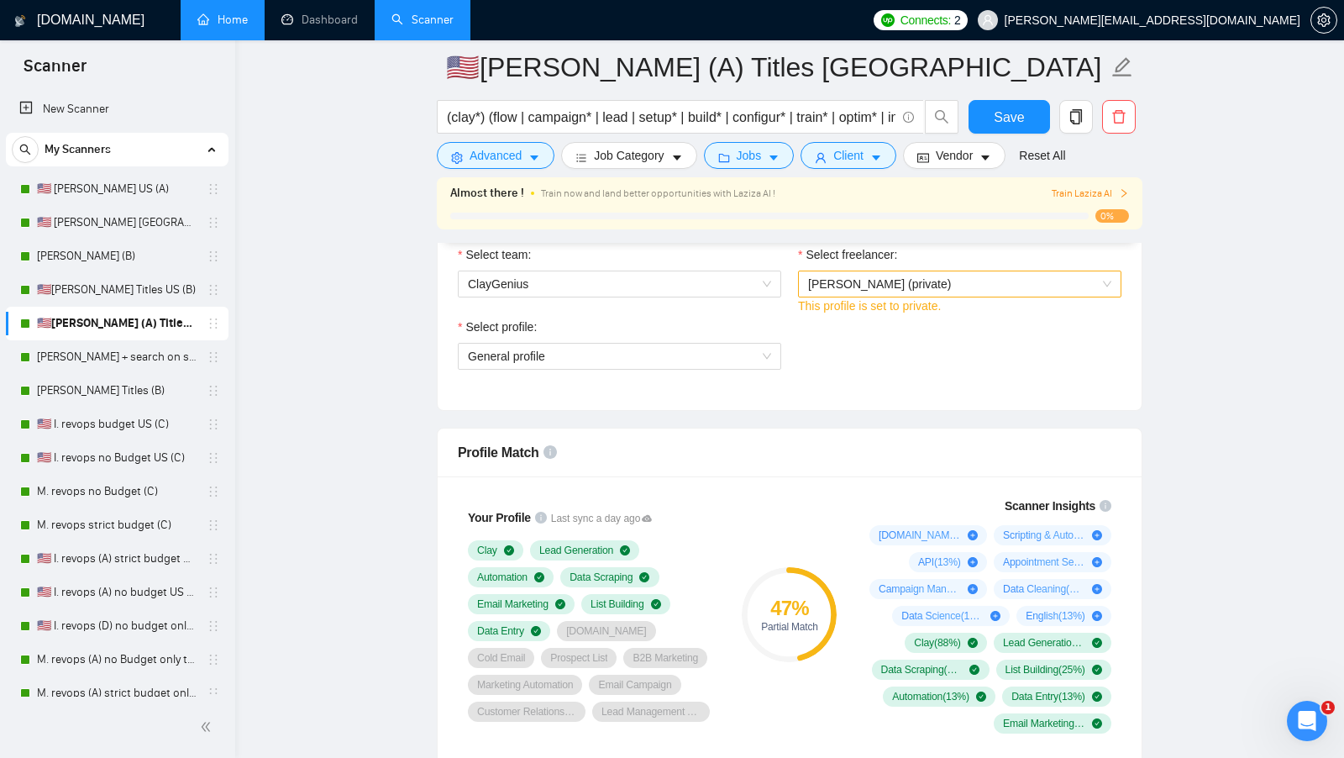
scroll to position [912, 0]
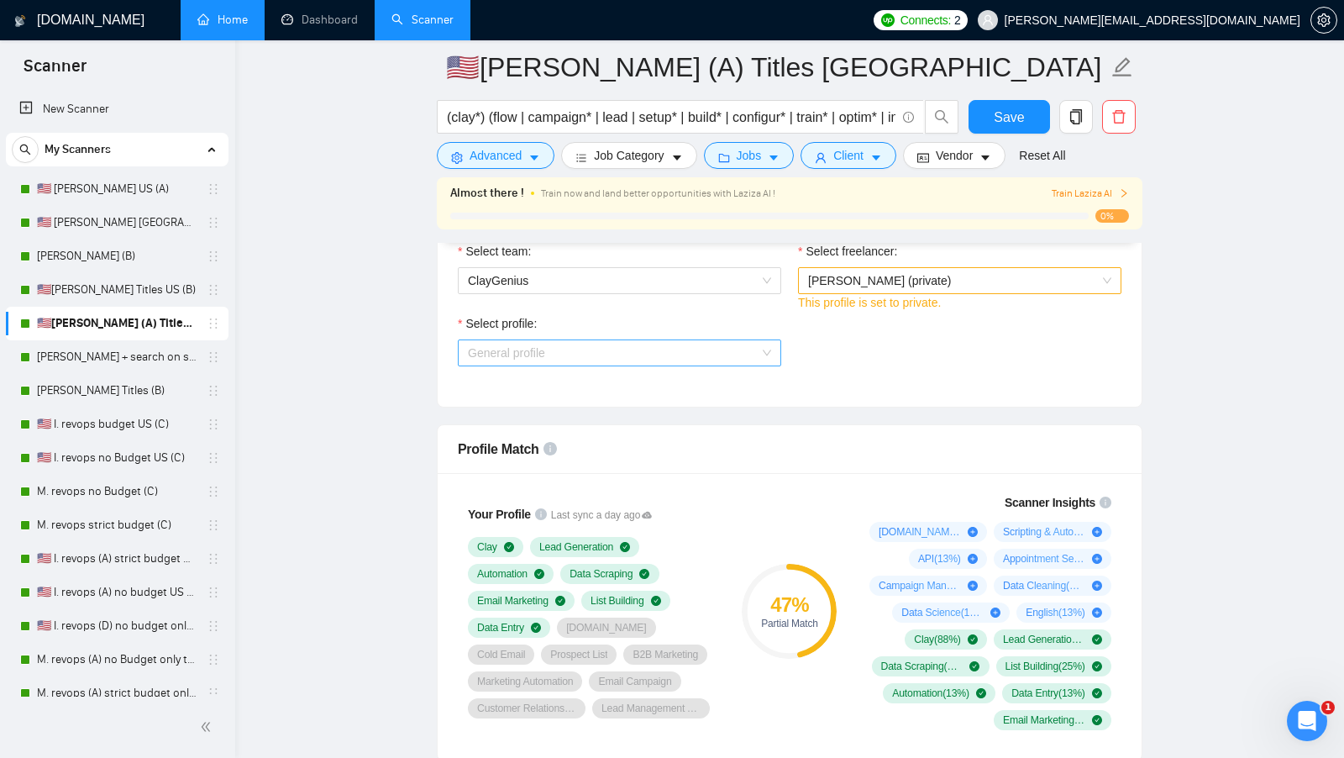
click at [753, 345] on span "General profile" at bounding box center [619, 352] width 303 height 25
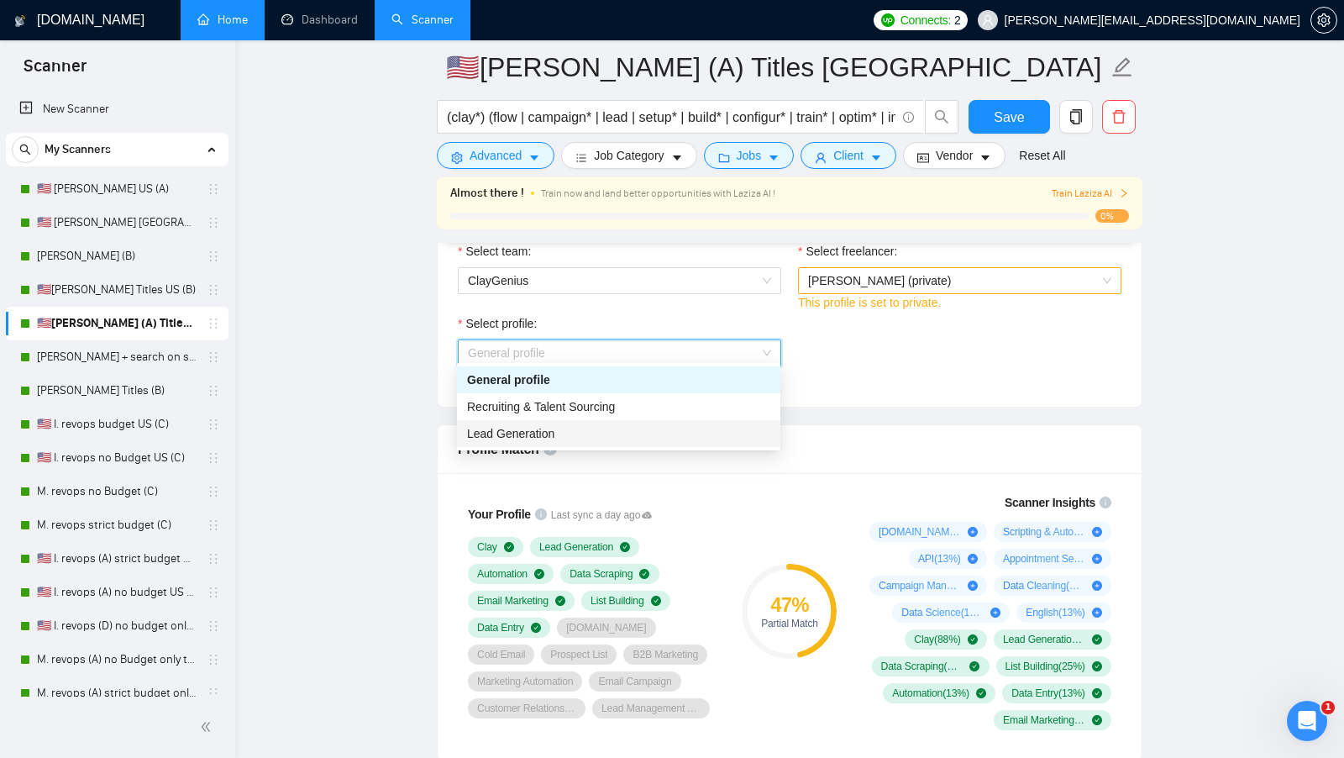
click at [602, 433] on div "Lead Generation" at bounding box center [618, 433] width 303 height 18
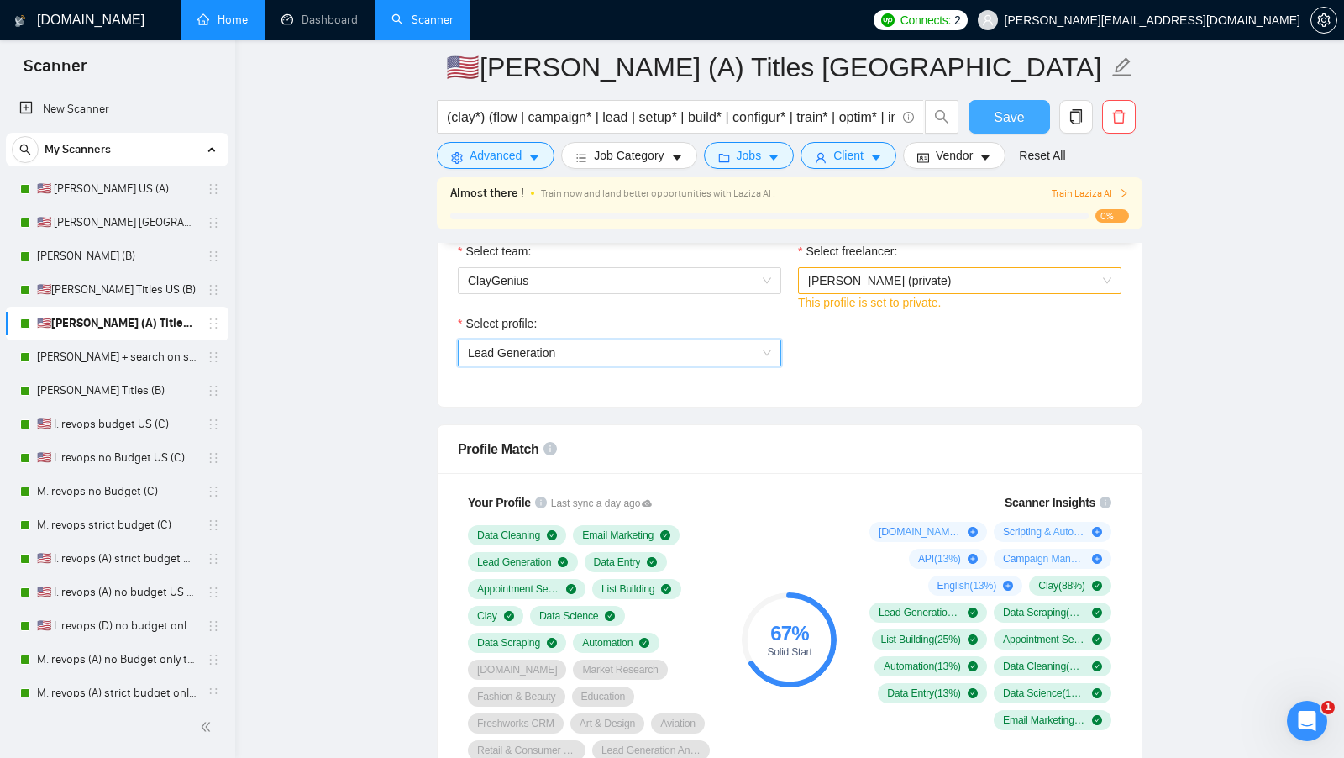
click at [998, 107] on span "Save" at bounding box center [1009, 117] width 30 height 21
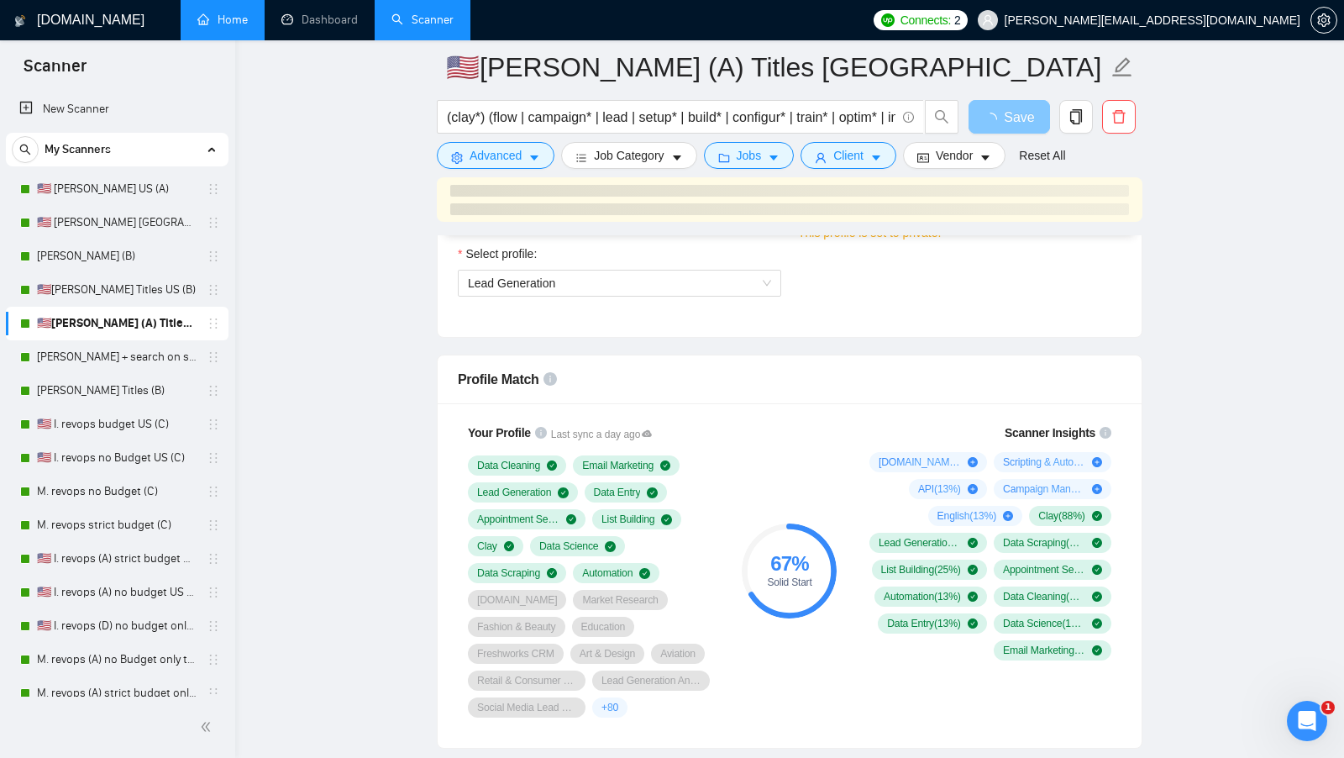
scroll to position [982, 0]
